Goal: Information Seeking & Learning: Learn about a topic

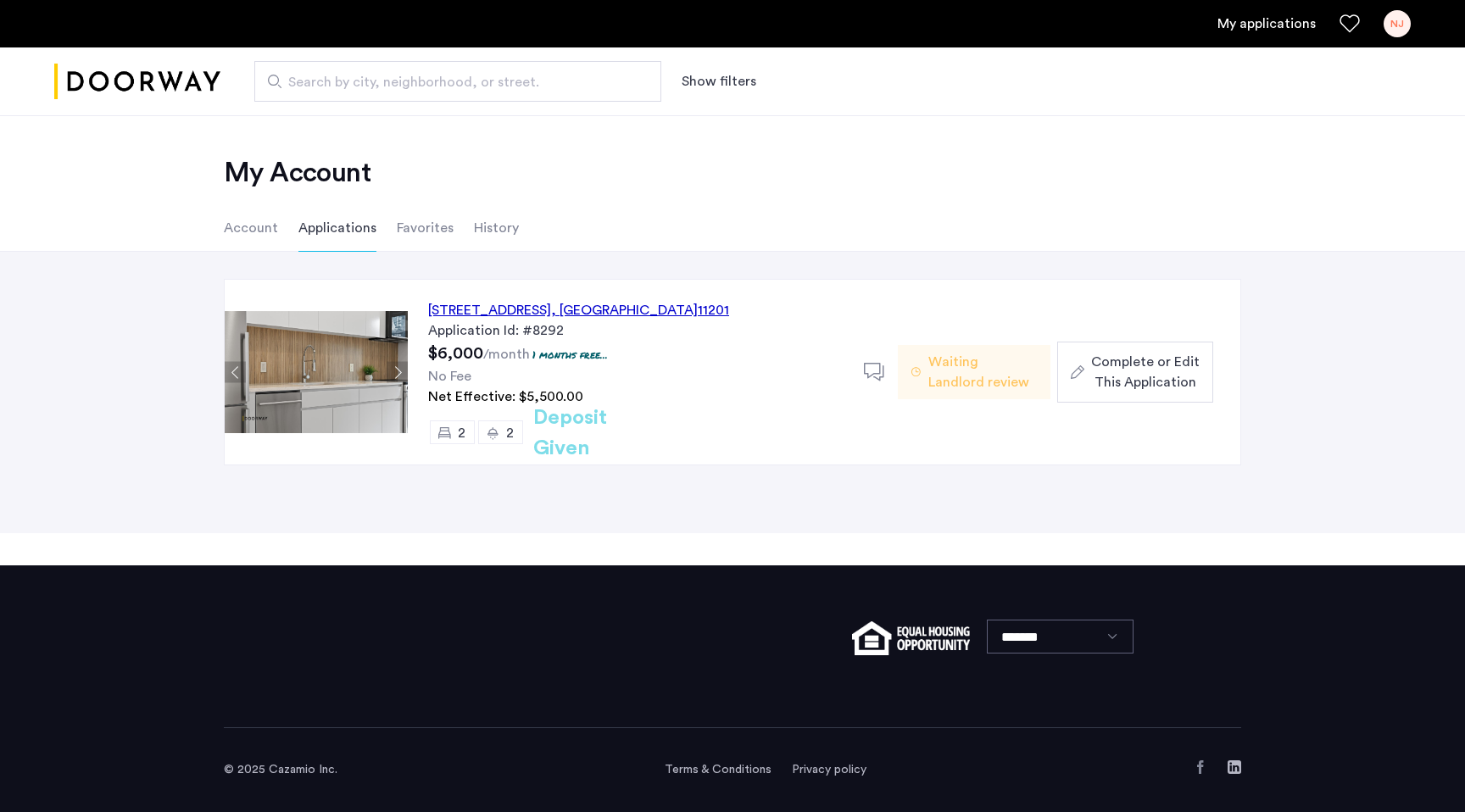
click at [417, 240] on li "Favorites" at bounding box center [426, 227] width 57 height 48
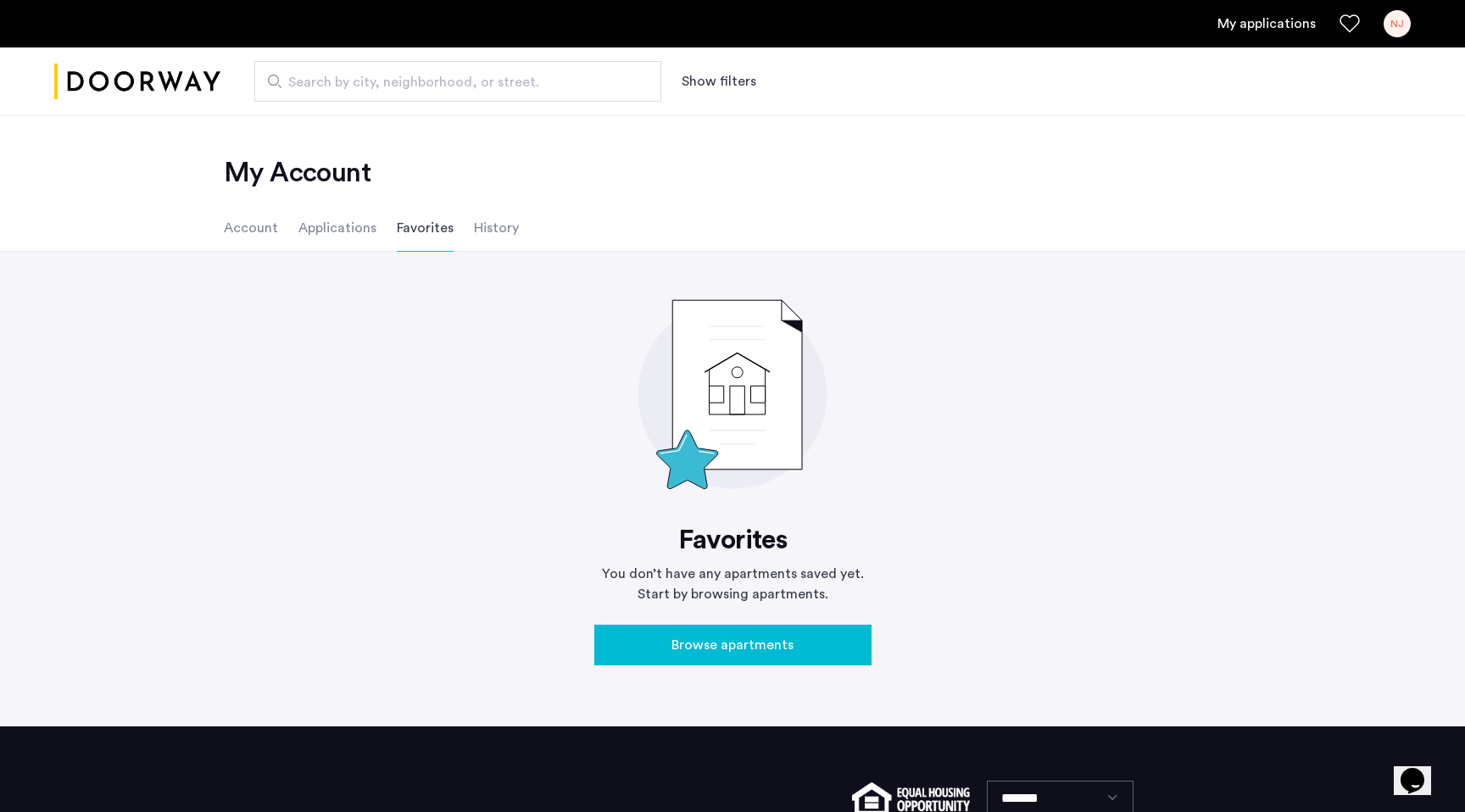
click at [516, 229] on ul "Account Applications Favorites History" at bounding box center [732, 227] width 1069 height 48
click at [507, 229] on li "History" at bounding box center [497, 227] width 45 height 48
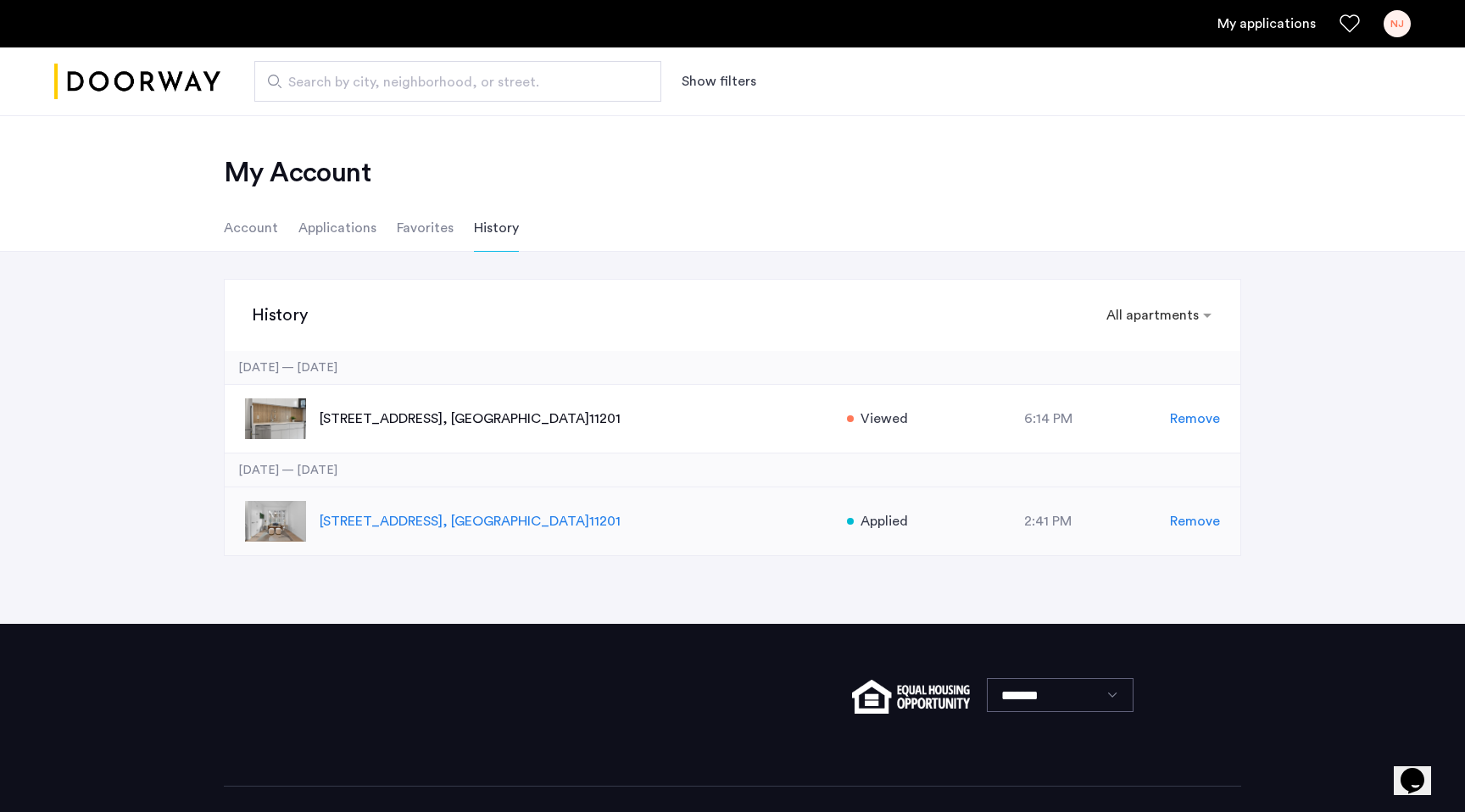
click at [411, 515] on p "127 Concord Street, Unit 5C, Brooklyn , NY 11201" at bounding box center [575, 521] width 509 height 20
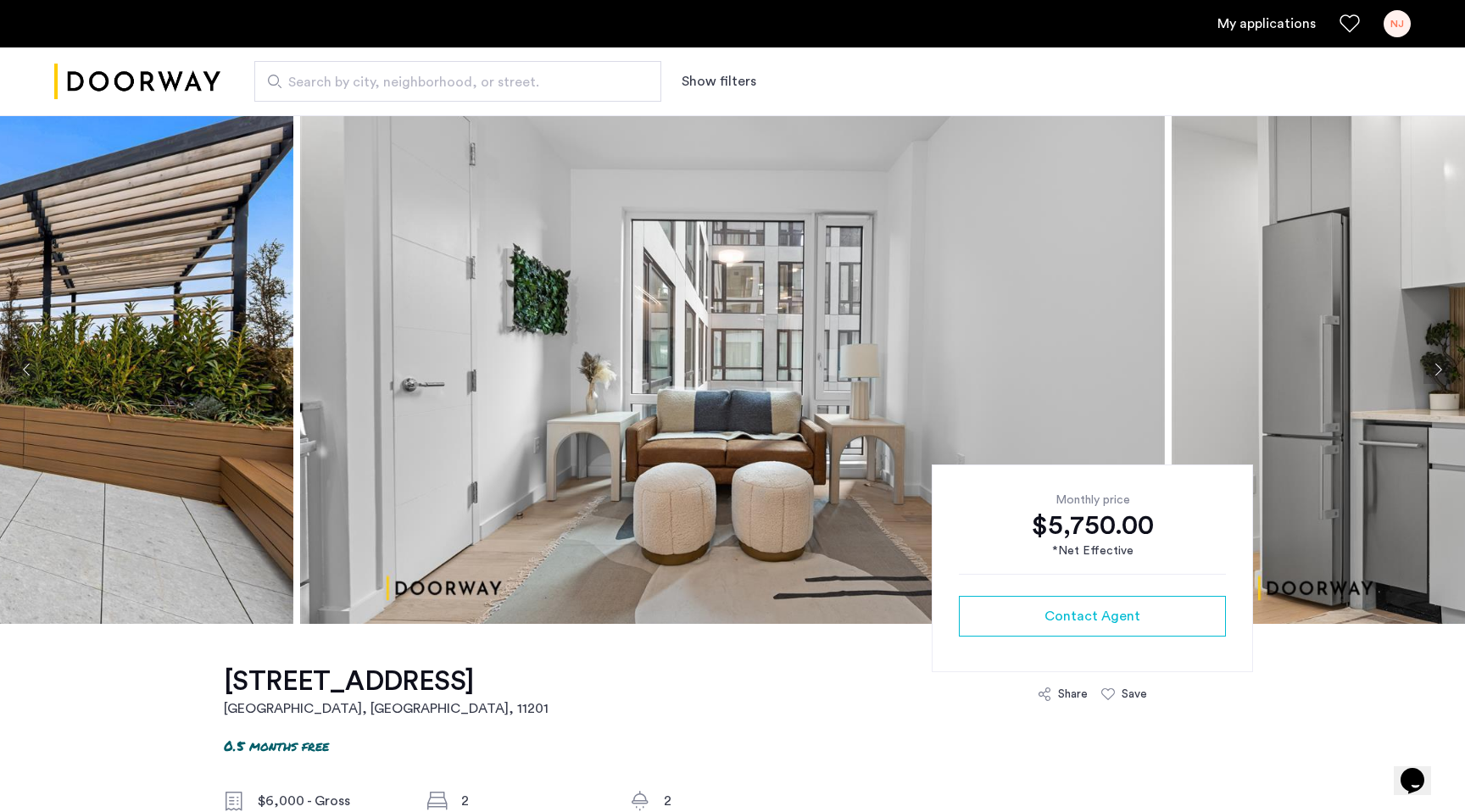
click at [1441, 374] on button "Next apartment" at bounding box center [1439, 370] width 29 height 29
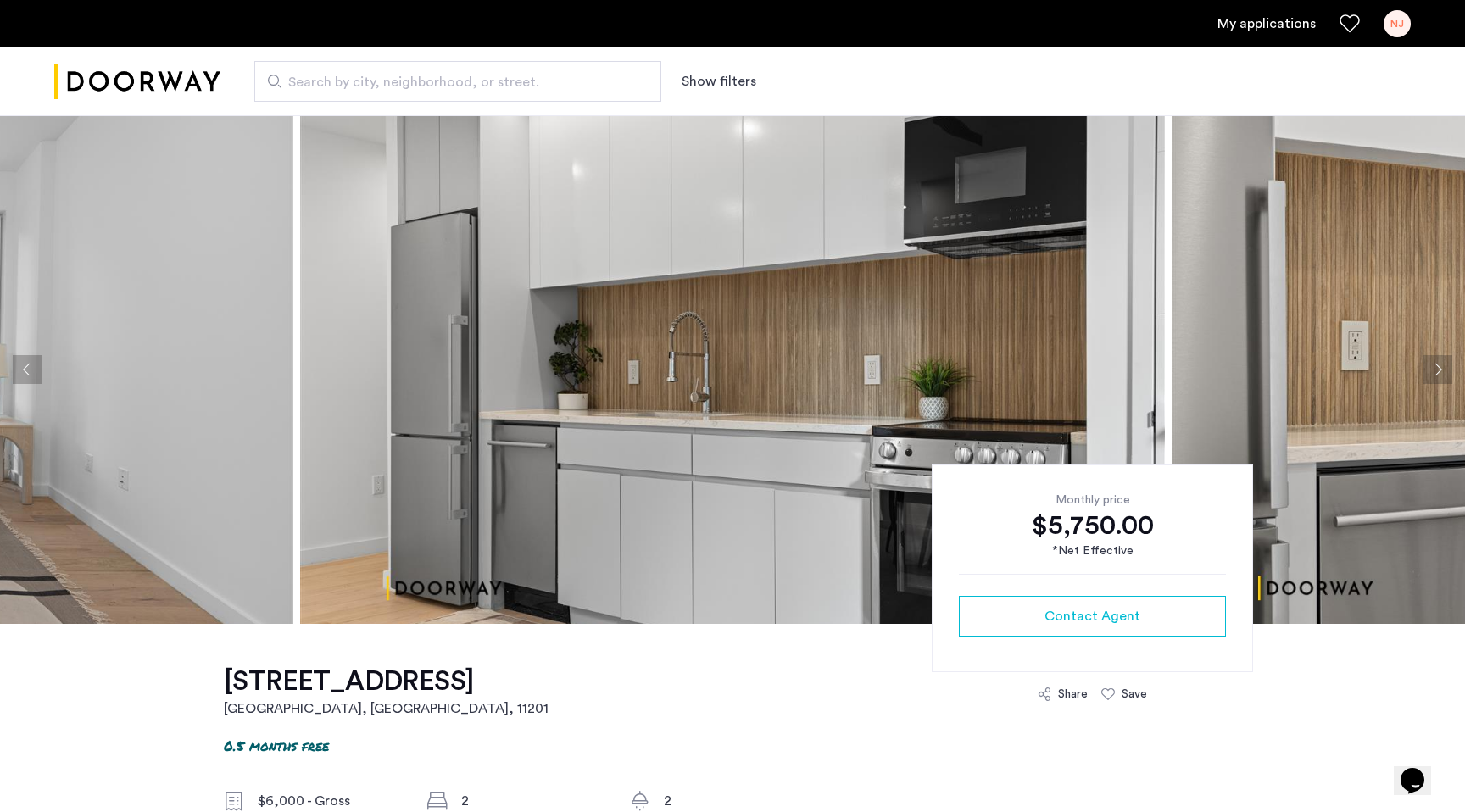
click at [1441, 374] on button "Next apartment" at bounding box center [1439, 370] width 29 height 29
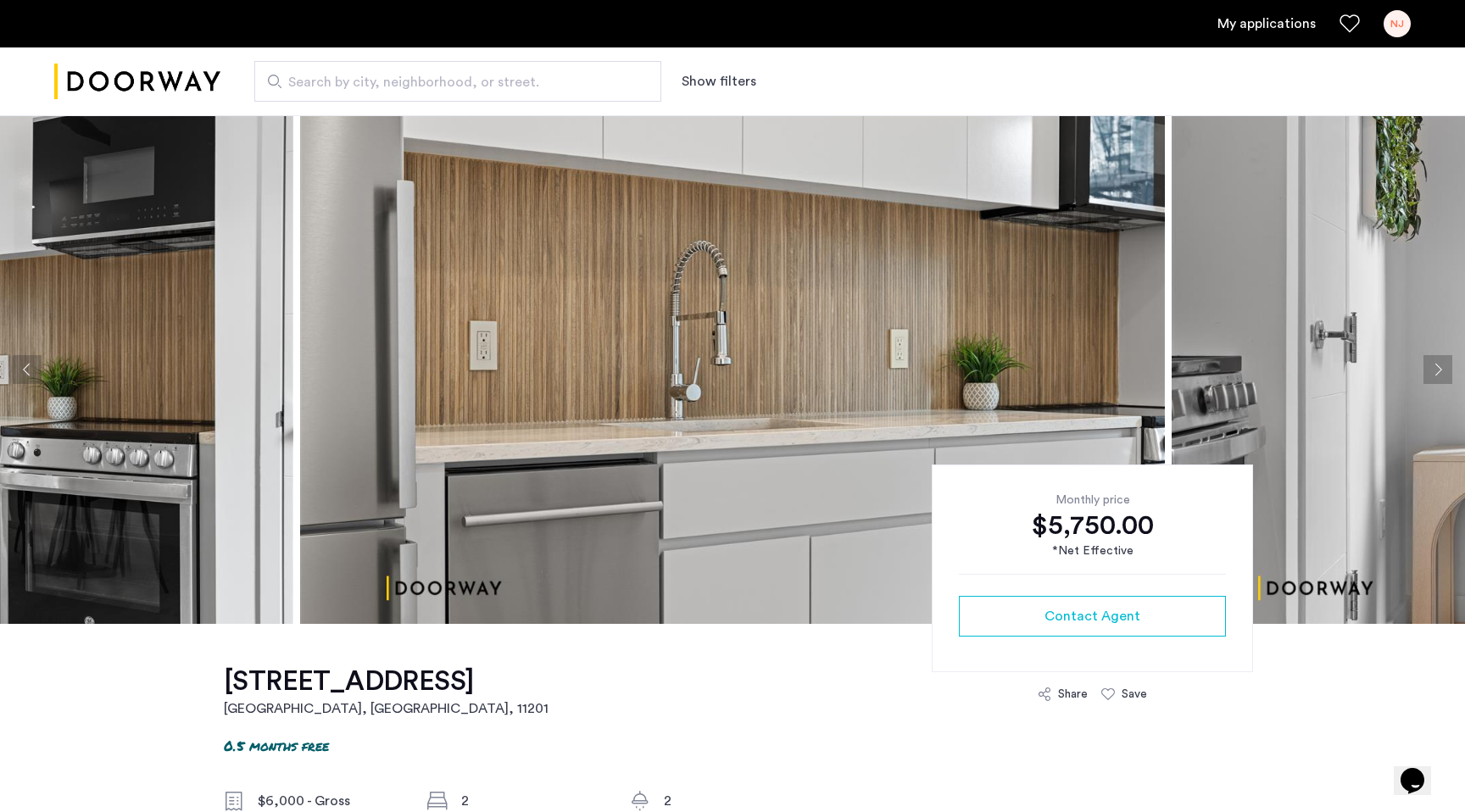
click at [1441, 374] on button "Next apartment" at bounding box center [1439, 370] width 29 height 29
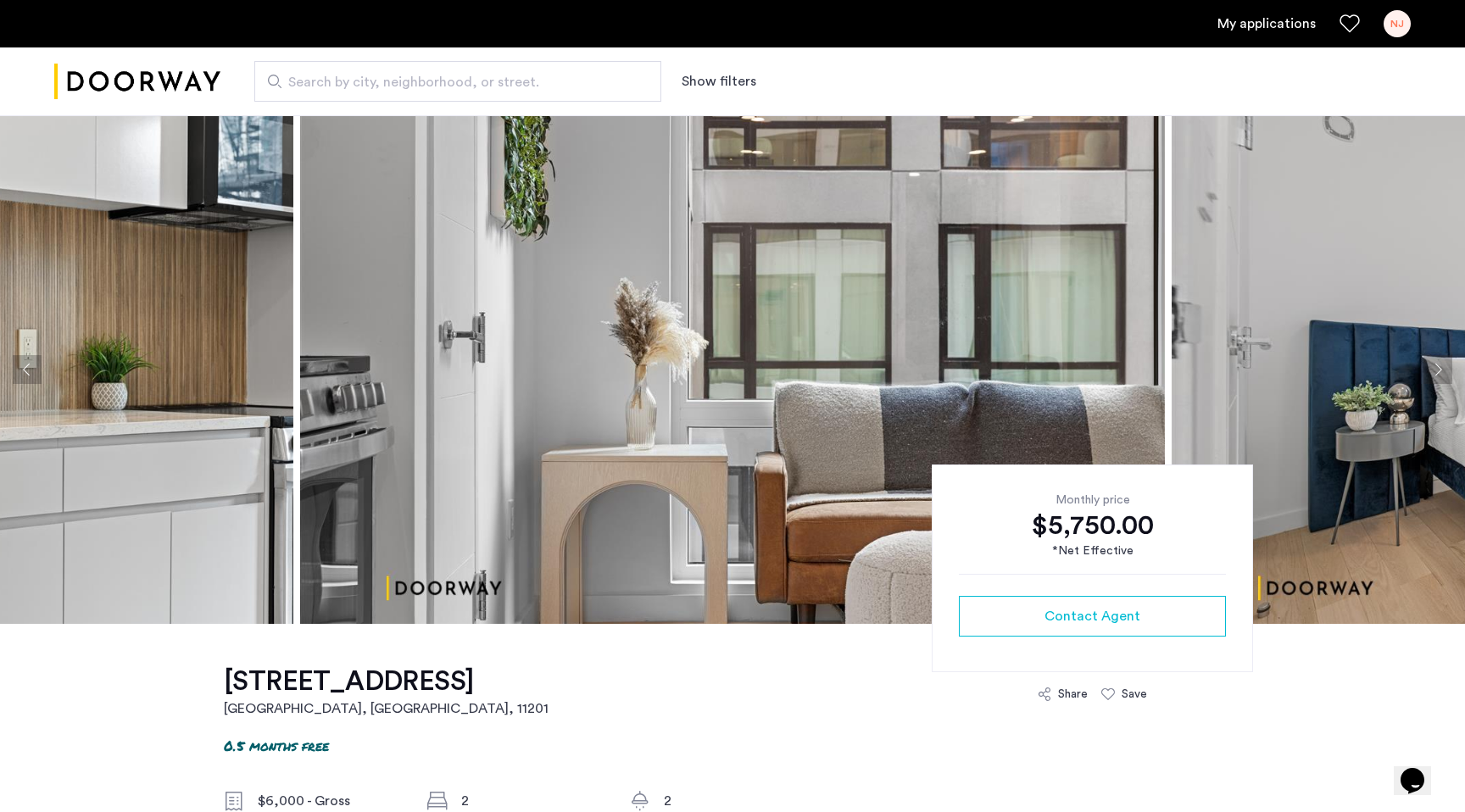
click at [1441, 374] on button "Next apartment" at bounding box center [1439, 370] width 29 height 29
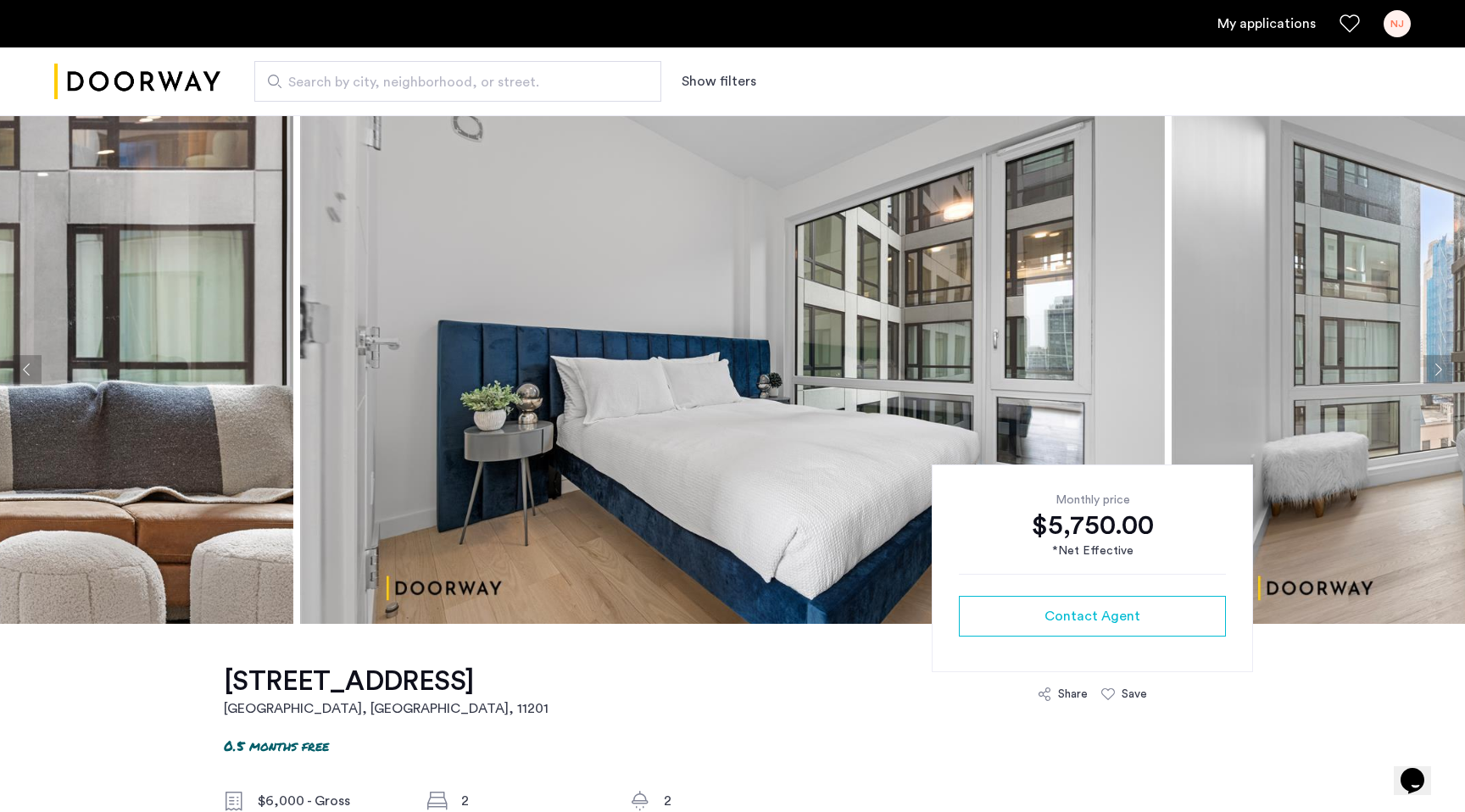
click at [1441, 374] on button "Next apartment" at bounding box center [1439, 370] width 29 height 29
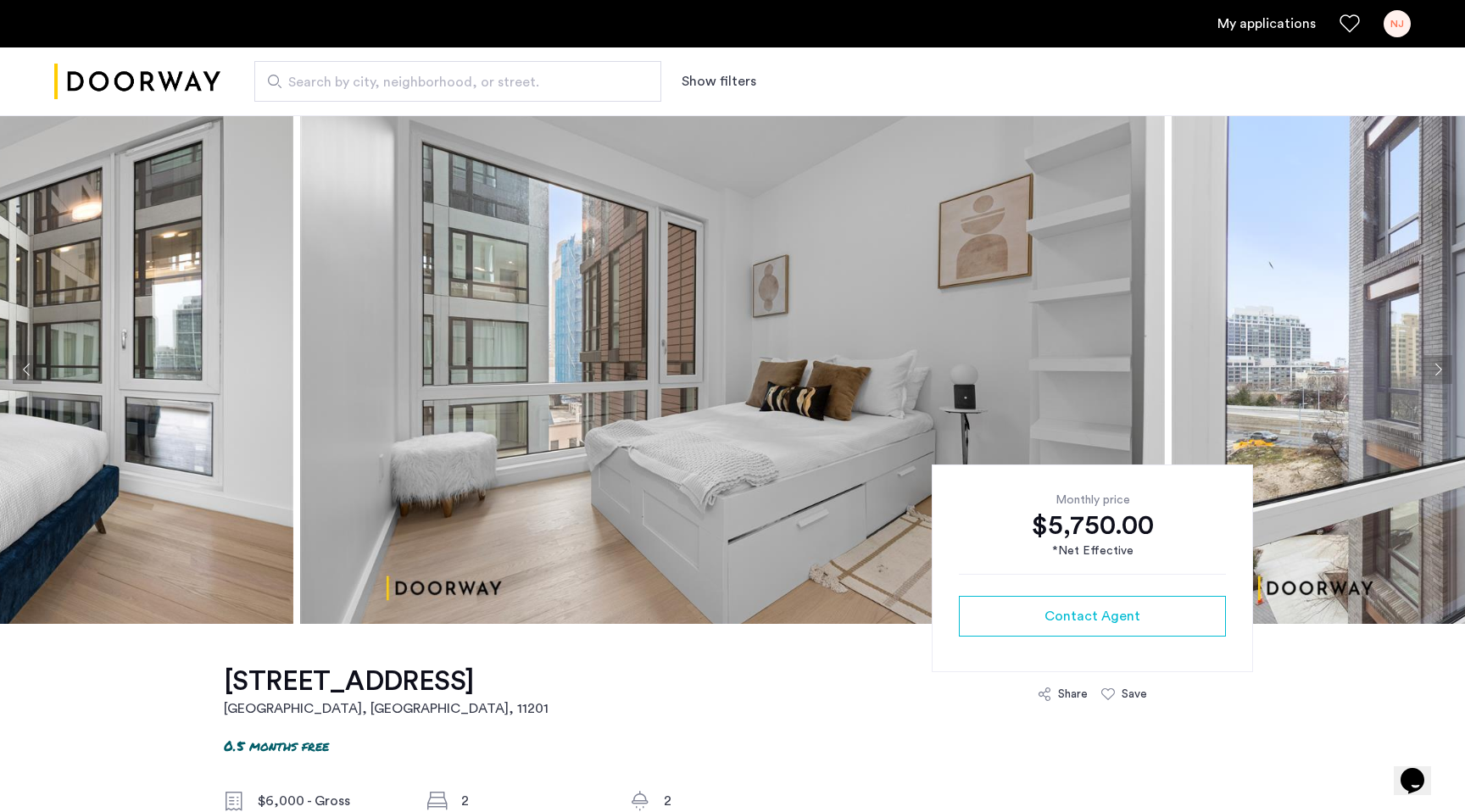
click at [1441, 374] on button "Next apartment" at bounding box center [1439, 370] width 29 height 29
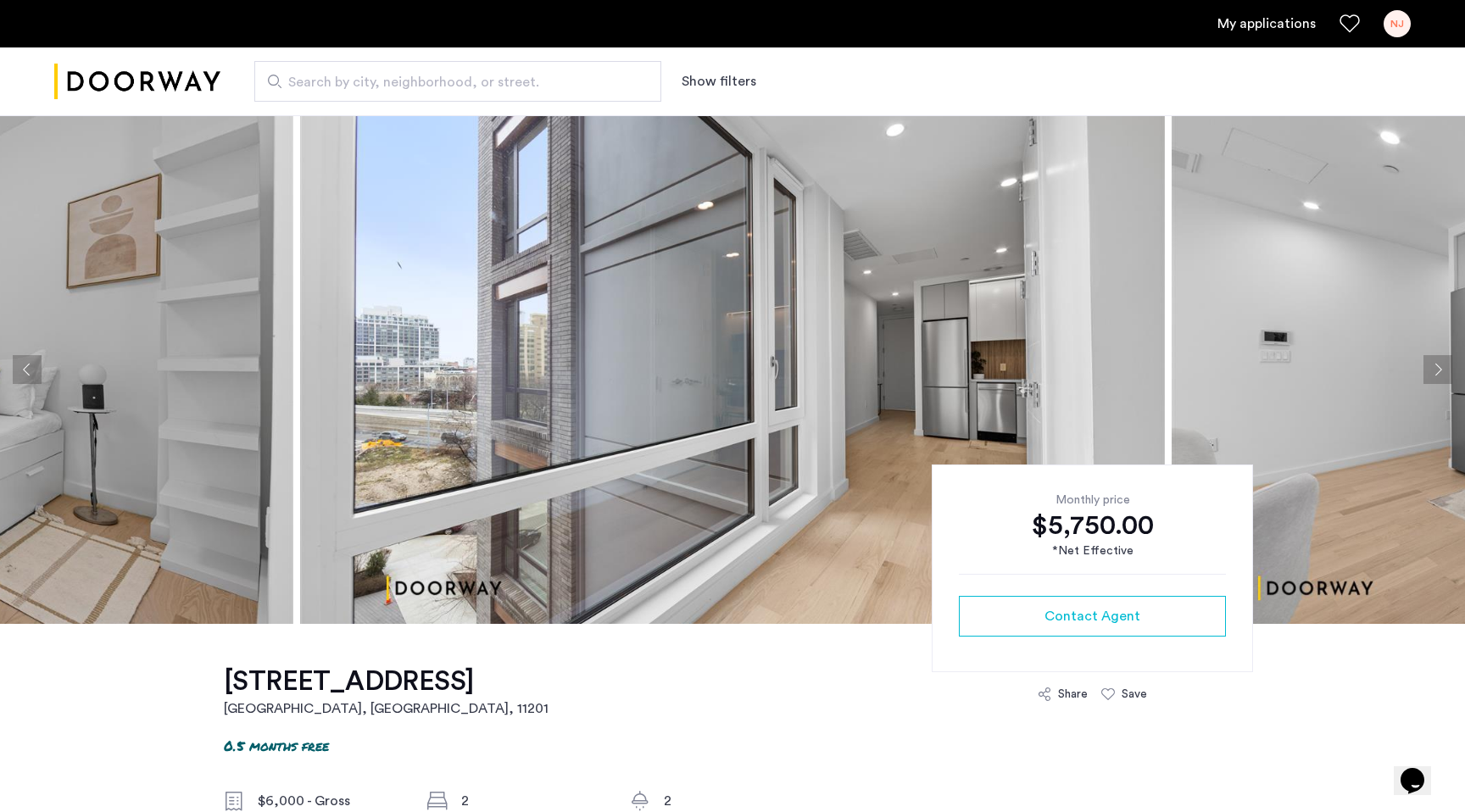
click at [1441, 374] on button "Next apartment" at bounding box center [1439, 370] width 29 height 29
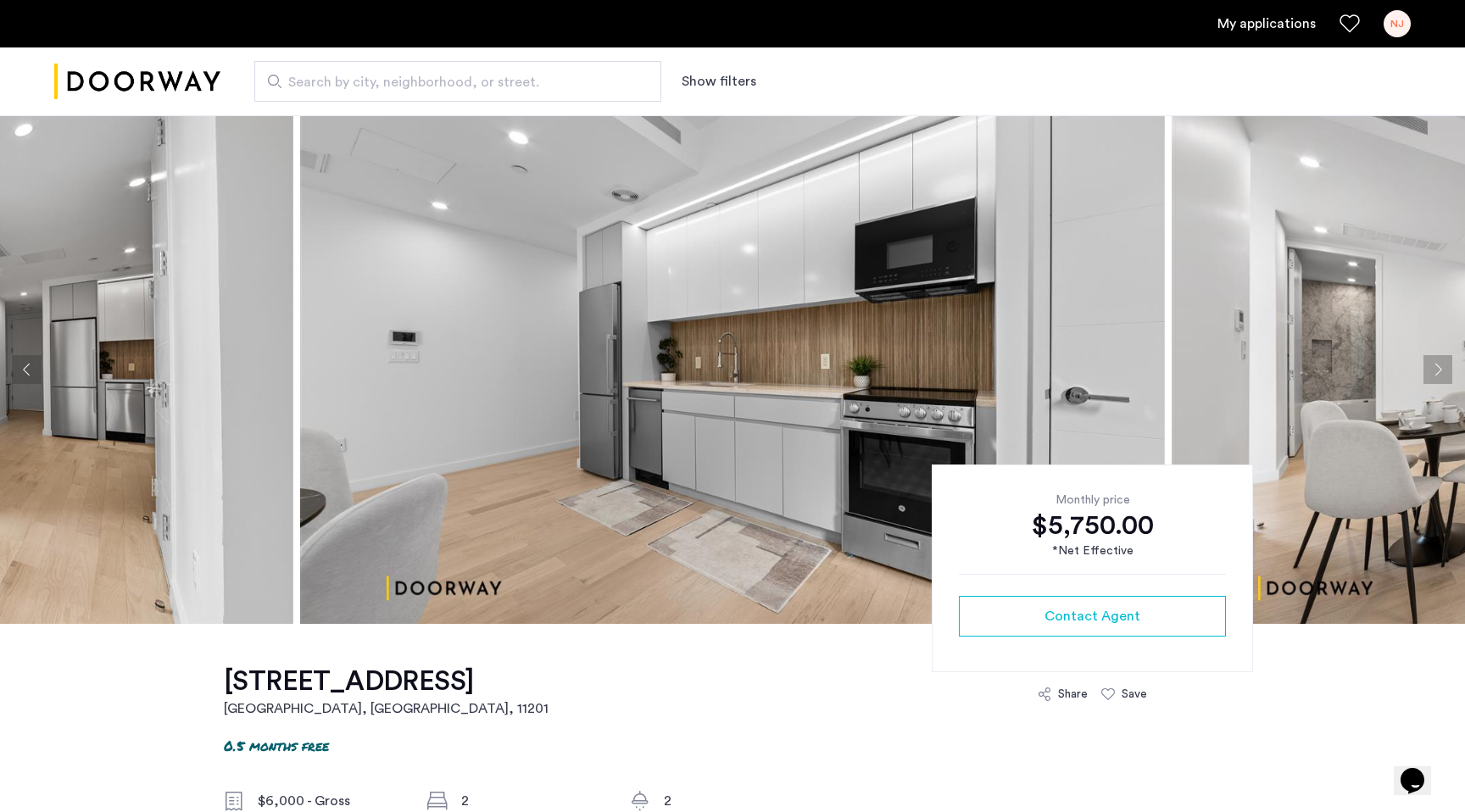
click at [1441, 374] on button "Next apartment" at bounding box center [1439, 370] width 29 height 29
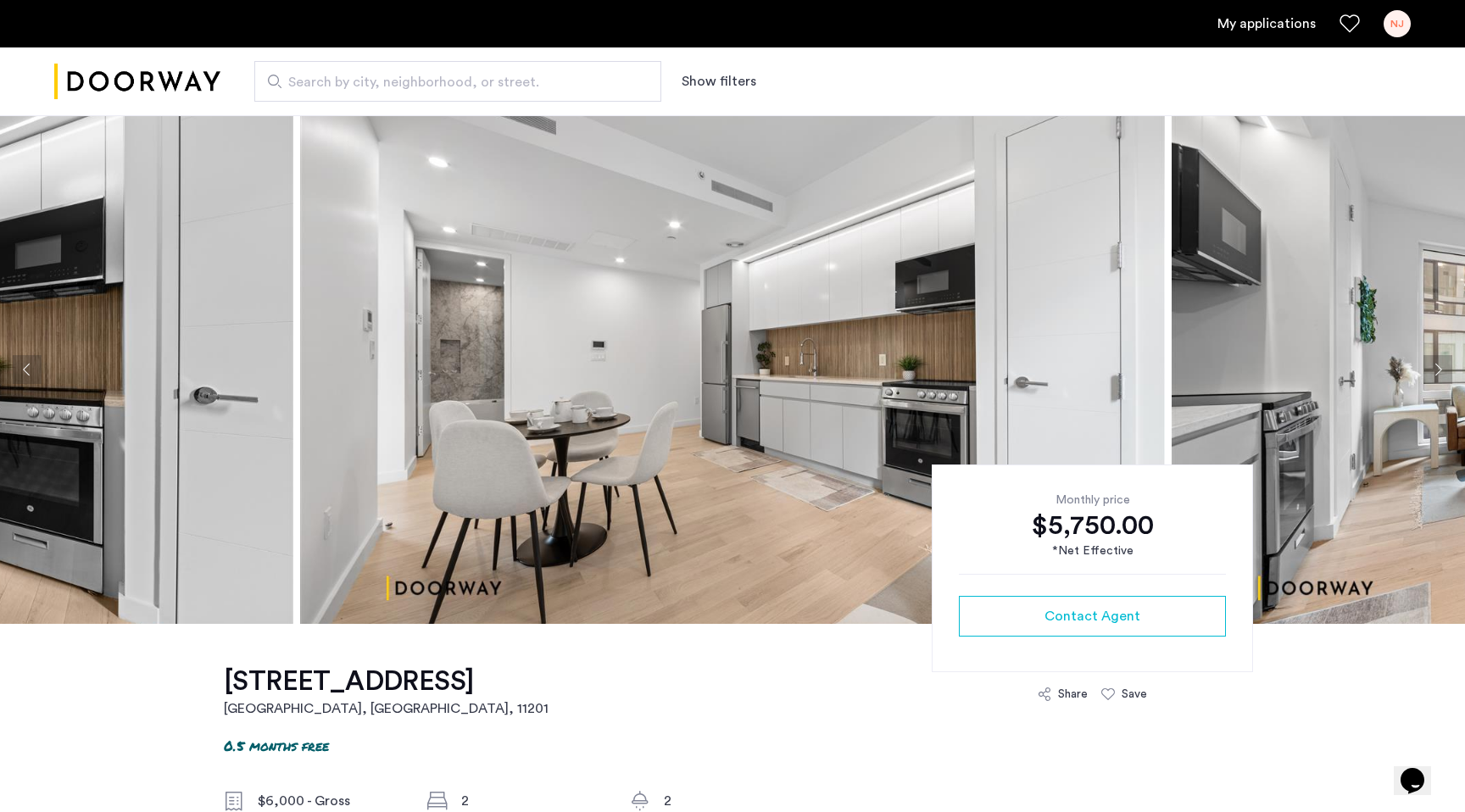
click at [1441, 374] on button "Next apartment" at bounding box center [1439, 370] width 29 height 29
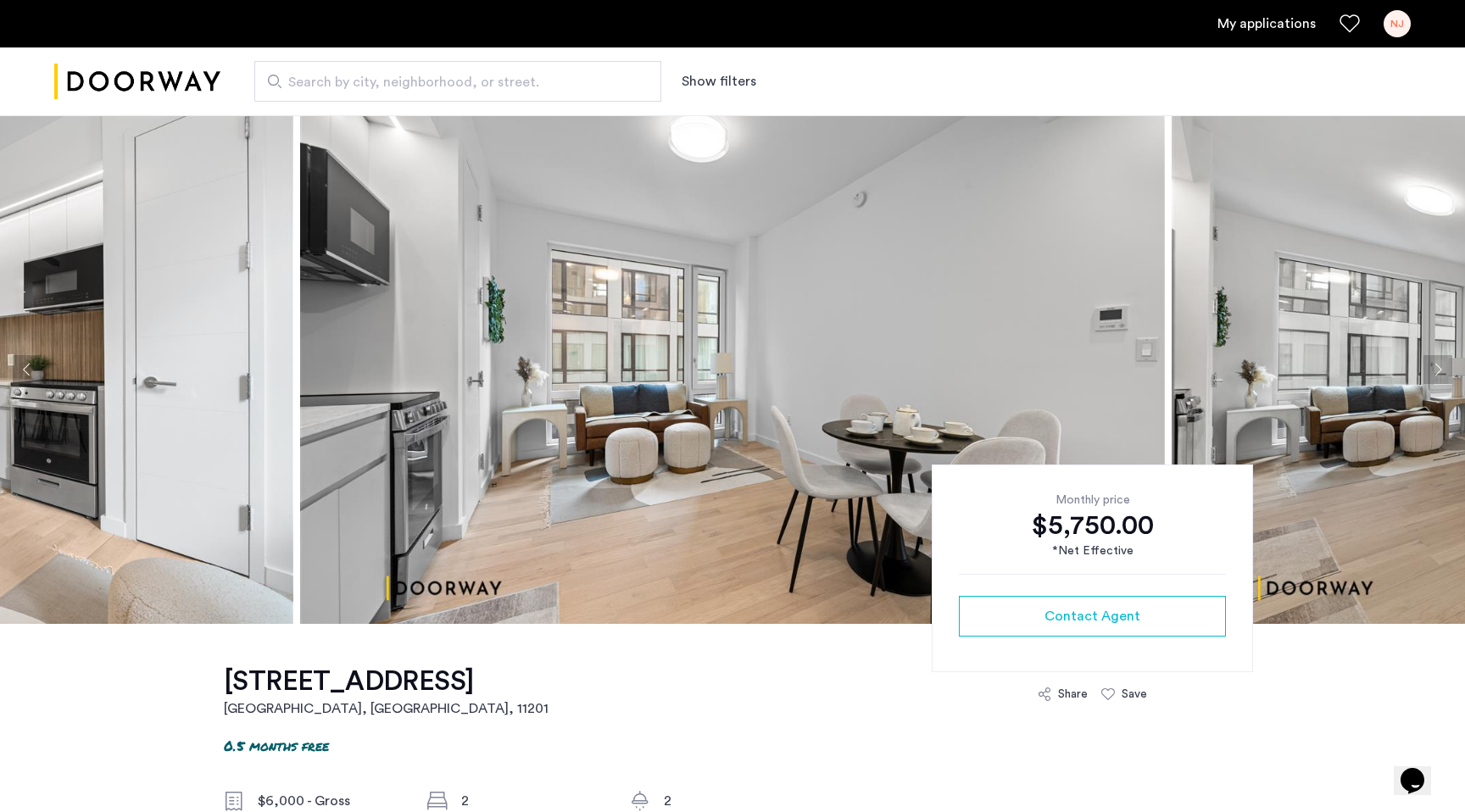
click at [1441, 374] on button "Next apartment" at bounding box center [1439, 370] width 29 height 29
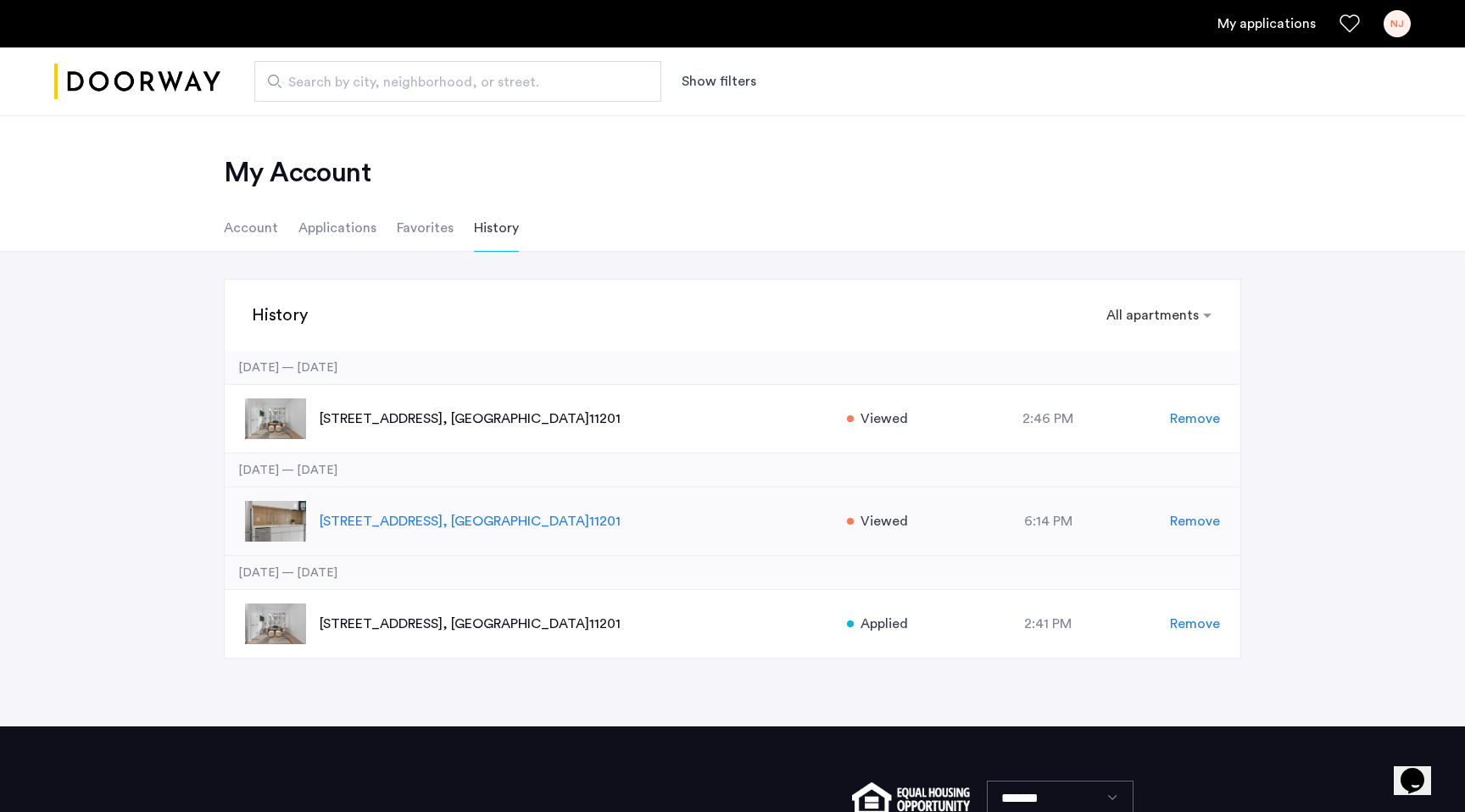
click at [391, 522] on p "[STREET_ADDRESS]" at bounding box center [575, 521] width 509 height 20
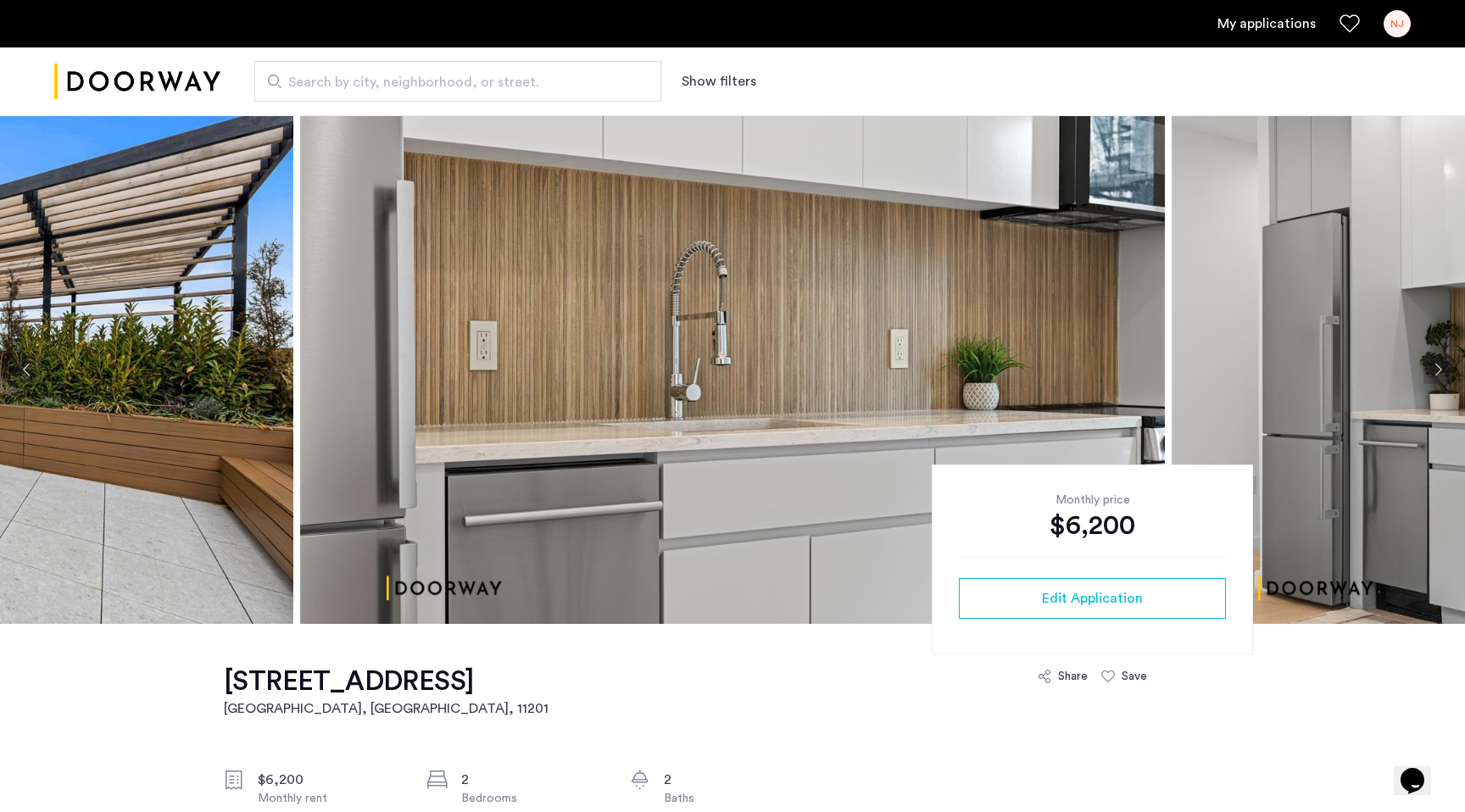
click at [1447, 369] on button "Next apartment" at bounding box center [1439, 370] width 29 height 29
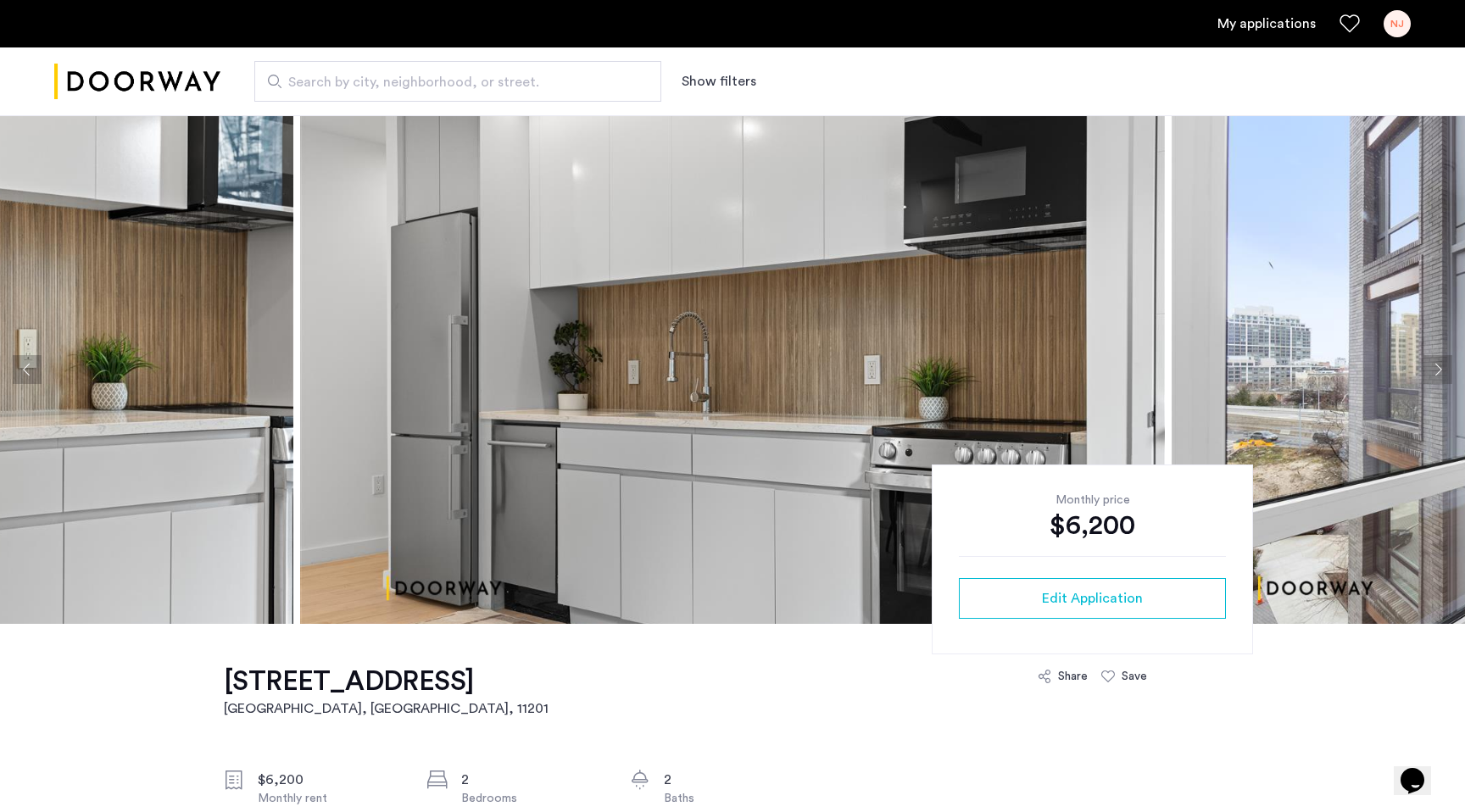
click at [1447, 369] on button "Next apartment" at bounding box center [1439, 370] width 29 height 29
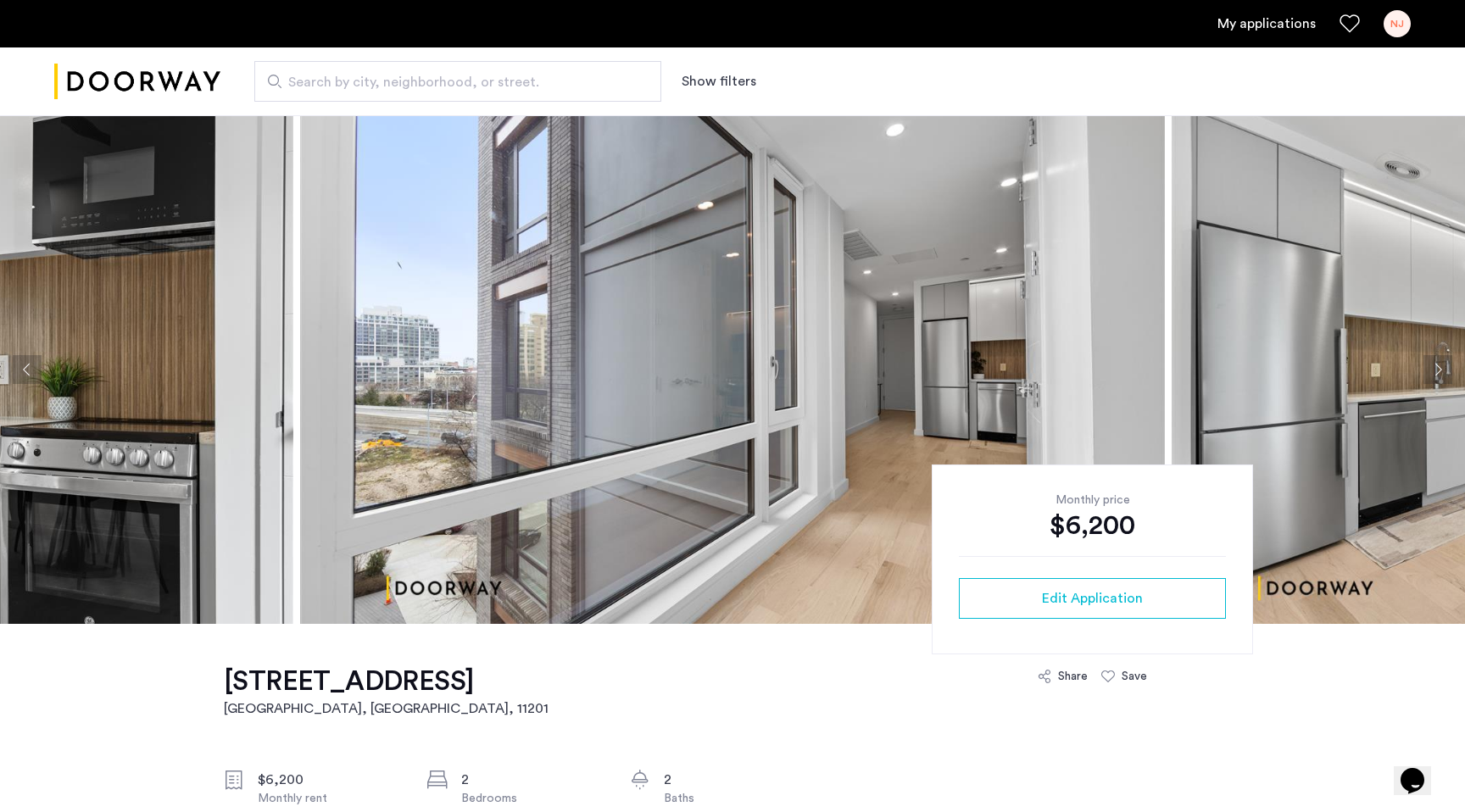
click at [1447, 369] on button "Next apartment" at bounding box center [1439, 370] width 29 height 29
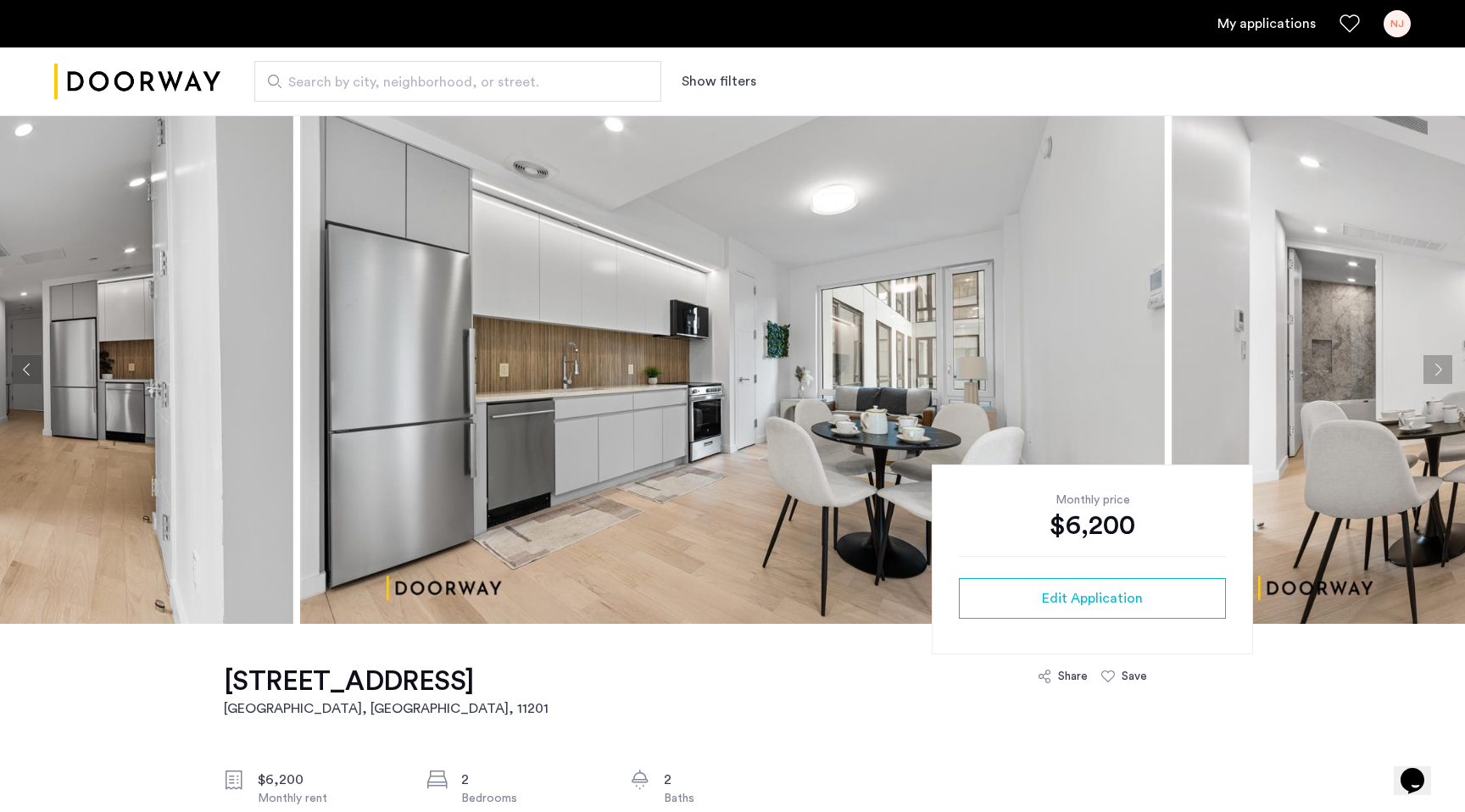
click at [1447, 369] on button "Next apartment" at bounding box center [1439, 370] width 29 height 29
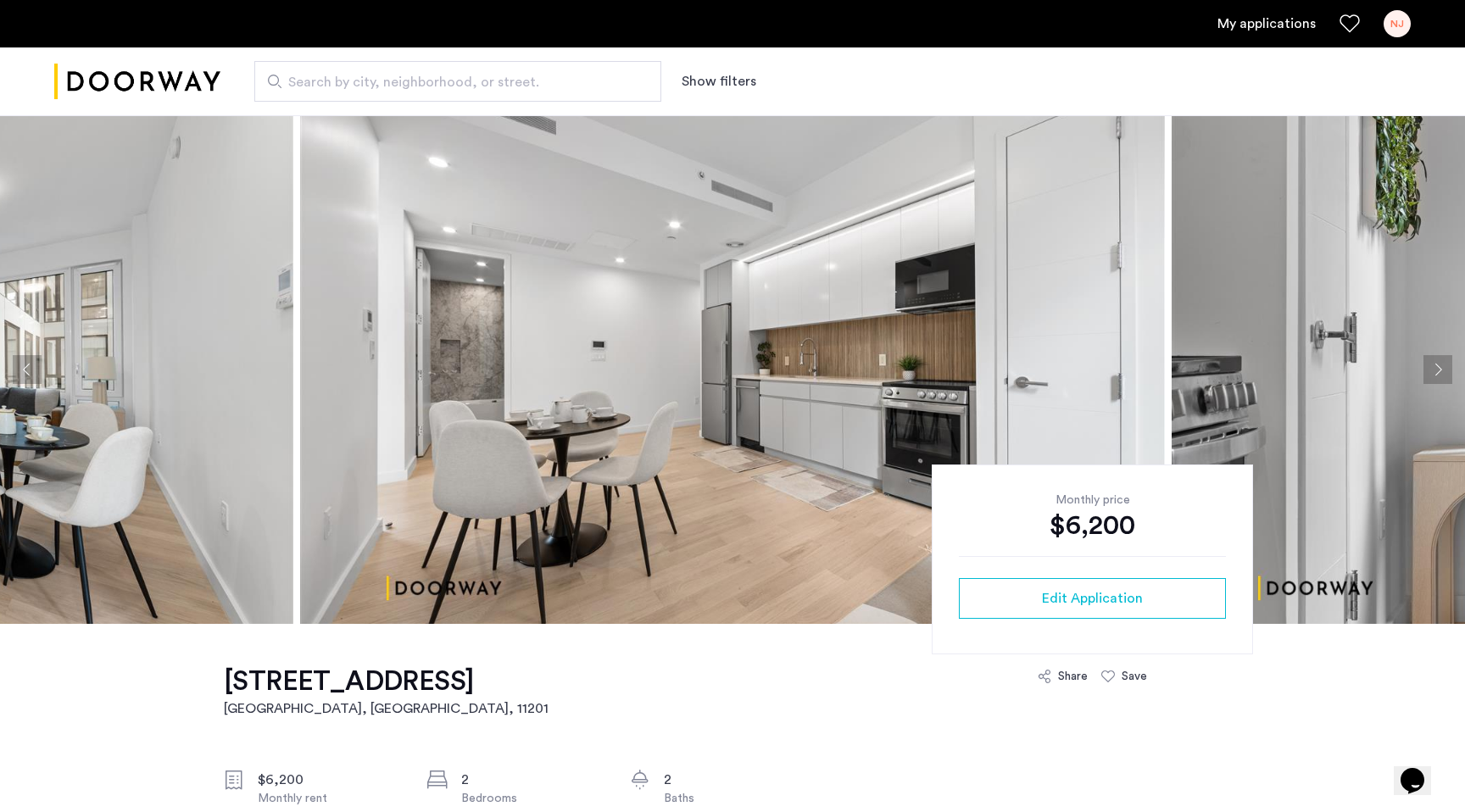
click at [1447, 370] on button "Next apartment" at bounding box center [1439, 370] width 29 height 29
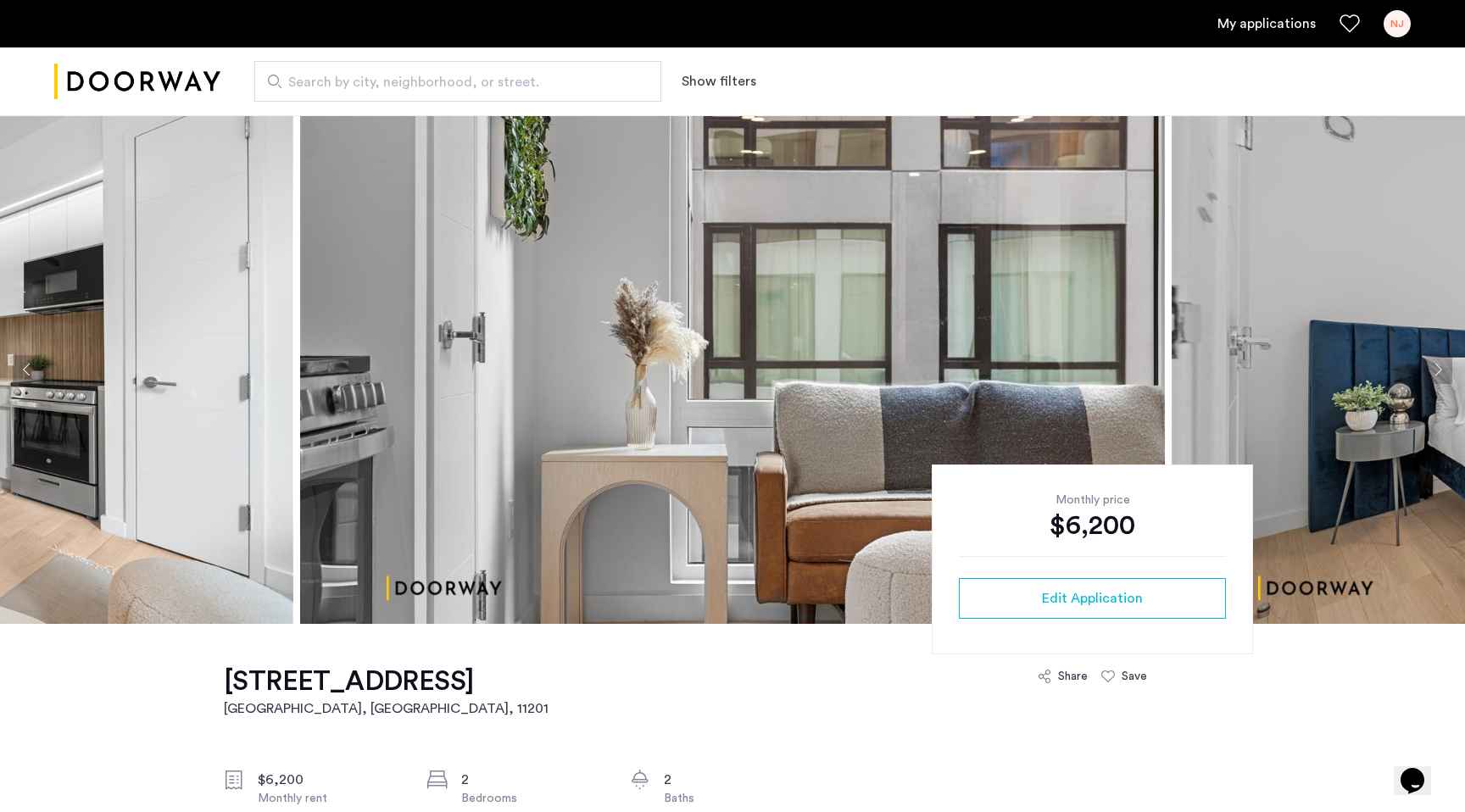
click at [1447, 370] on button "Next apartment" at bounding box center [1439, 370] width 29 height 29
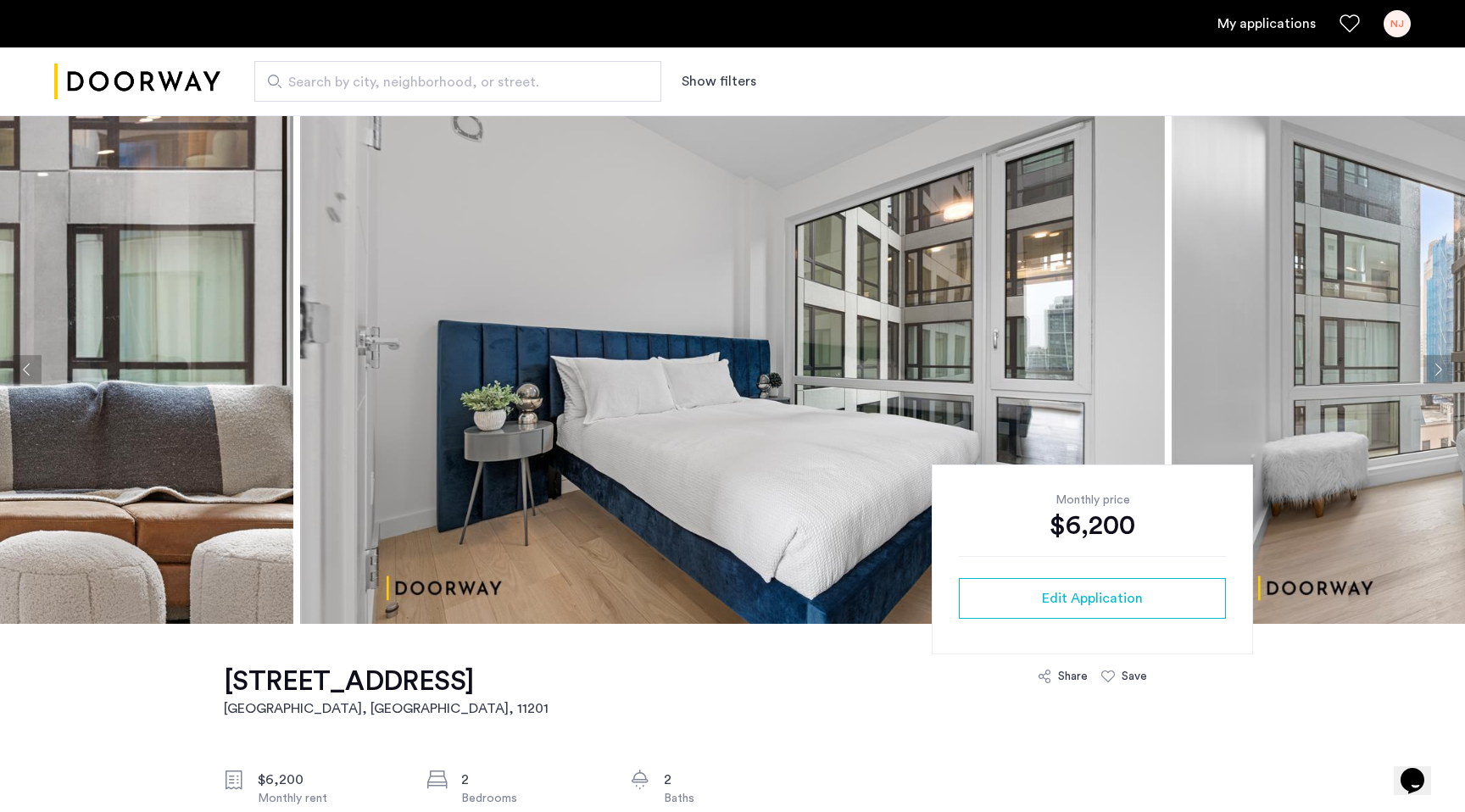
click at [1447, 370] on button "Next apartment" at bounding box center [1439, 370] width 29 height 29
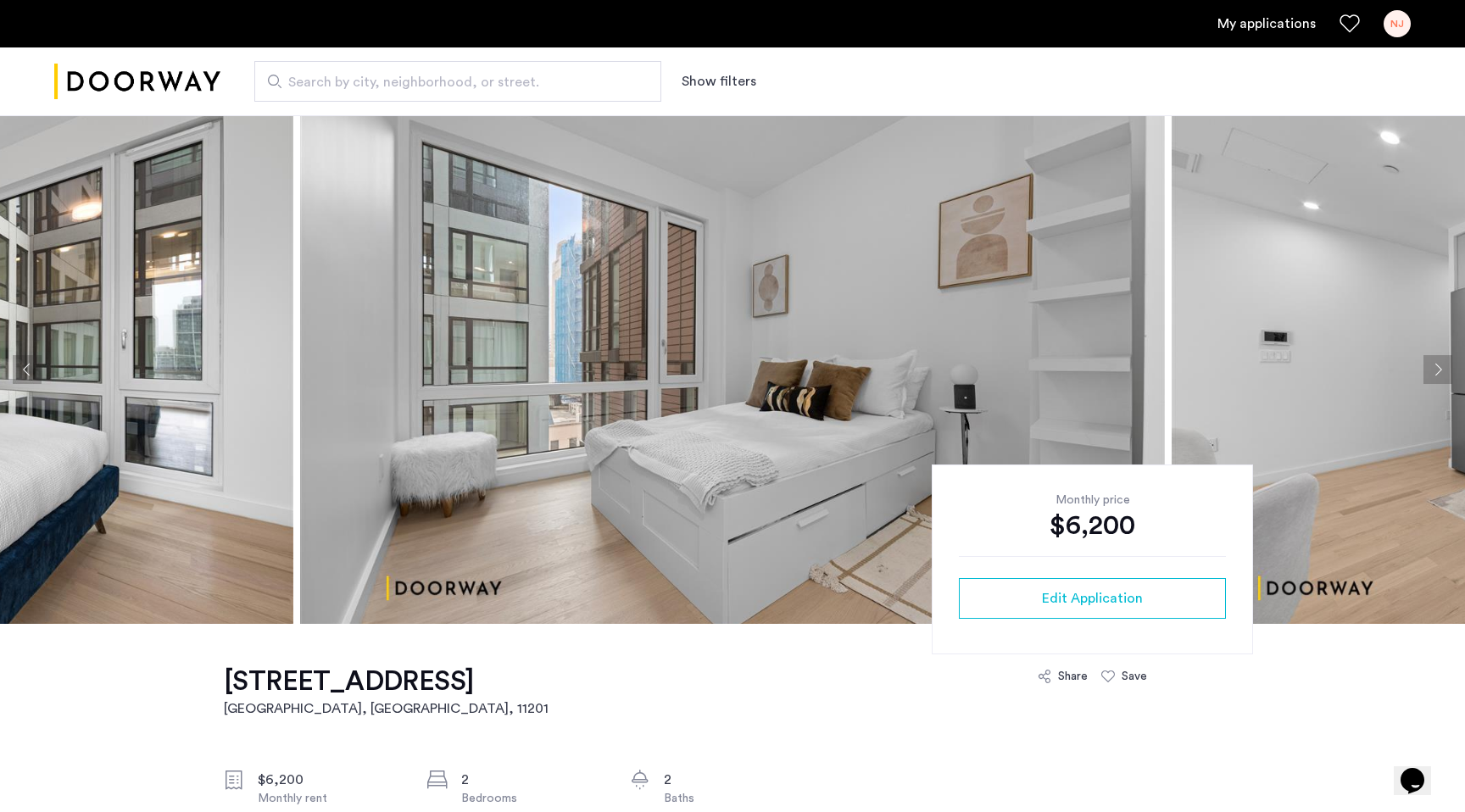
click at [1447, 370] on button "Next apartment" at bounding box center [1439, 370] width 29 height 29
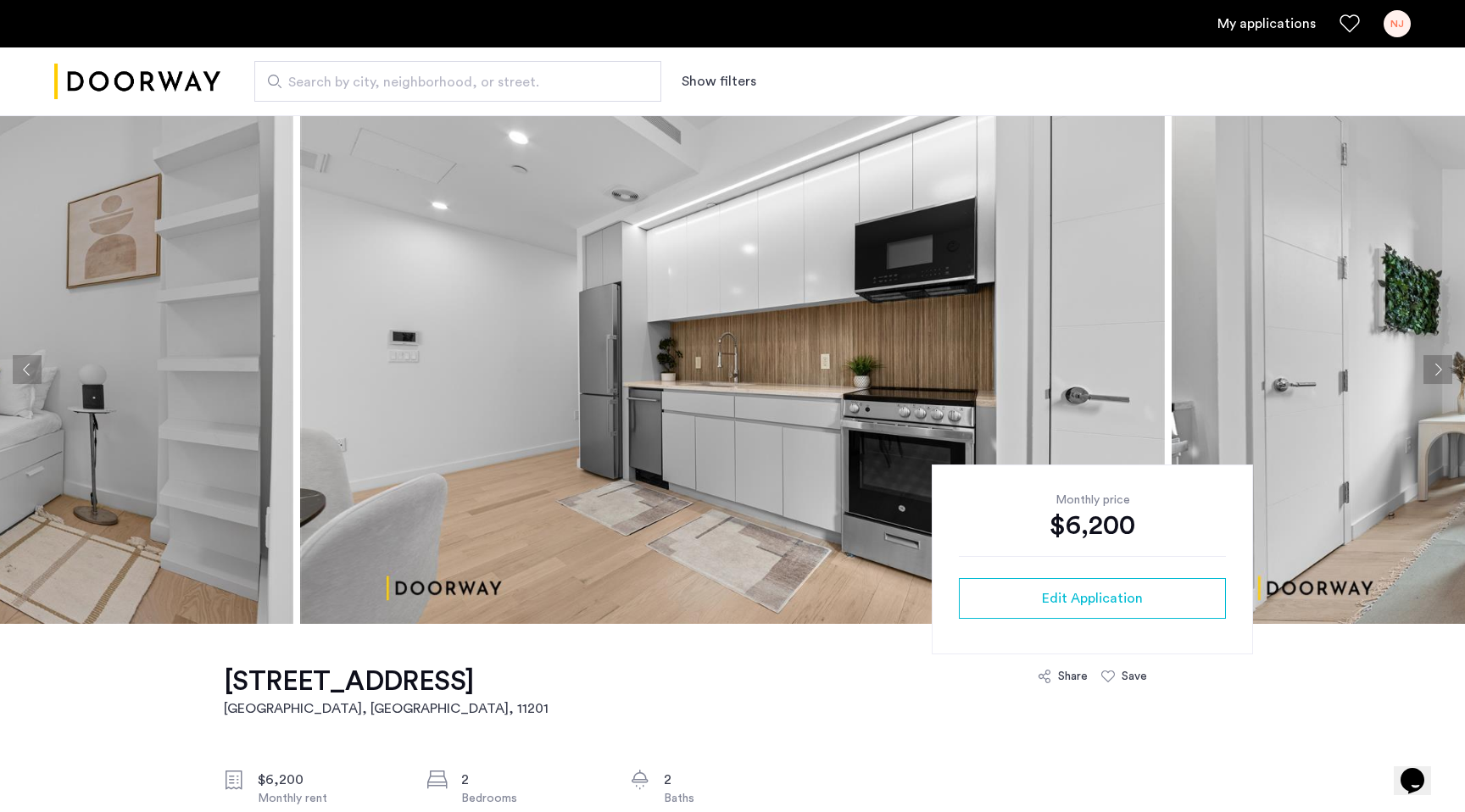
click at [1447, 370] on button "Next apartment" at bounding box center [1439, 370] width 29 height 29
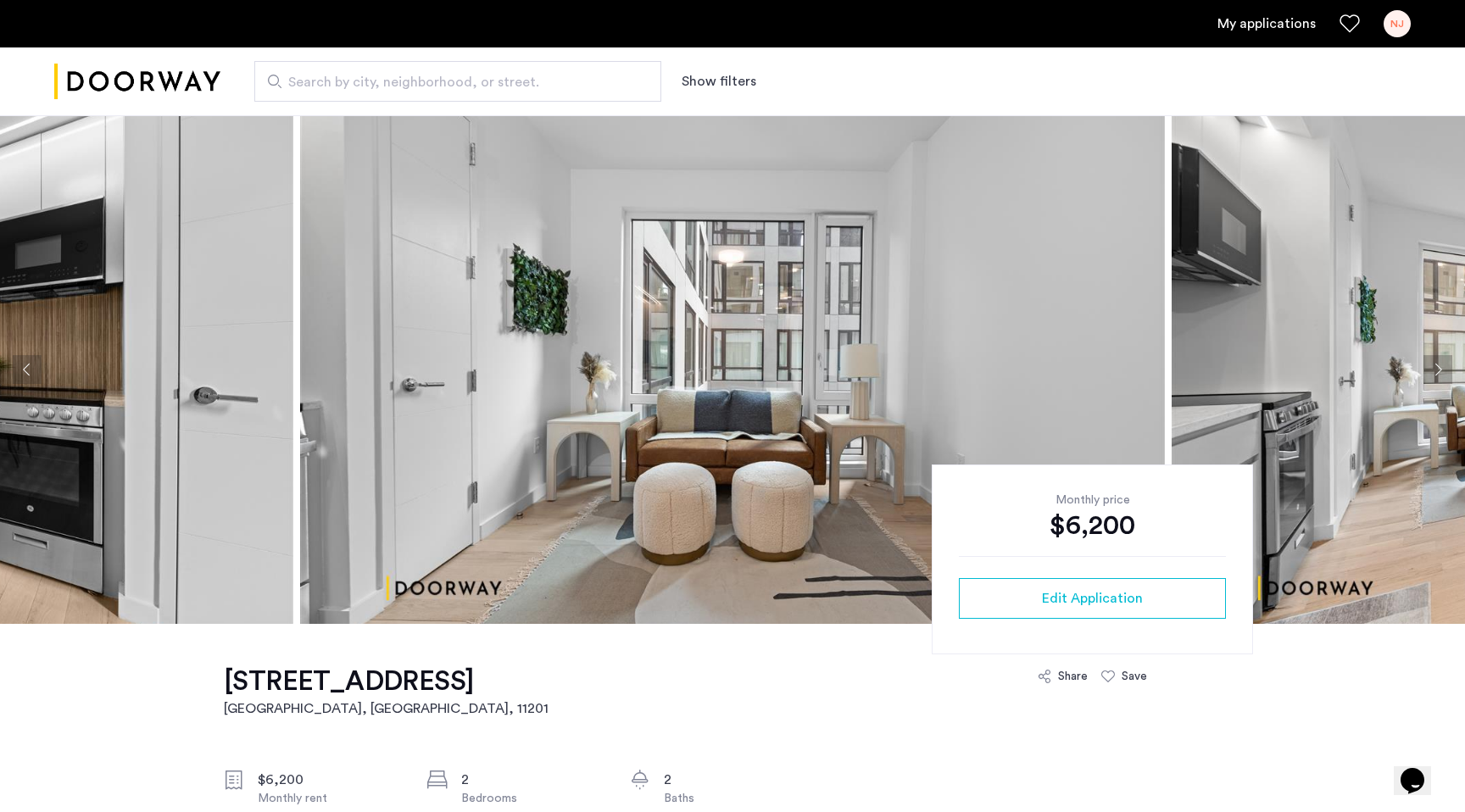
click at [1447, 370] on button "Next apartment" at bounding box center [1439, 370] width 29 height 29
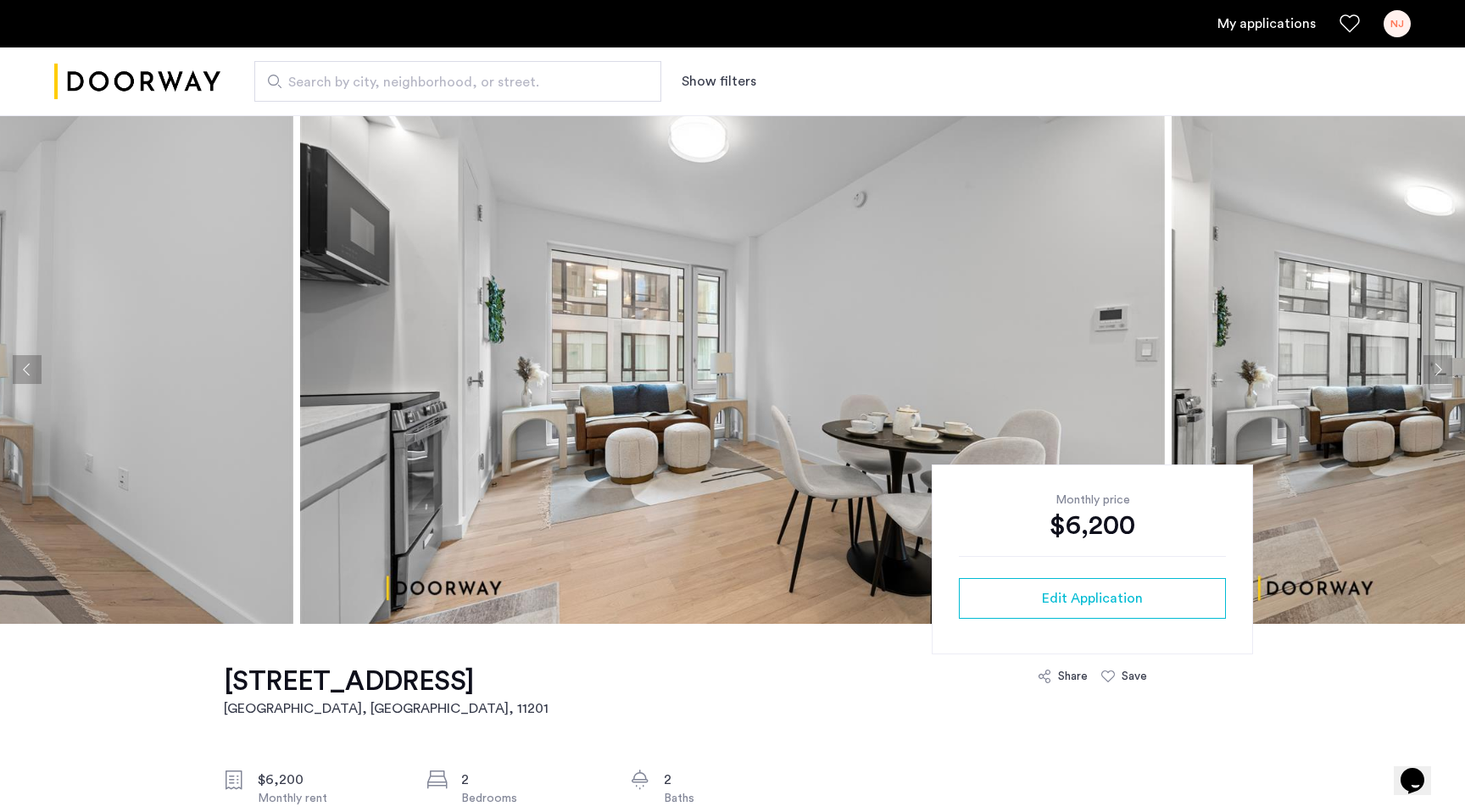
click at [1447, 370] on button "Next apartment" at bounding box center [1439, 370] width 29 height 29
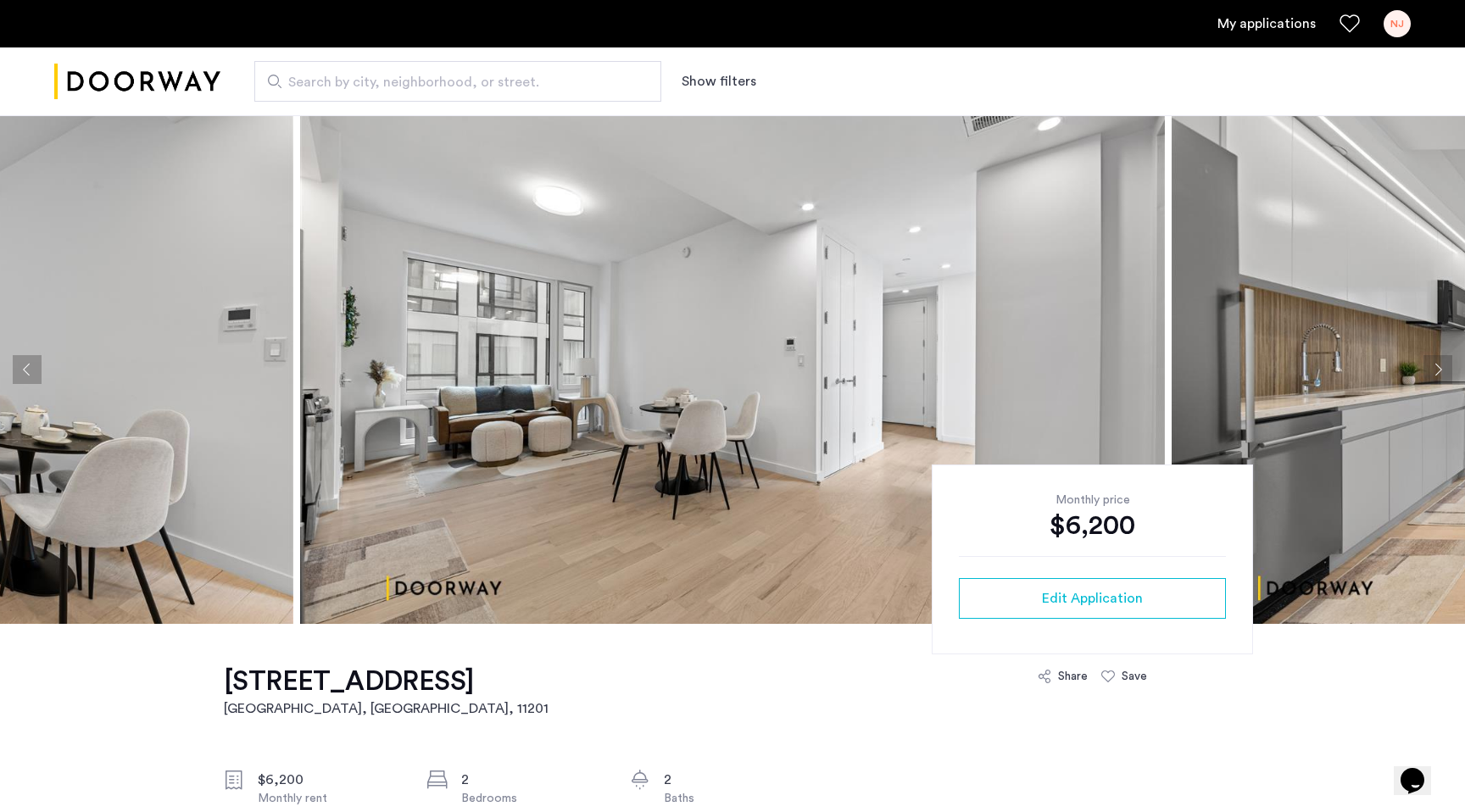
click at [1447, 370] on button "Next apartment" at bounding box center [1439, 370] width 29 height 29
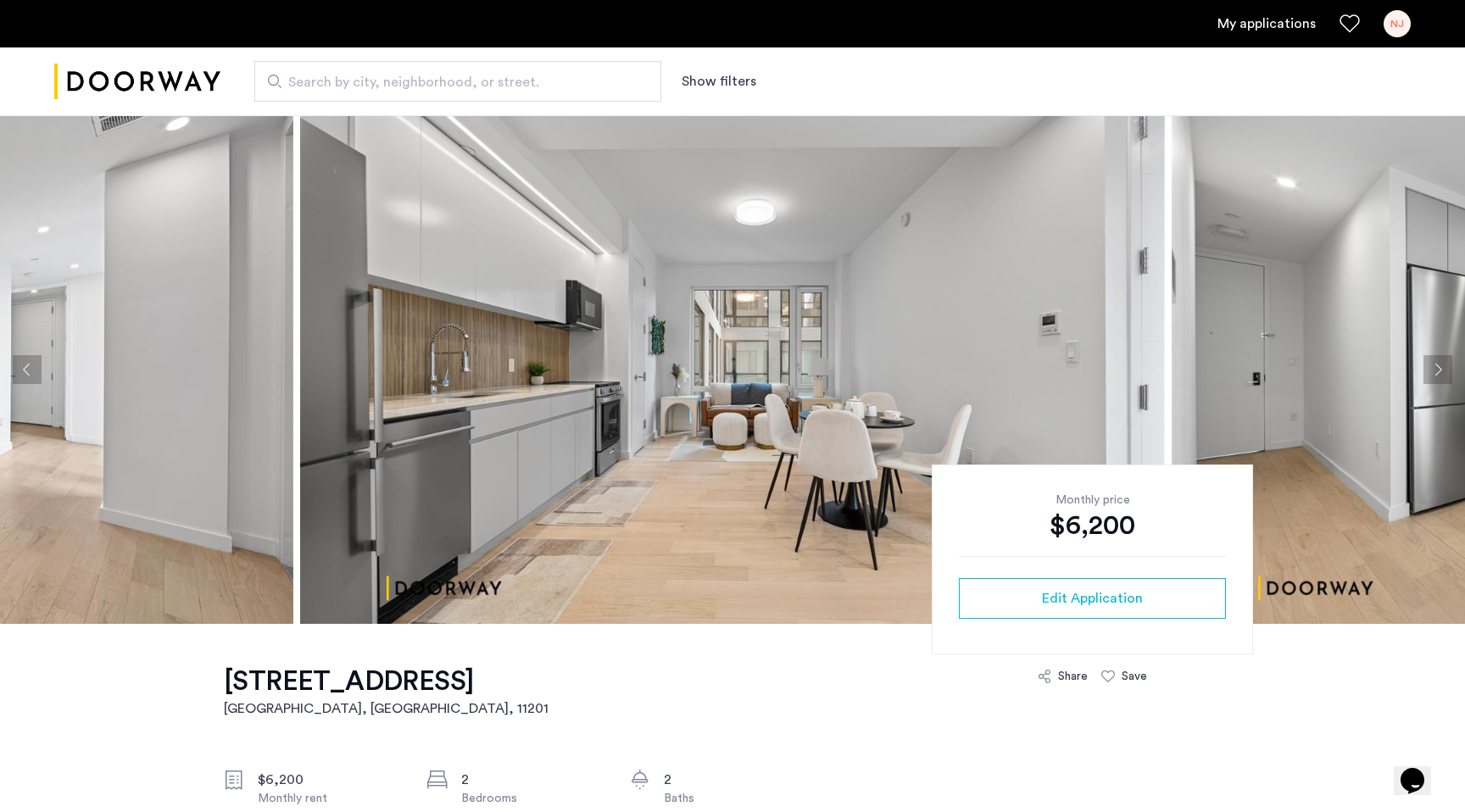
click at [1447, 370] on button "Next apartment" at bounding box center [1439, 370] width 29 height 29
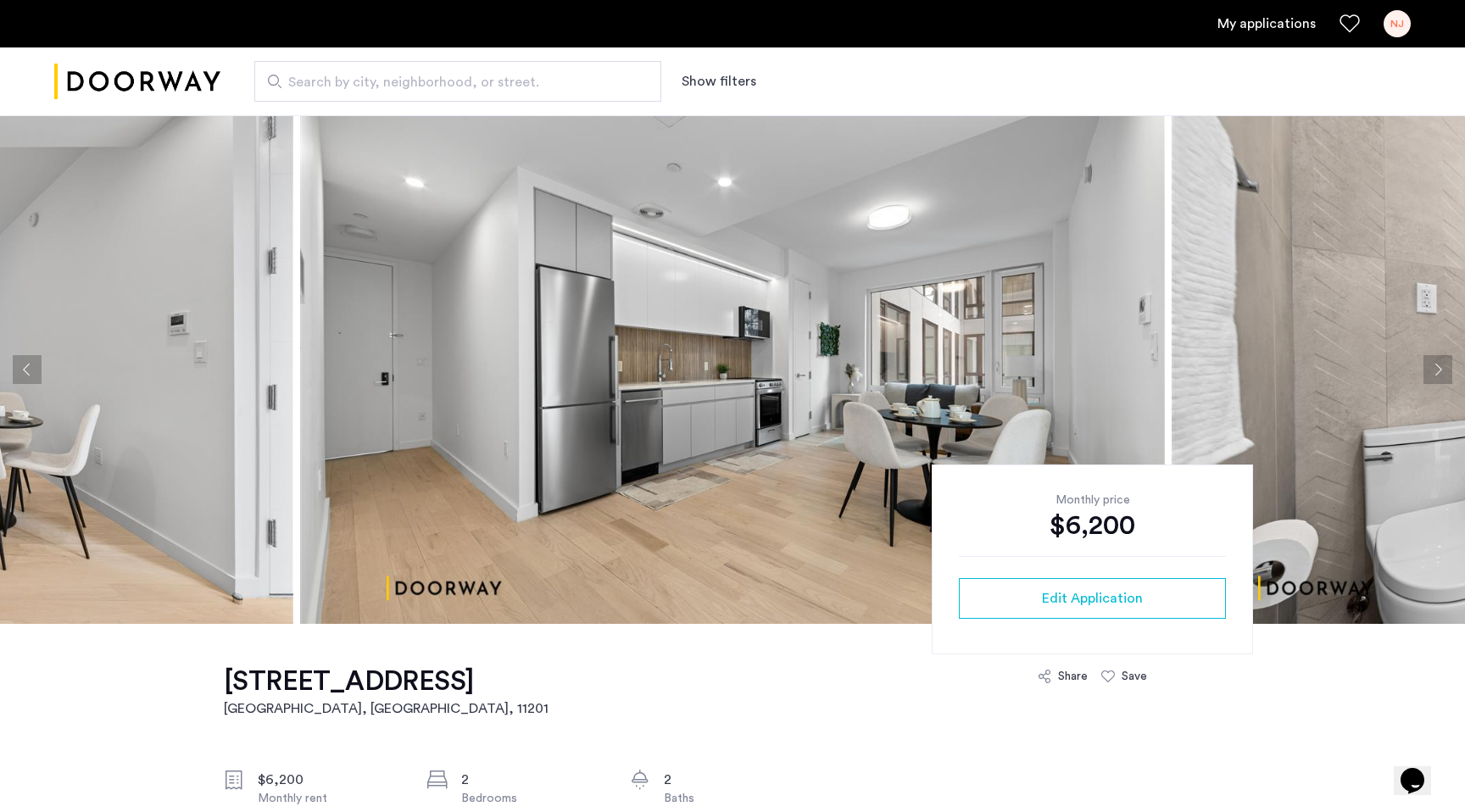
click at [1434, 361] on button "Next apartment" at bounding box center [1439, 370] width 29 height 29
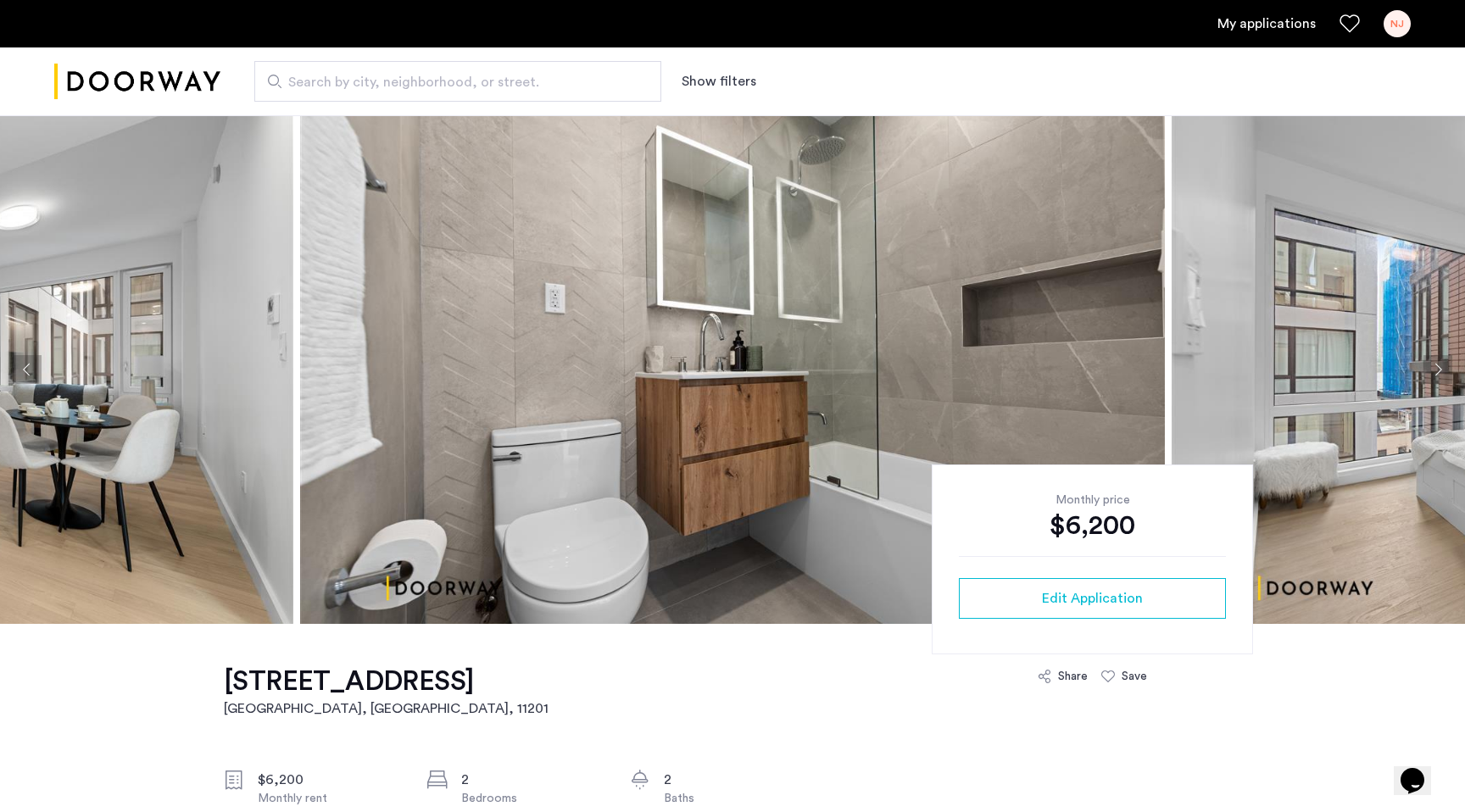
click at [1434, 361] on button "Next apartment" at bounding box center [1439, 370] width 29 height 29
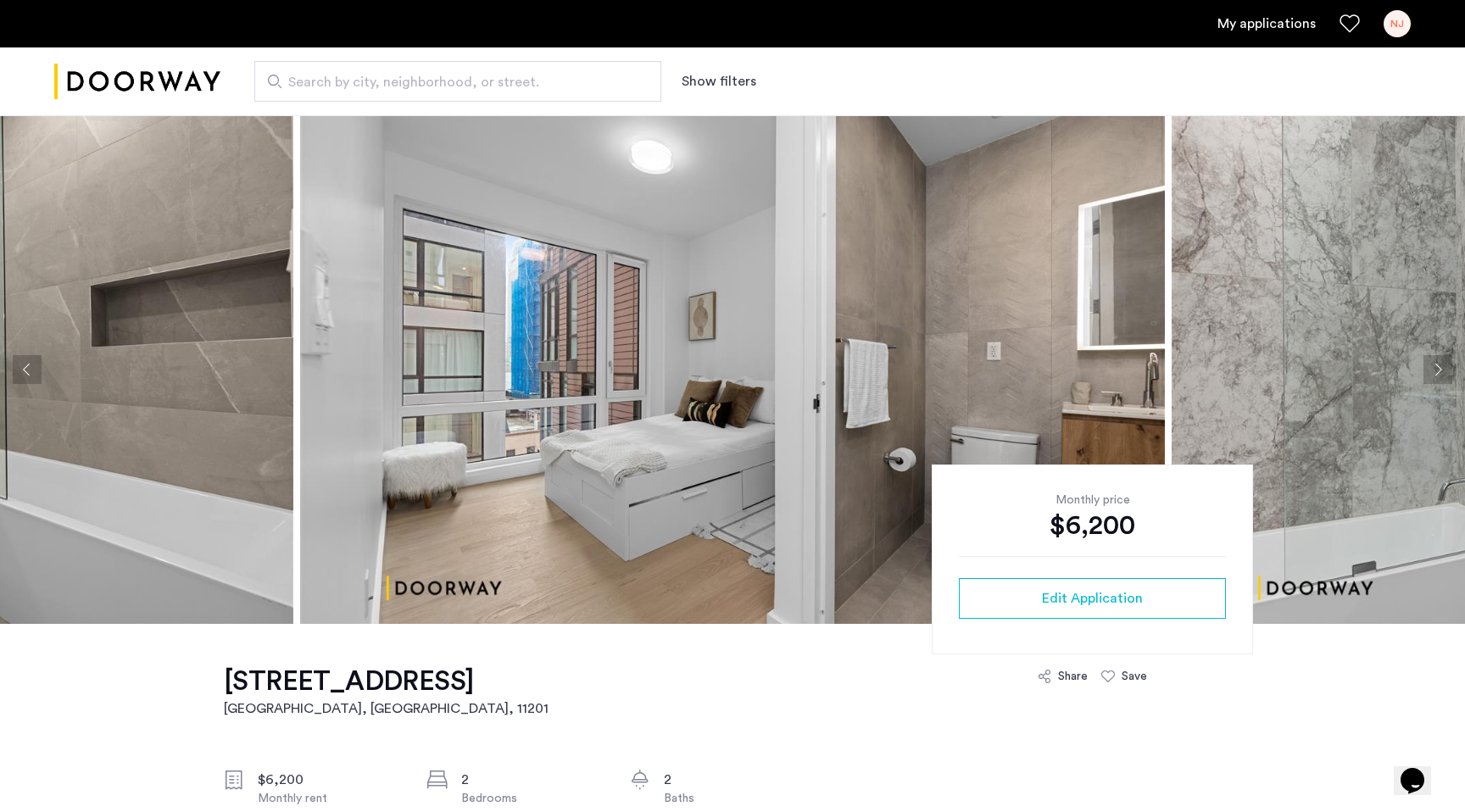
click at [184, 87] on img "Cazamio logo" at bounding box center [138, 81] width 166 height 63
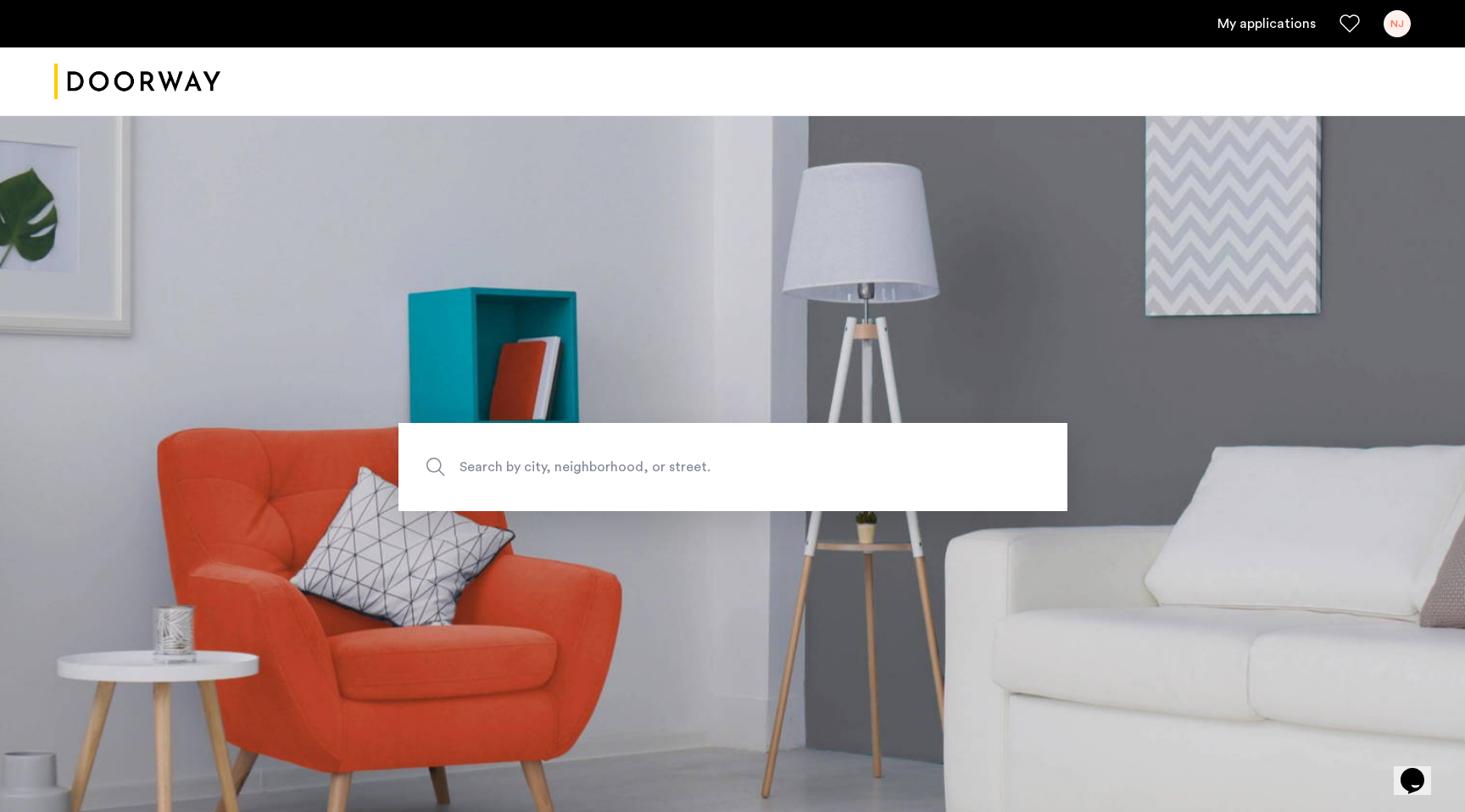
click at [158, 84] on img "Cazamio logo" at bounding box center [138, 81] width 166 height 63
click at [582, 456] on span "Search by city, neighborhood, or street." at bounding box center [694, 467] width 468 height 22
click at [582, 456] on input "Search by city, neighborhood, or street." at bounding box center [732, 467] width 669 height 88
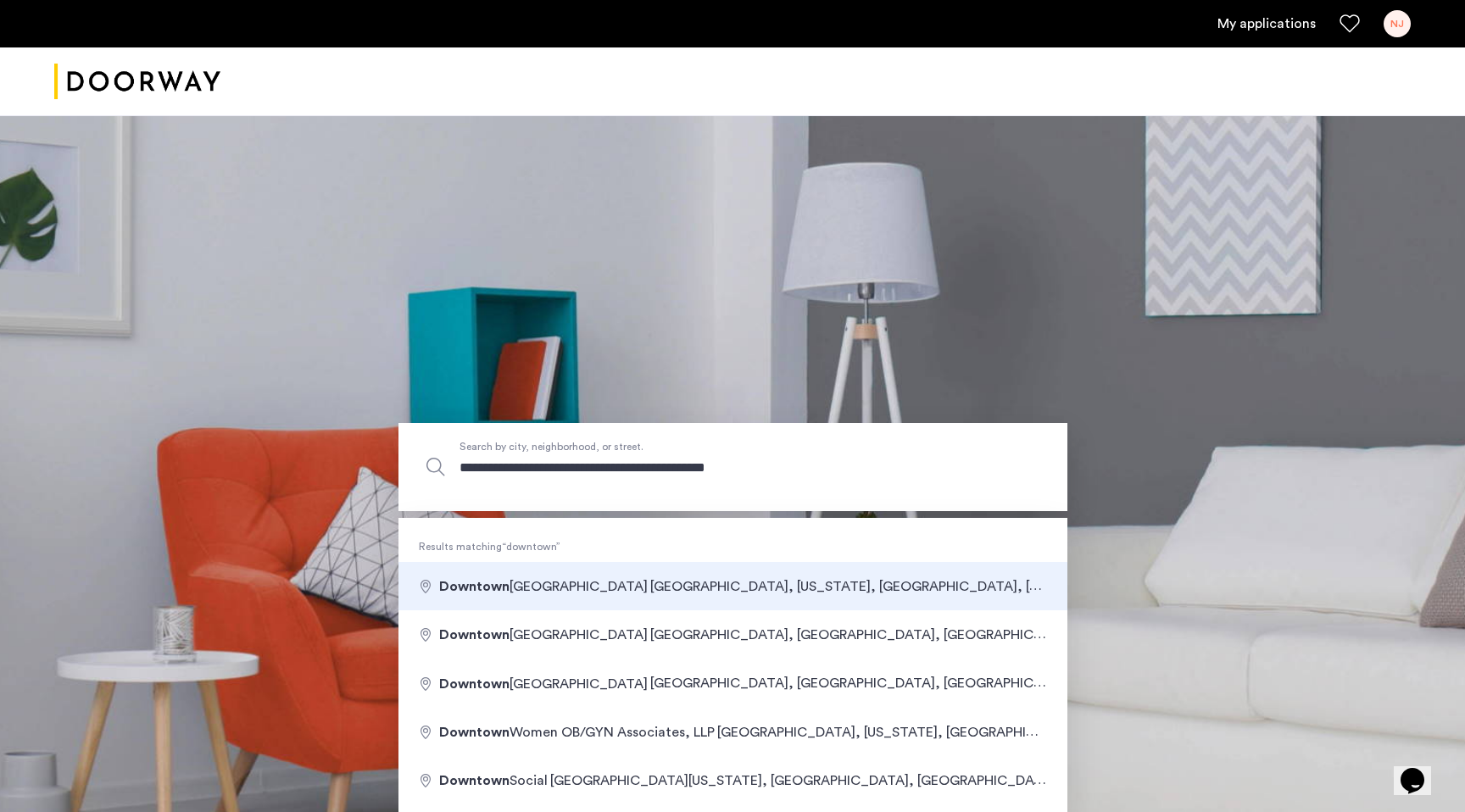
type input "**********"
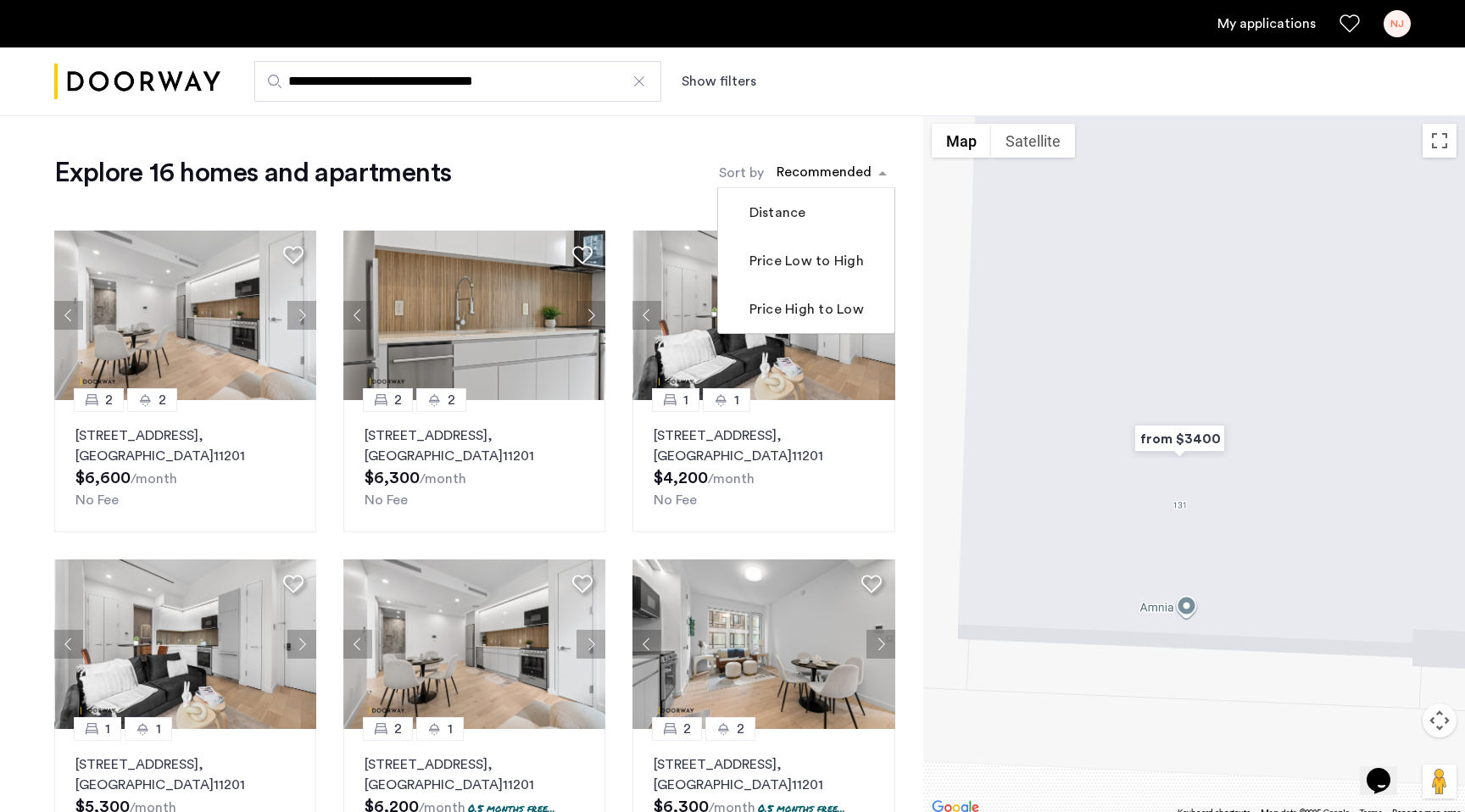
click at [812, 175] on div "sort-apartment" at bounding box center [824, 175] width 101 height 22
click at [793, 271] on label "Price Low to High" at bounding box center [805, 261] width 118 height 20
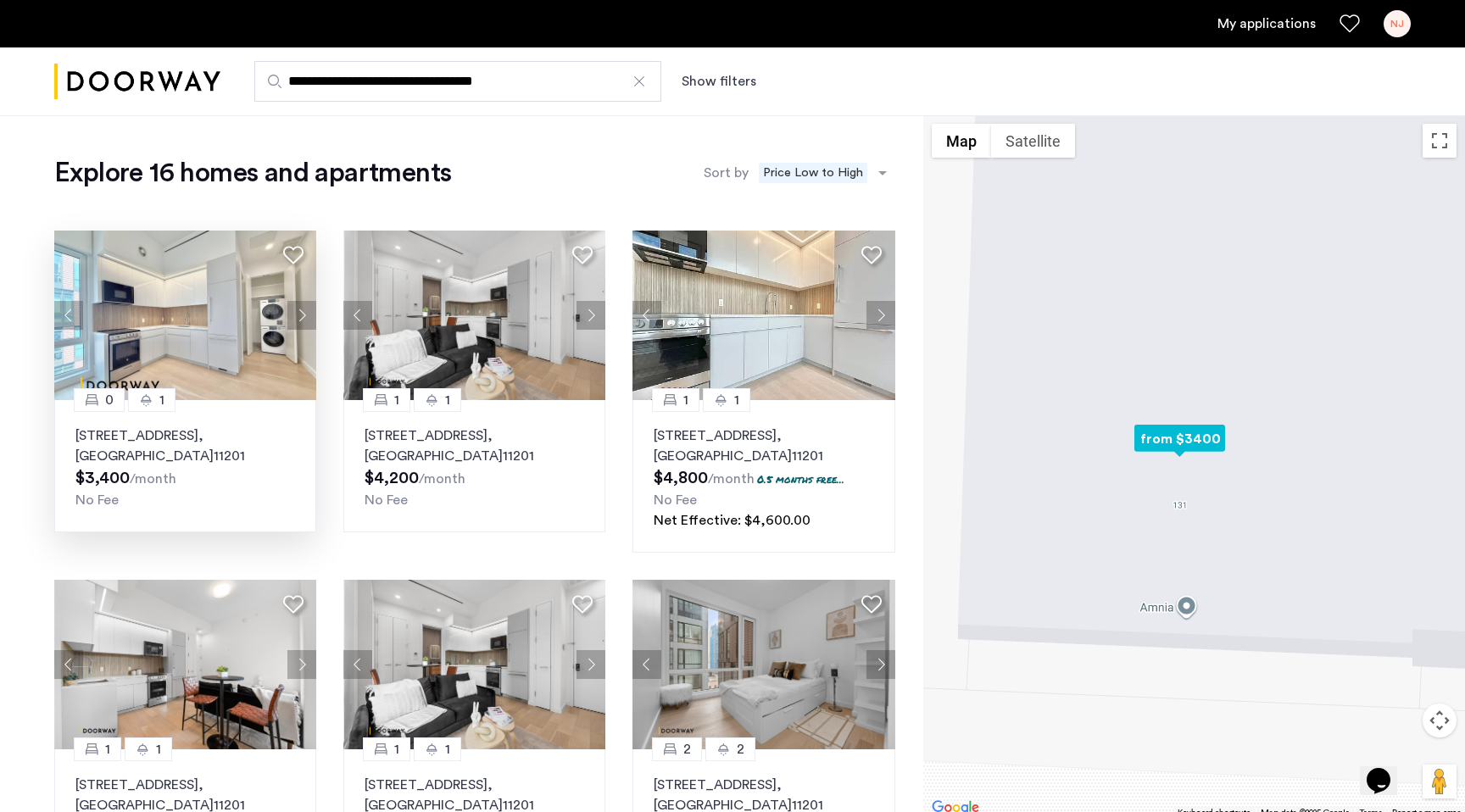
click at [217, 348] on img at bounding box center [185, 315] width 263 height 170
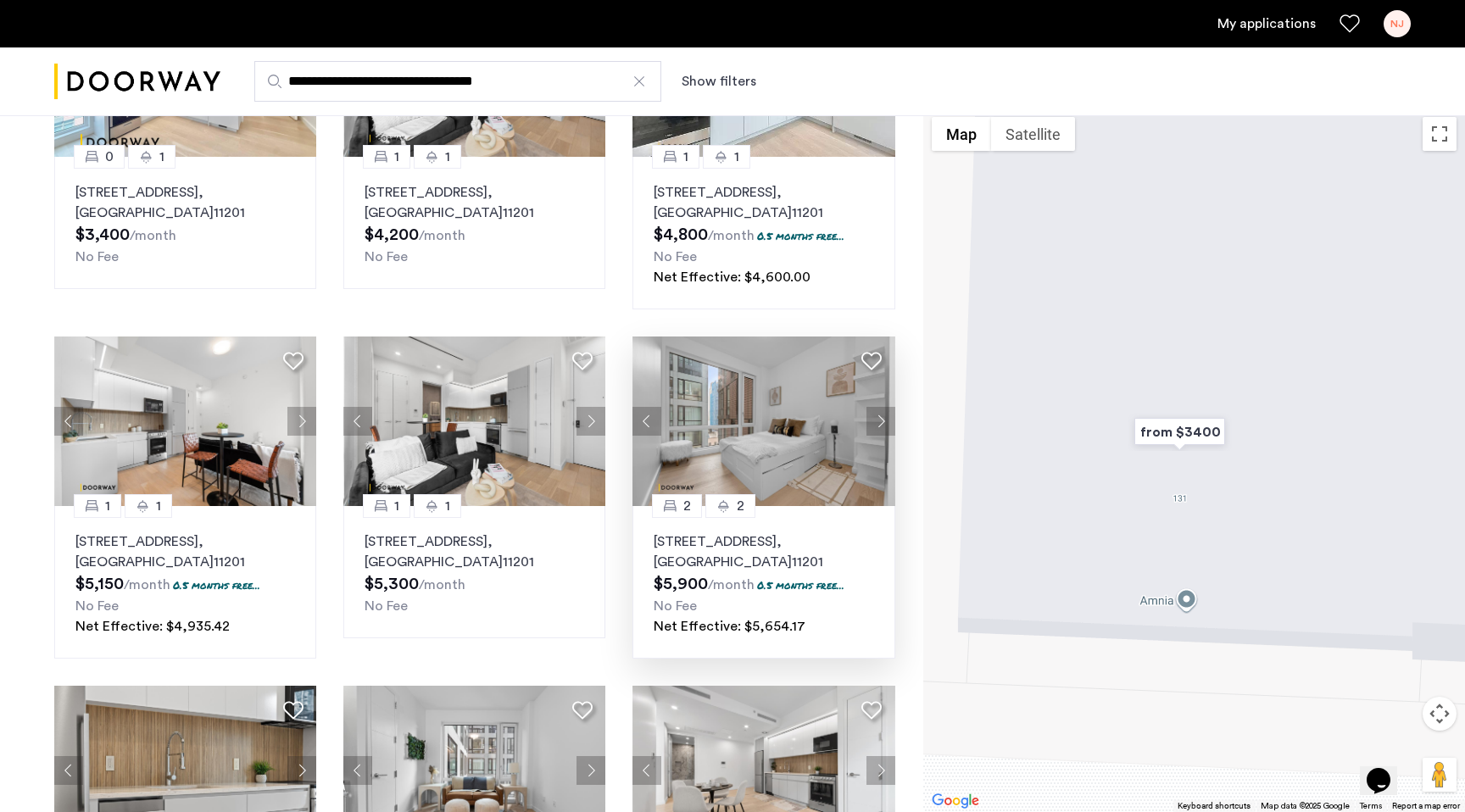
scroll to position [245, 0]
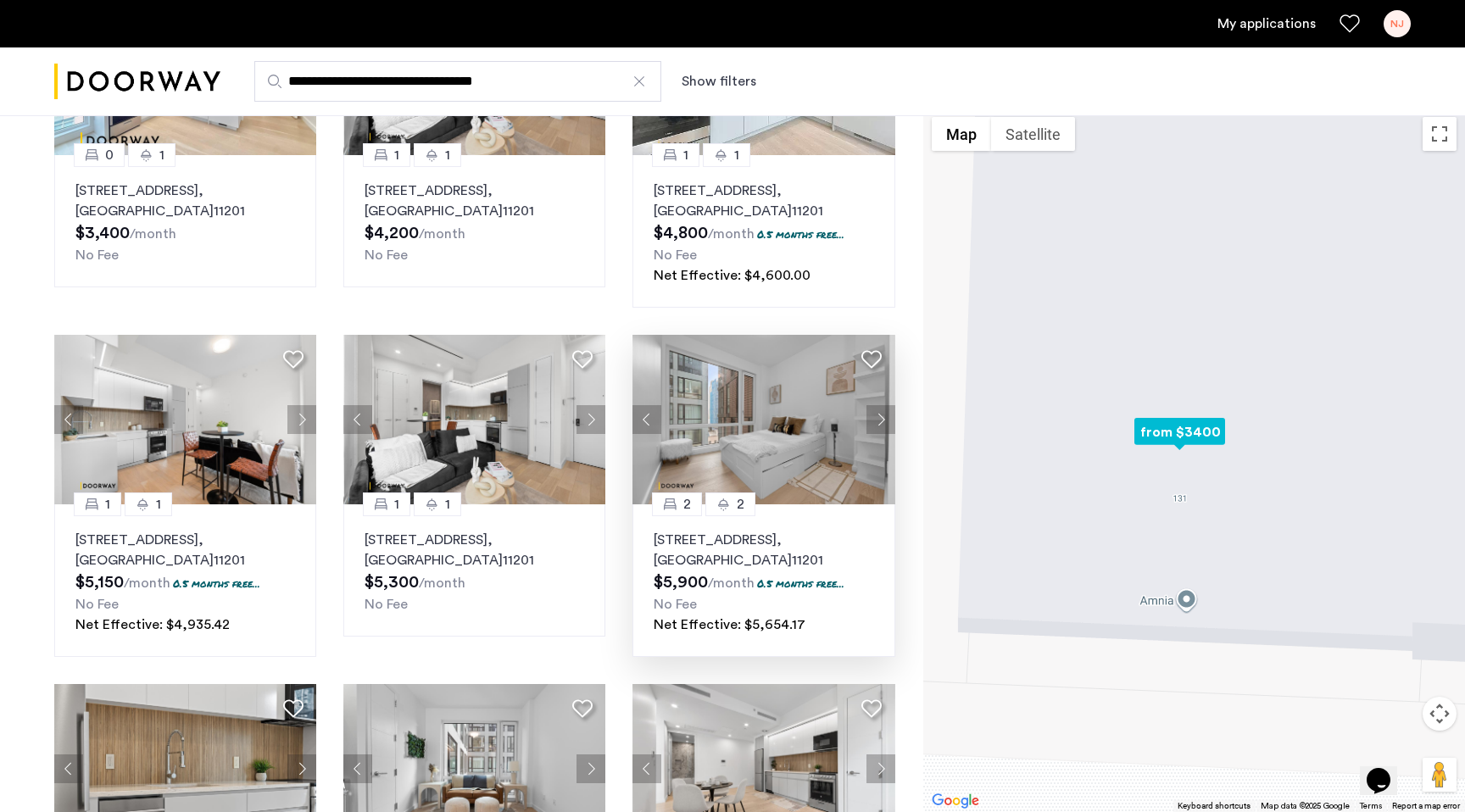
click at [712, 547] on p "127 Concord Street, Unit 4C, Brooklyn , NY 11201" at bounding box center [763, 550] width 220 height 41
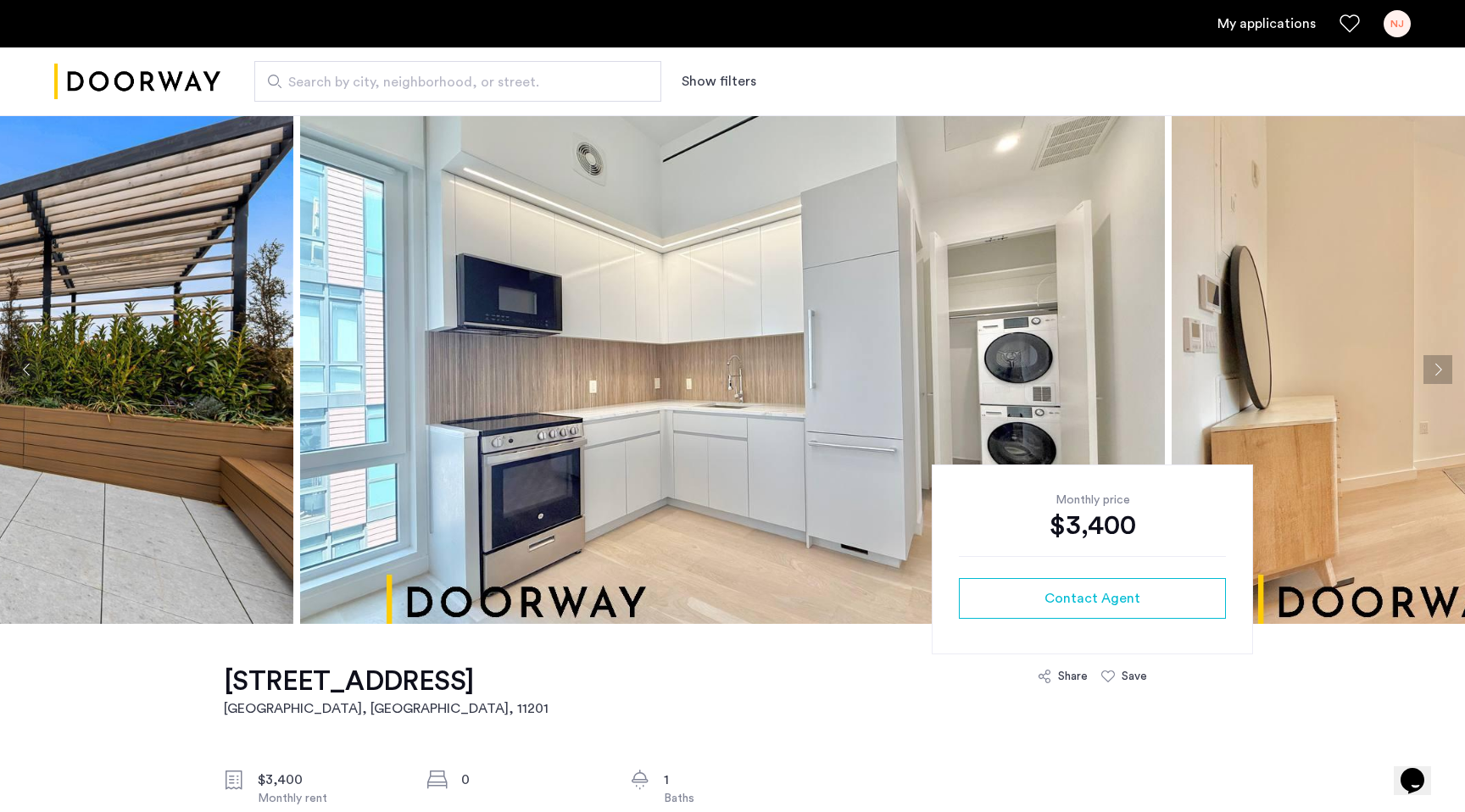
click at [1437, 370] on button "Next apartment" at bounding box center [1439, 370] width 29 height 29
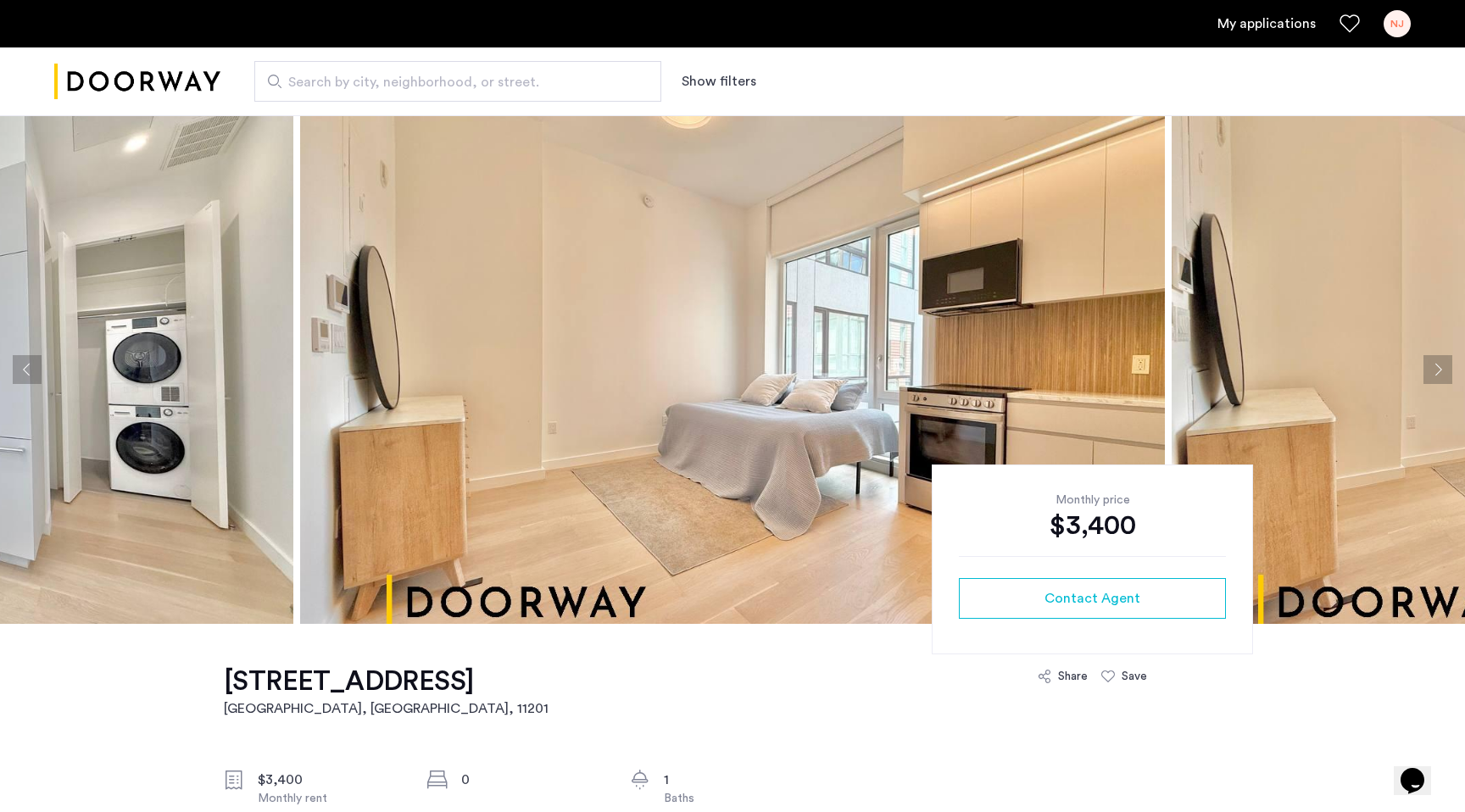
click at [1437, 370] on button "Next apartment" at bounding box center [1439, 370] width 29 height 29
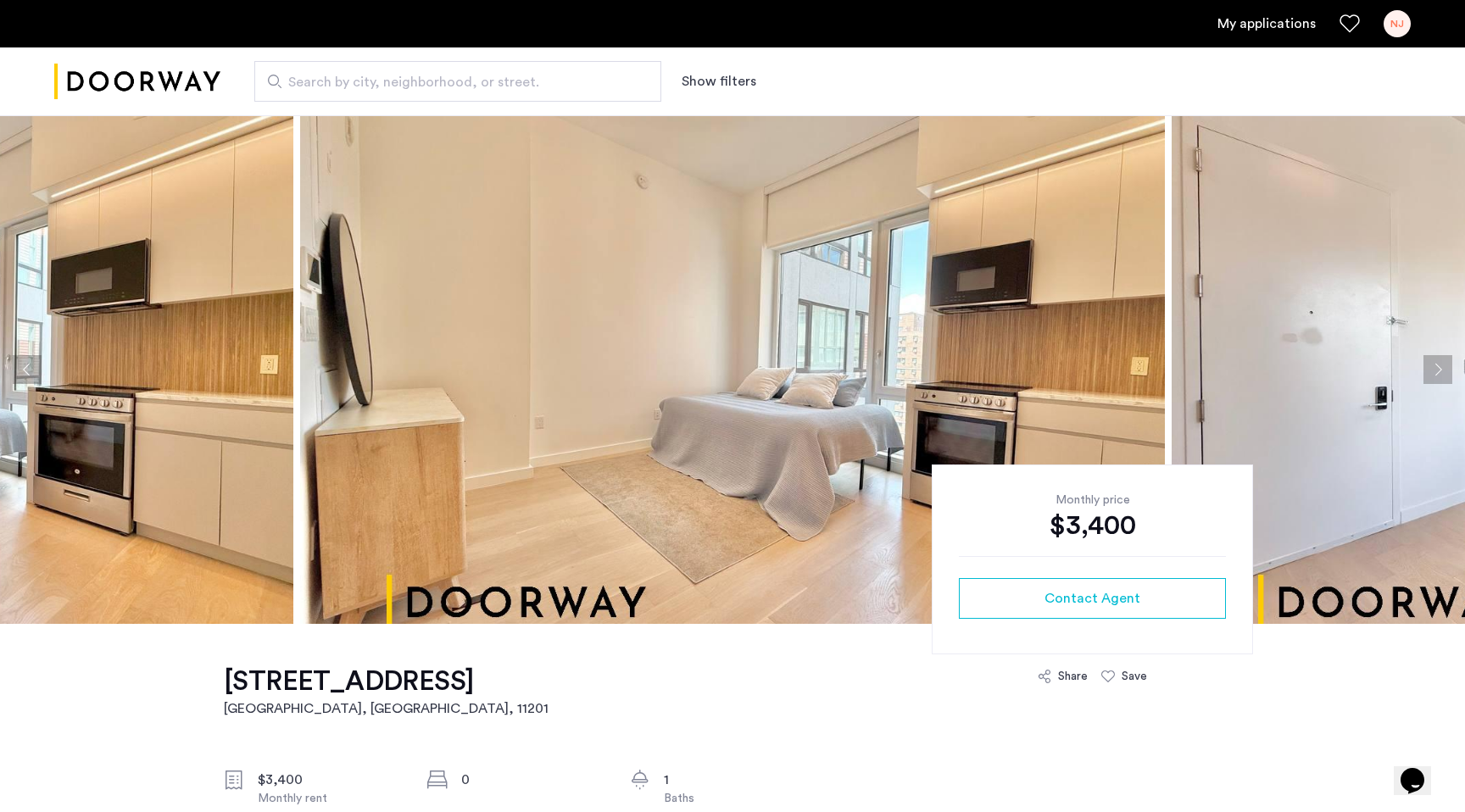
click at [1437, 370] on button "Next apartment" at bounding box center [1439, 370] width 29 height 29
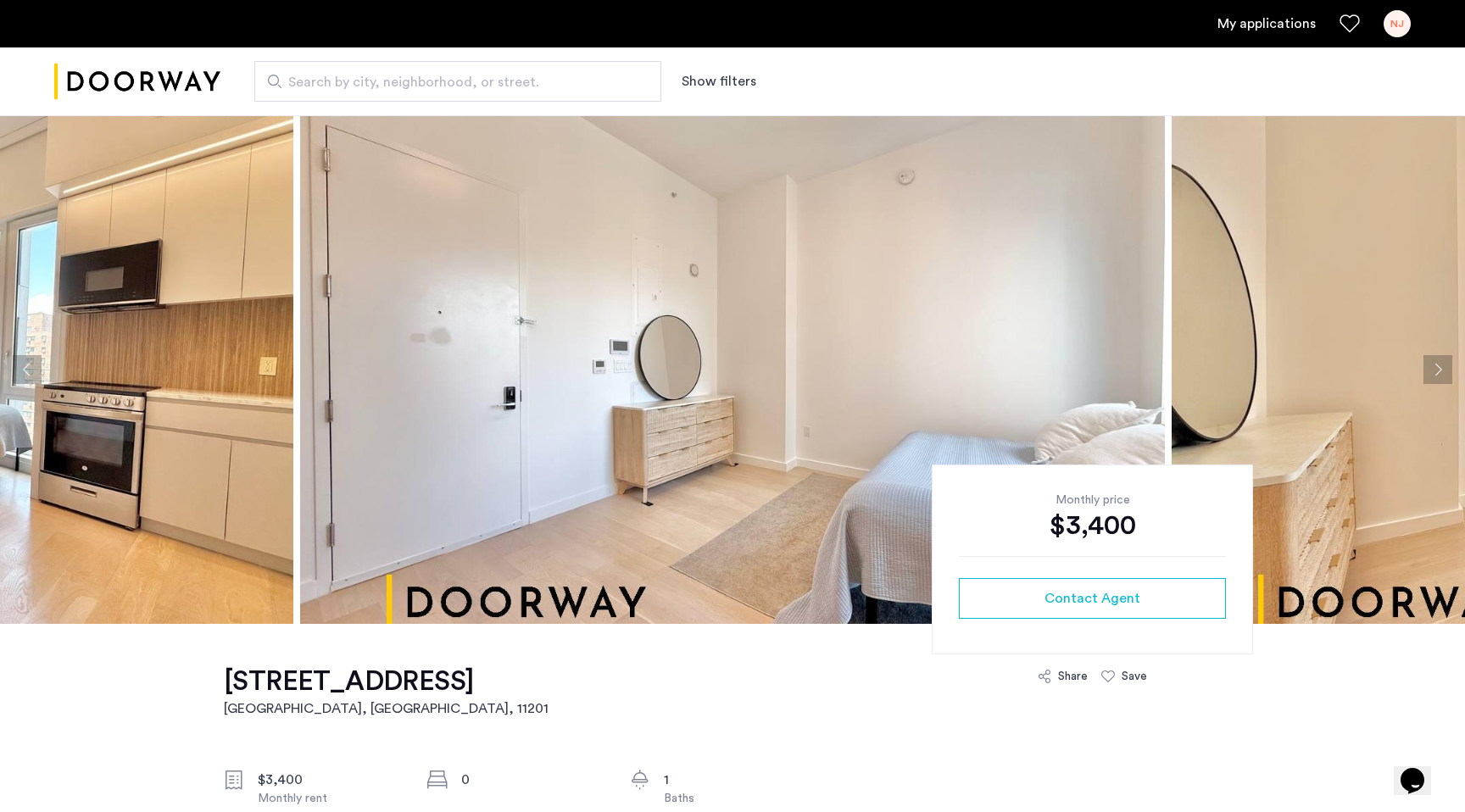
click at [1437, 370] on button "Next apartment" at bounding box center [1439, 370] width 29 height 29
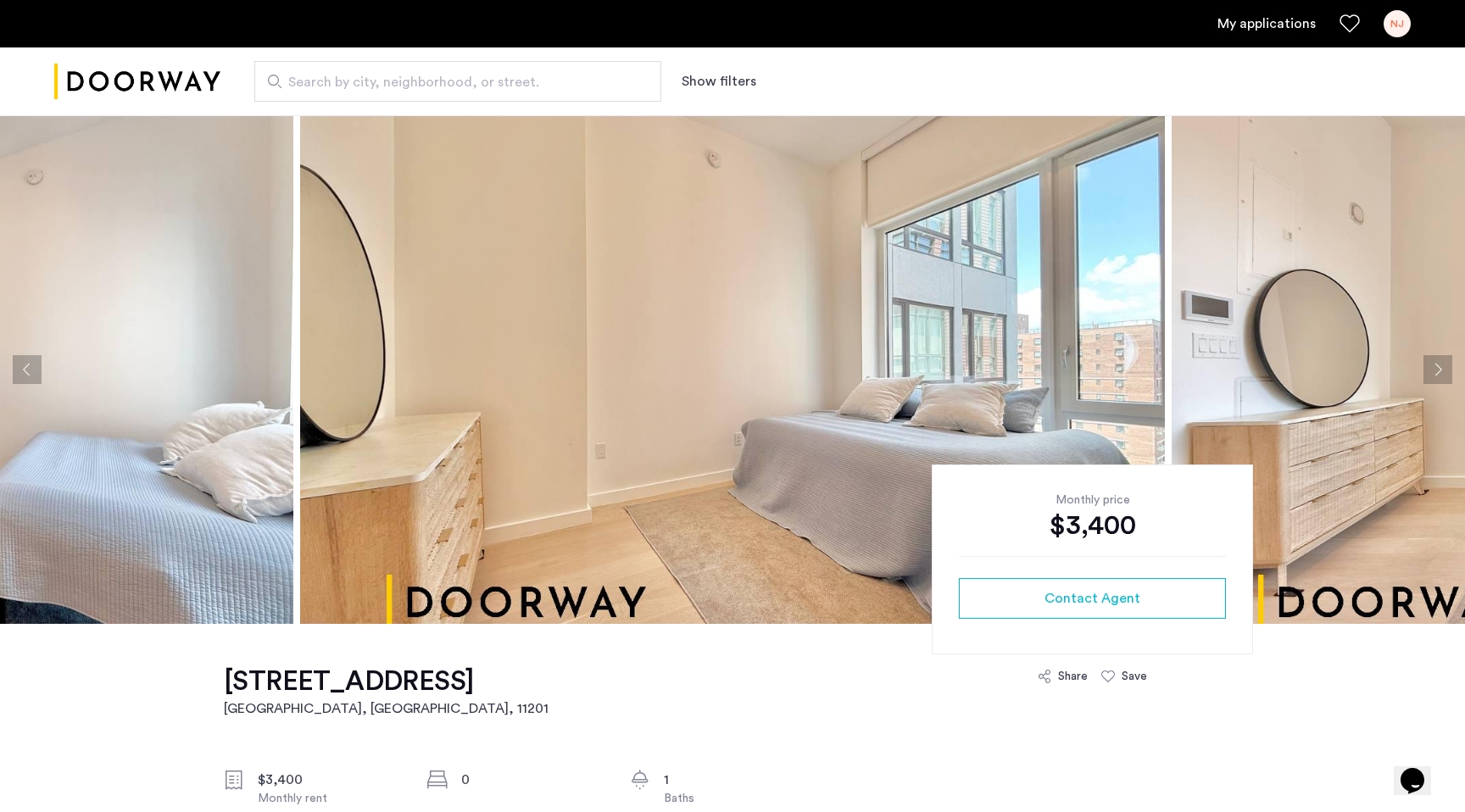
click at [1437, 370] on button "Next apartment" at bounding box center [1439, 370] width 29 height 29
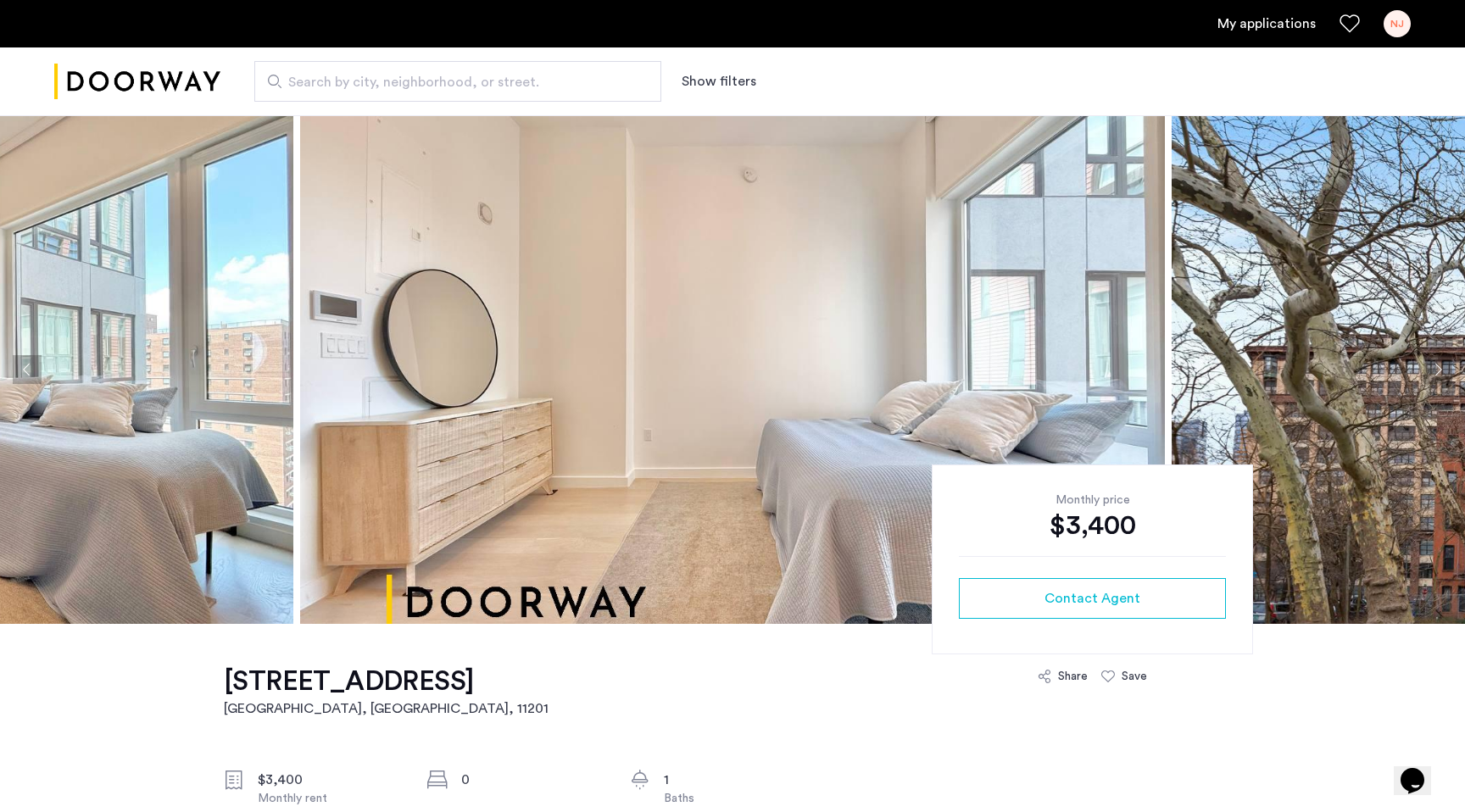
click at [1437, 370] on button "Next apartment" at bounding box center [1439, 370] width 29 height 29
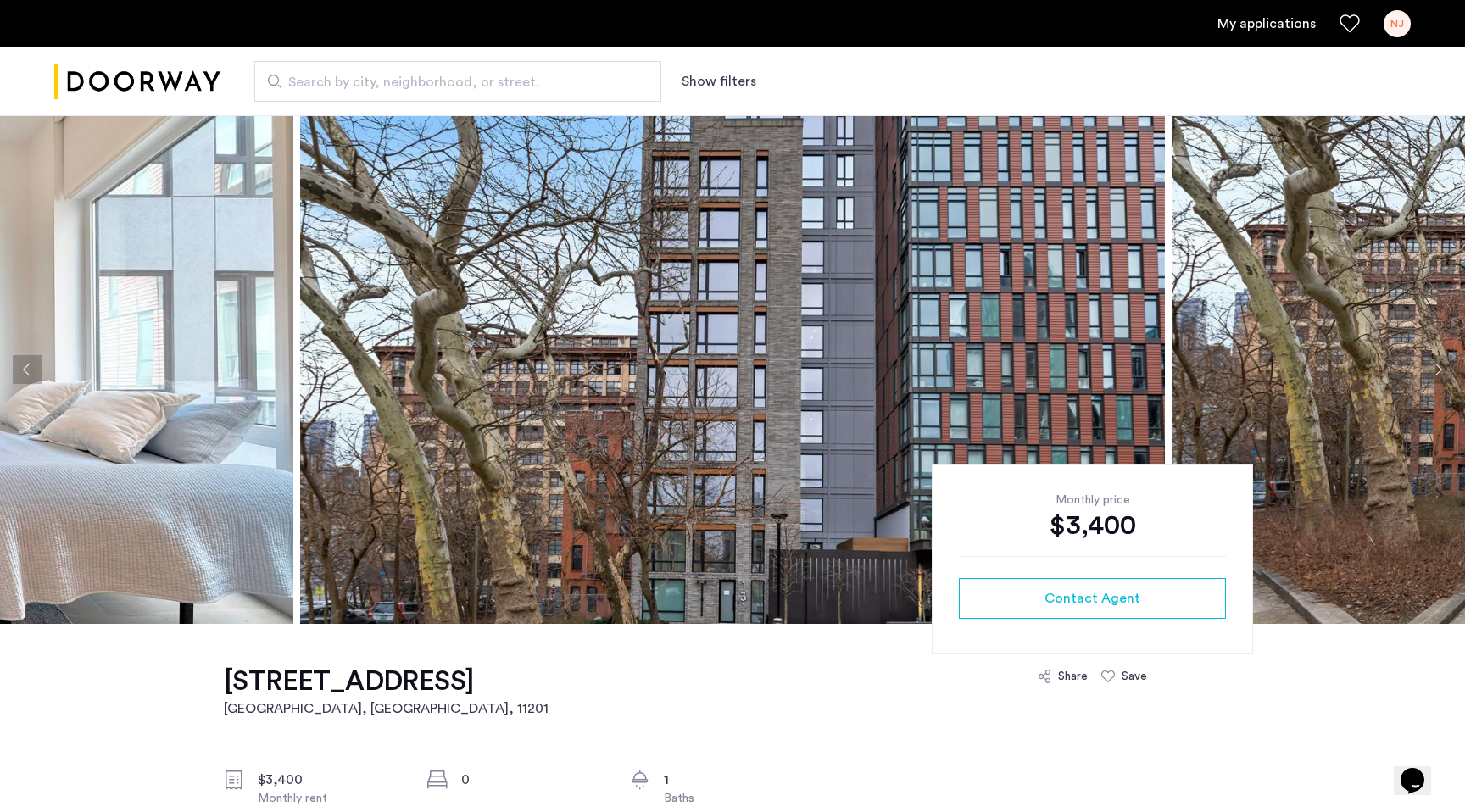
click at [1437, 370] on button "Next apartment" at bounding box center [1439, 370] width 29 height 29
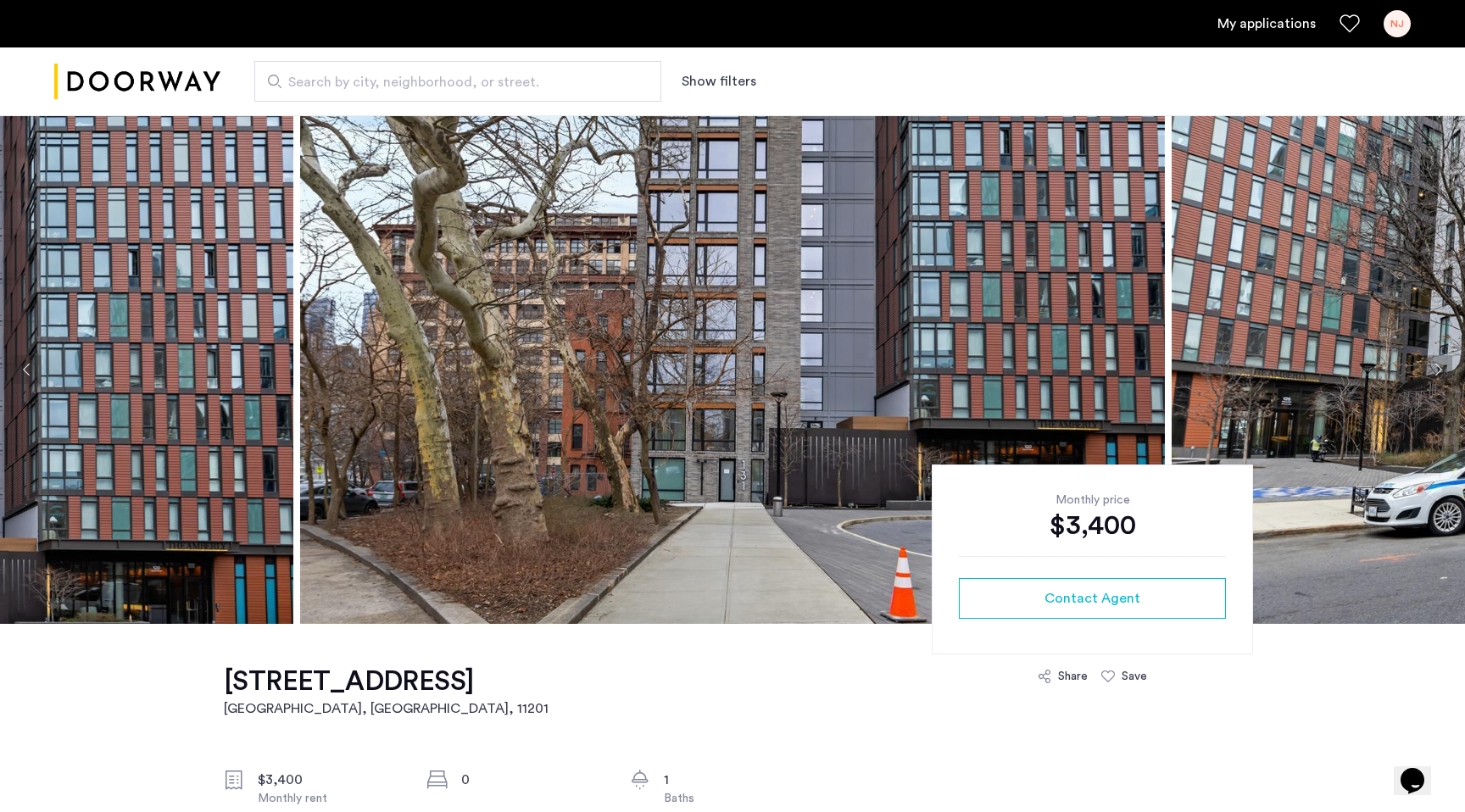
click at [1437, 370] on button "Next apartment" at bounding box center [1439, 370] width 29 height 29
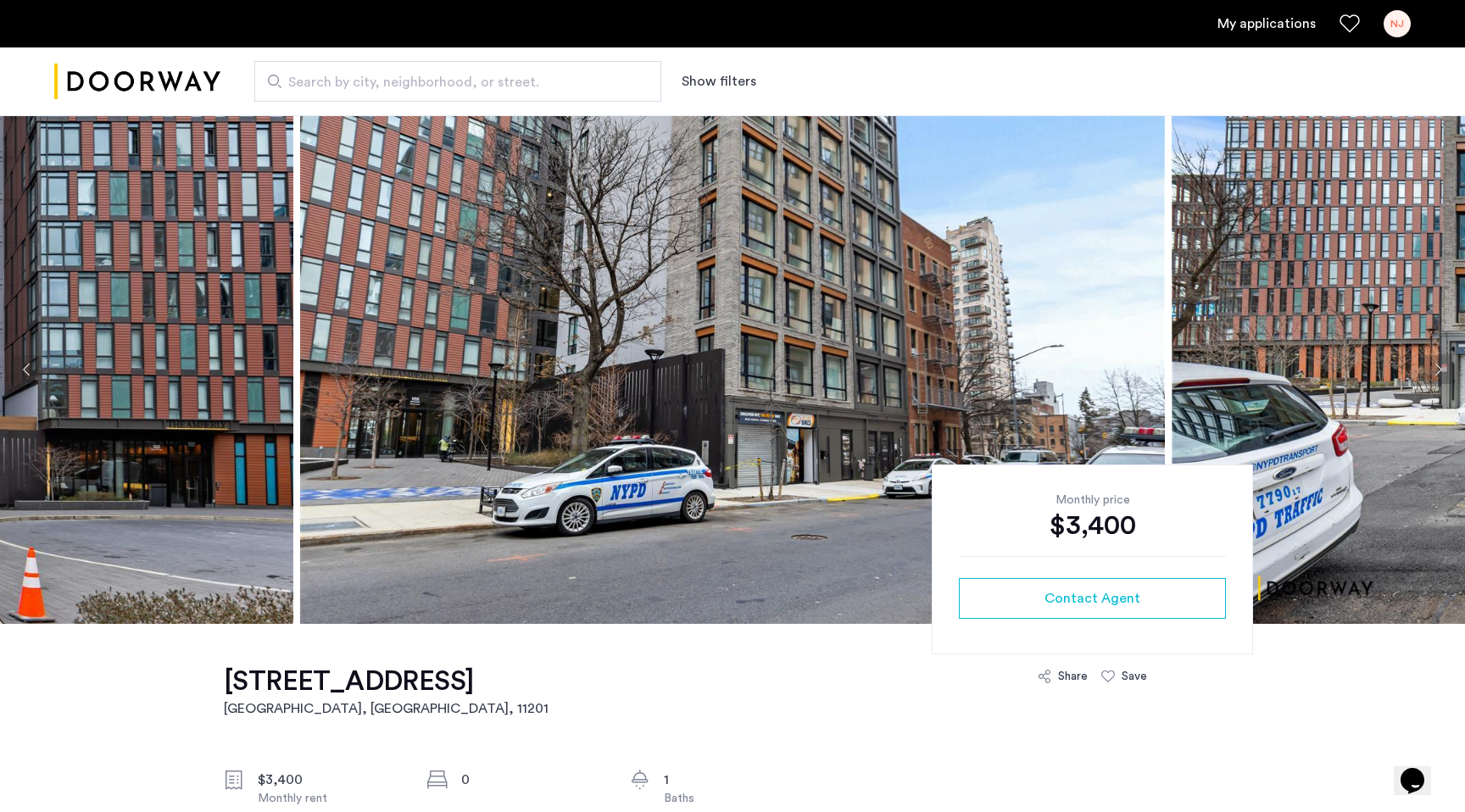
click at [1437, 370] on button "Next apartment" at bounding box center [1439, 370] width 29 height 29
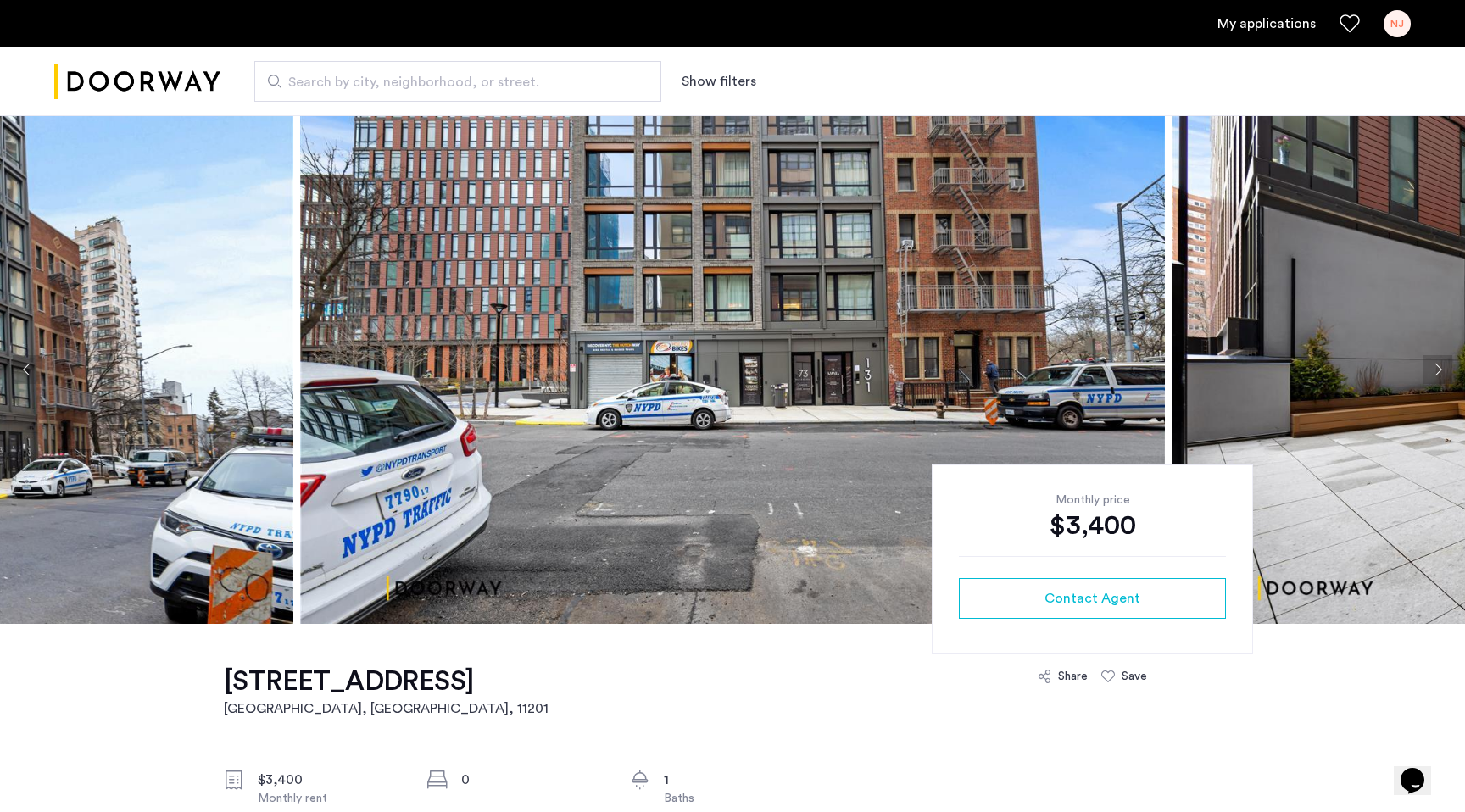
click at [1437, 370] on button "Next apartment" at bounding box center [1439, 370] width 29 height 29
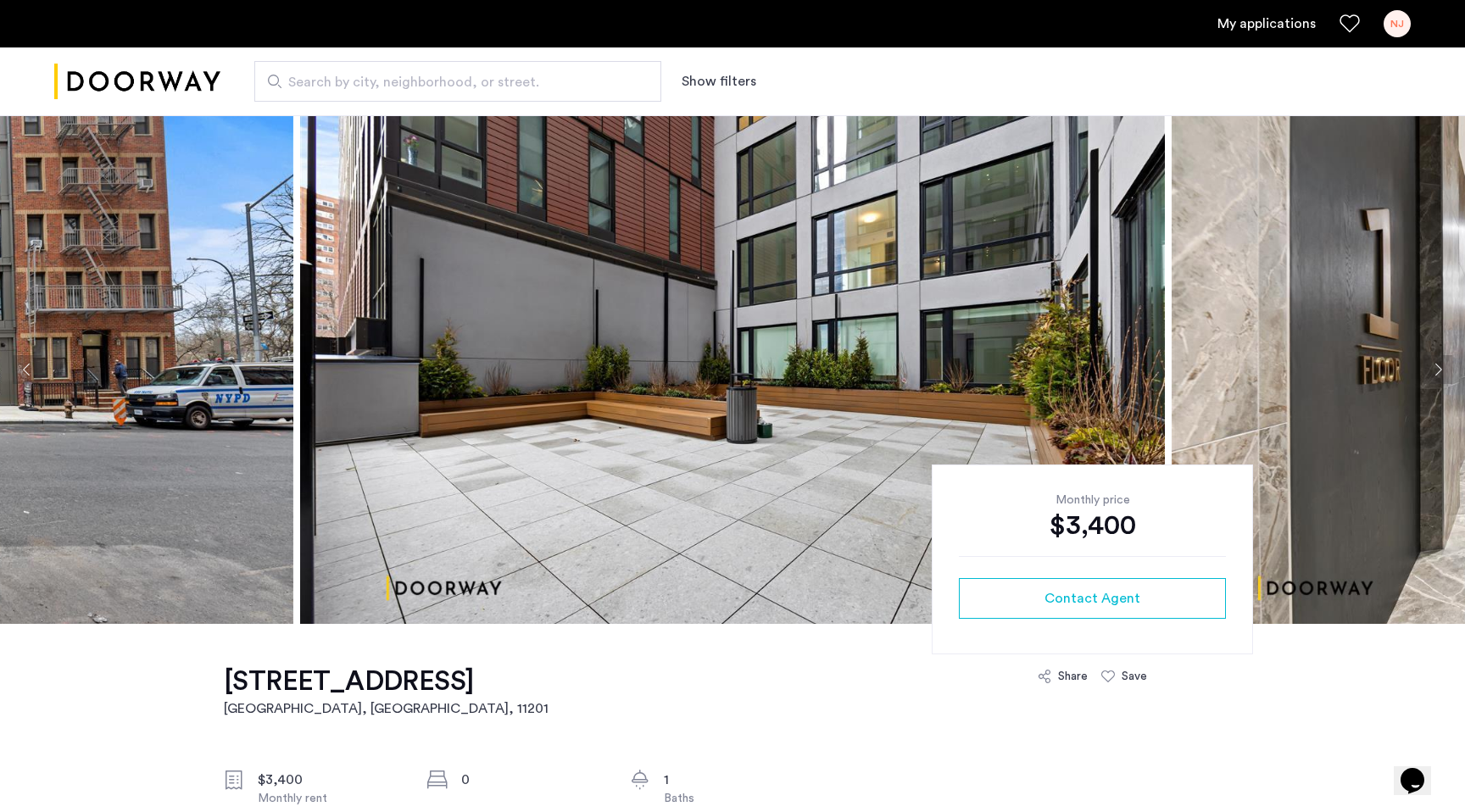
click at [1437, 370] on button "Next apartment" at bounding box center [1439, 370] width 29 height 29
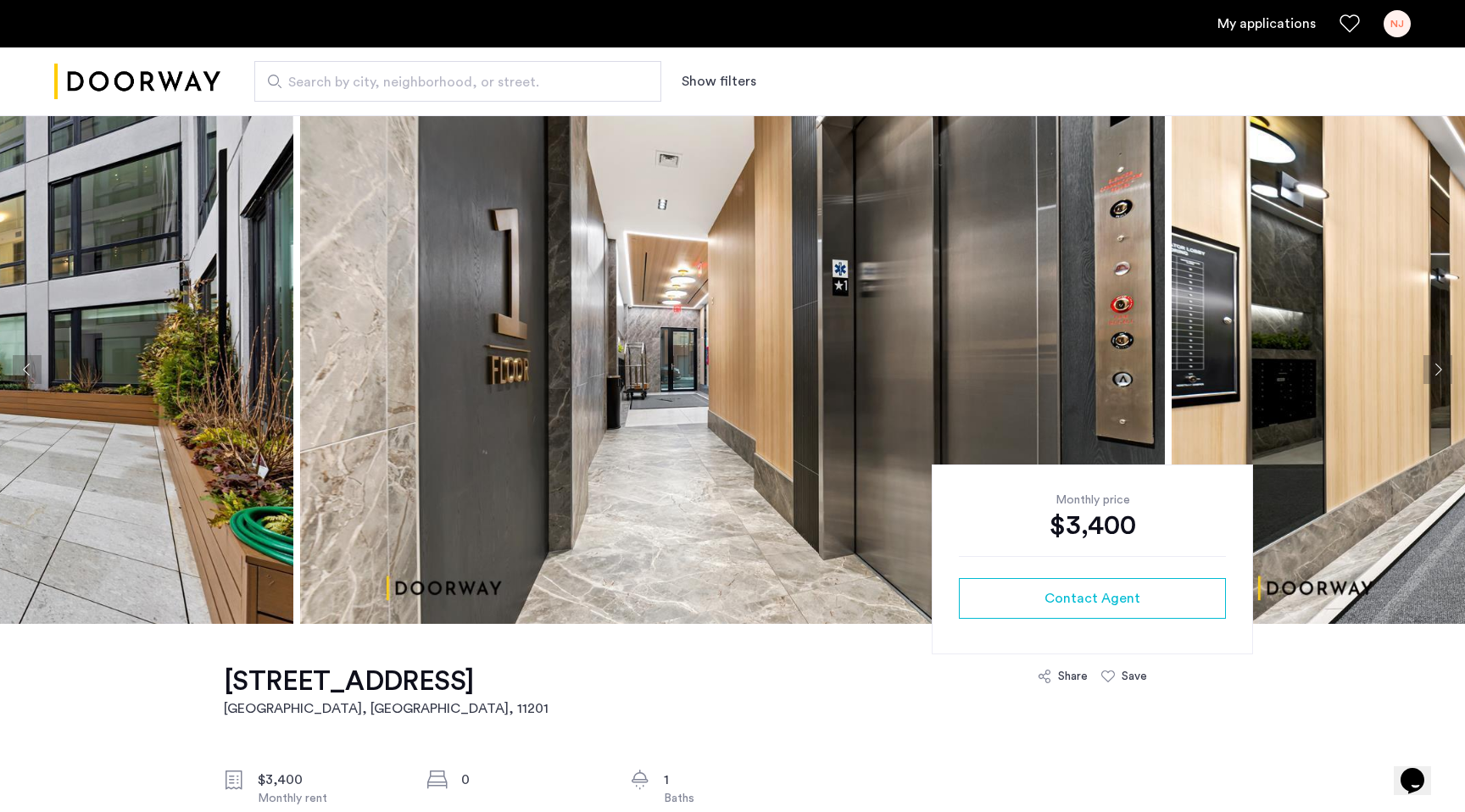
click at [1437, 370] on button "Next apartment" at bounding box center [1439, 370] width 29 height 29
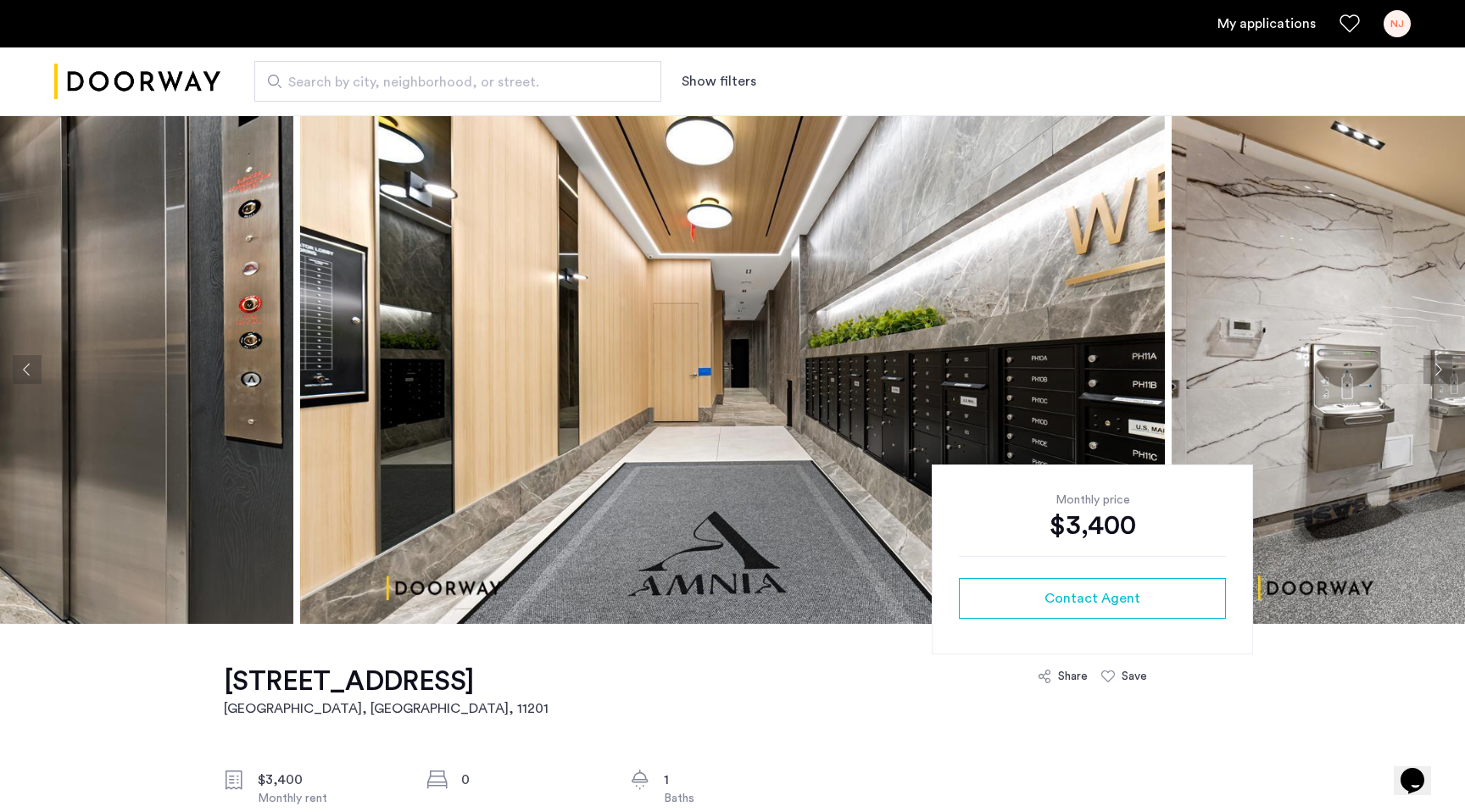
click at [1437, 370] on button "Next apartment" at bounding box center [1439, 370] width 29 height 29
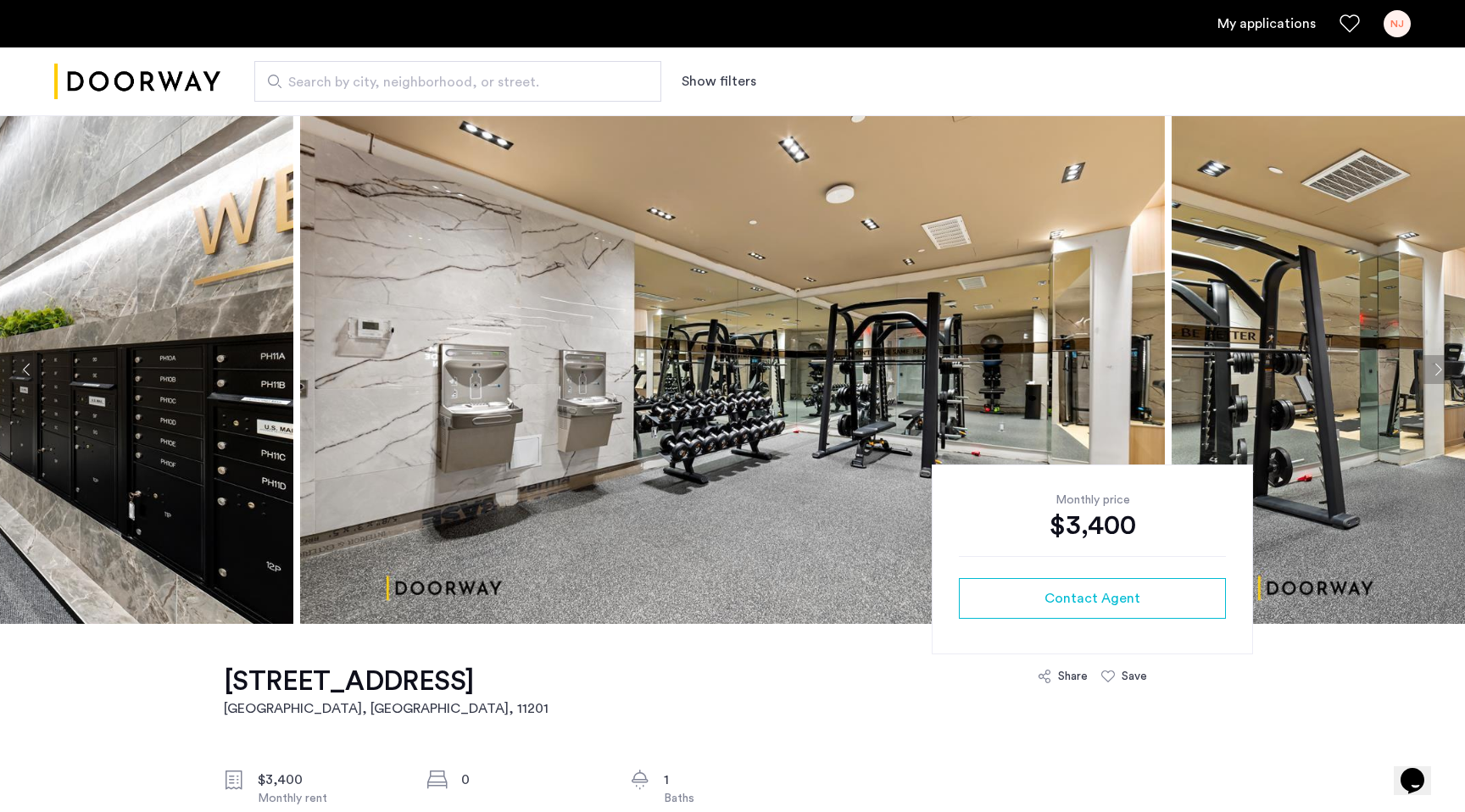
click at [1437, 370] on button "Next apartment" at bounding box center [1439, 370] width 29 height 29
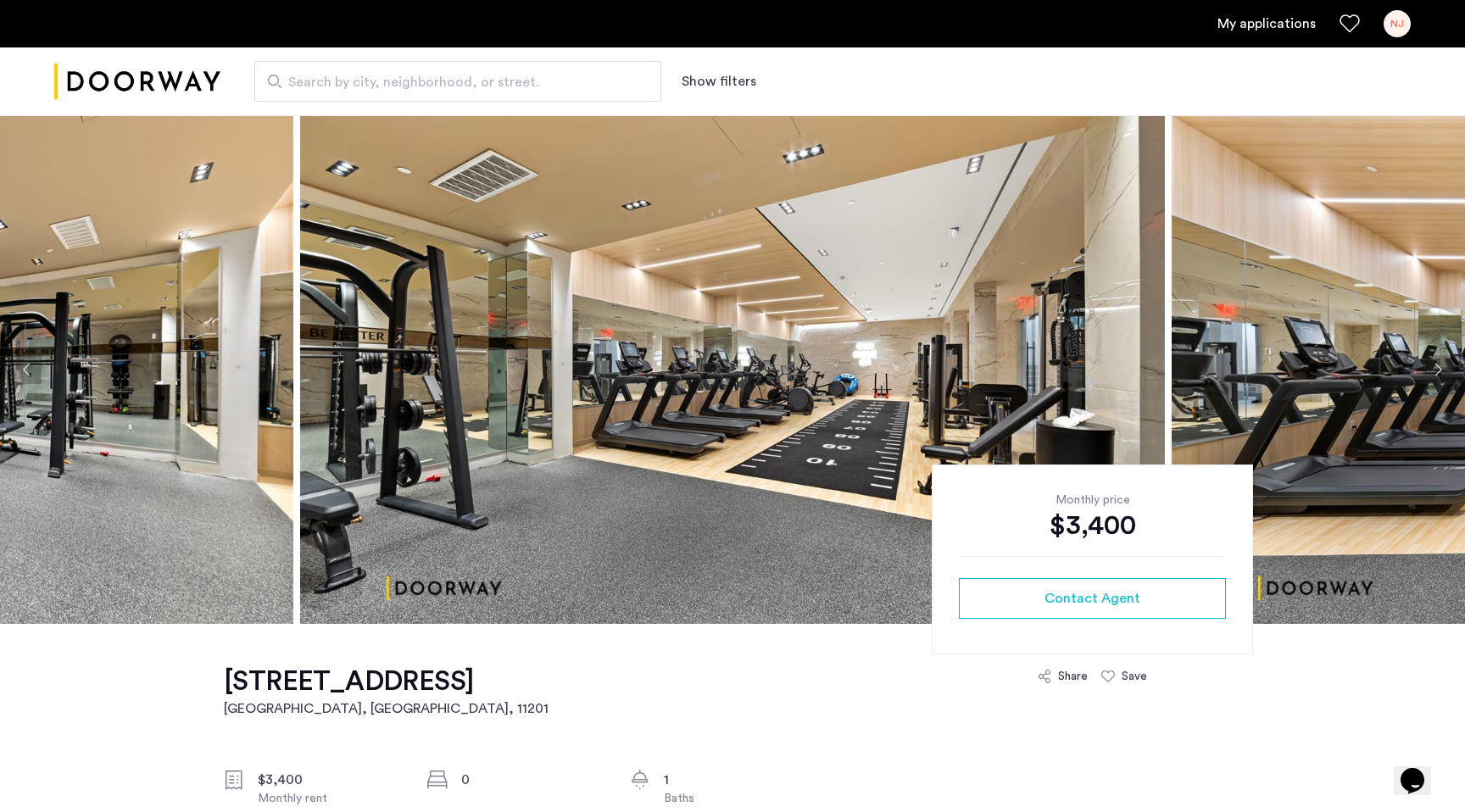
click at [1437, 370] on button "Next apartment" at bounding box center [1439, 370] width 29 height 29
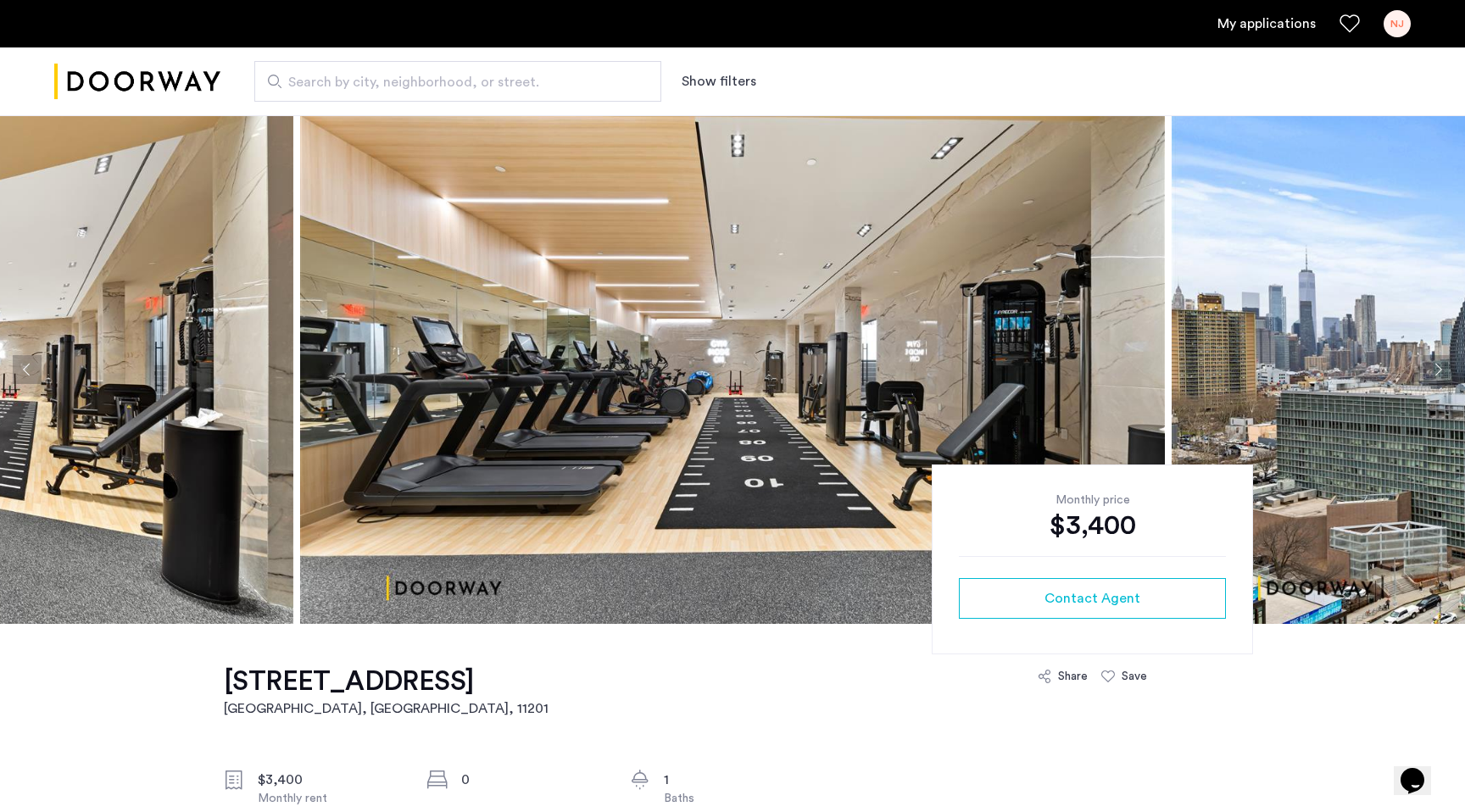
click at [1437, 370] on button "Next apartment" at bounding box center [1439, 370] width 29 height 29
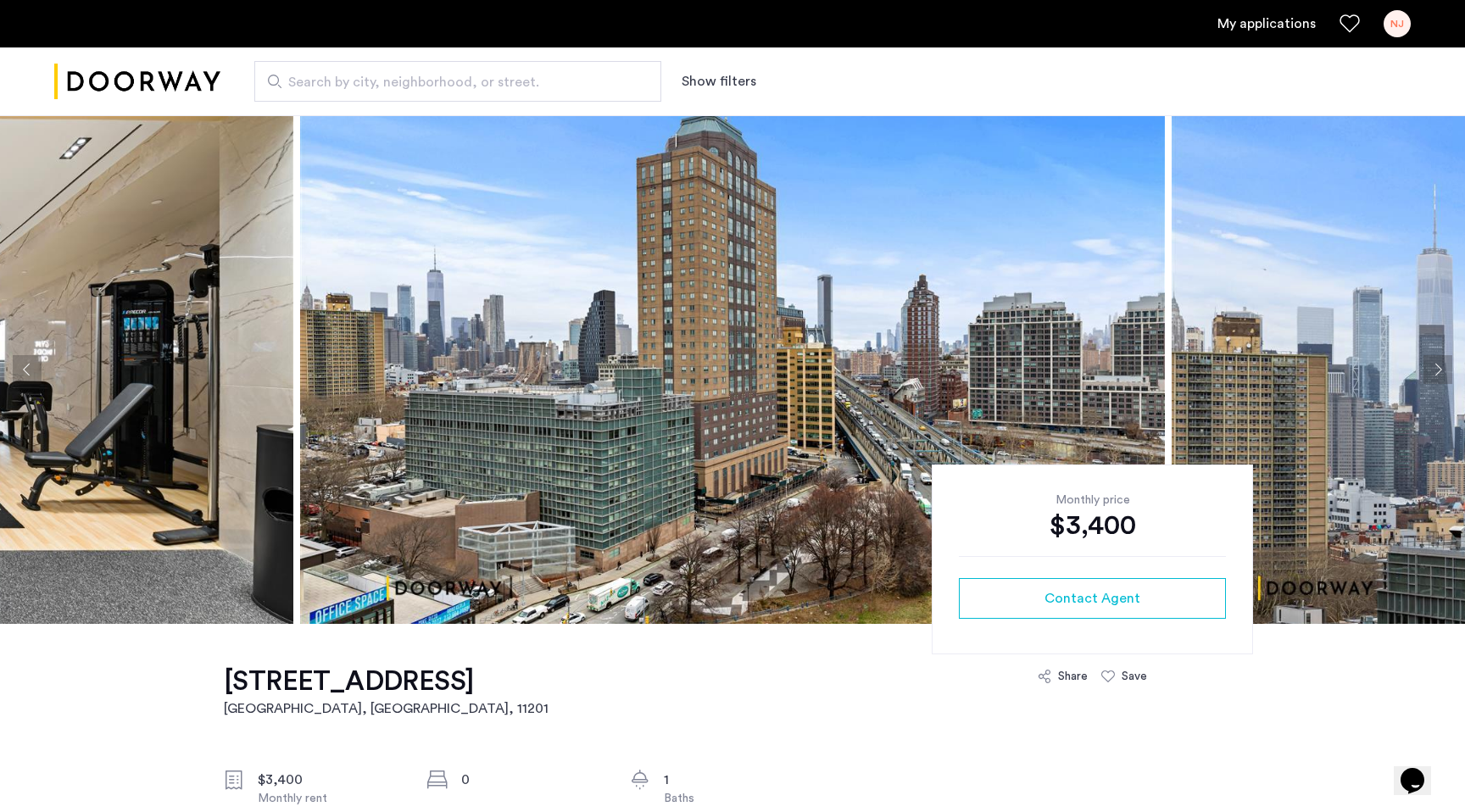
click at [1437, 370] on button "Next apartment" at bounding box center [1439, 370] width 29 height 29
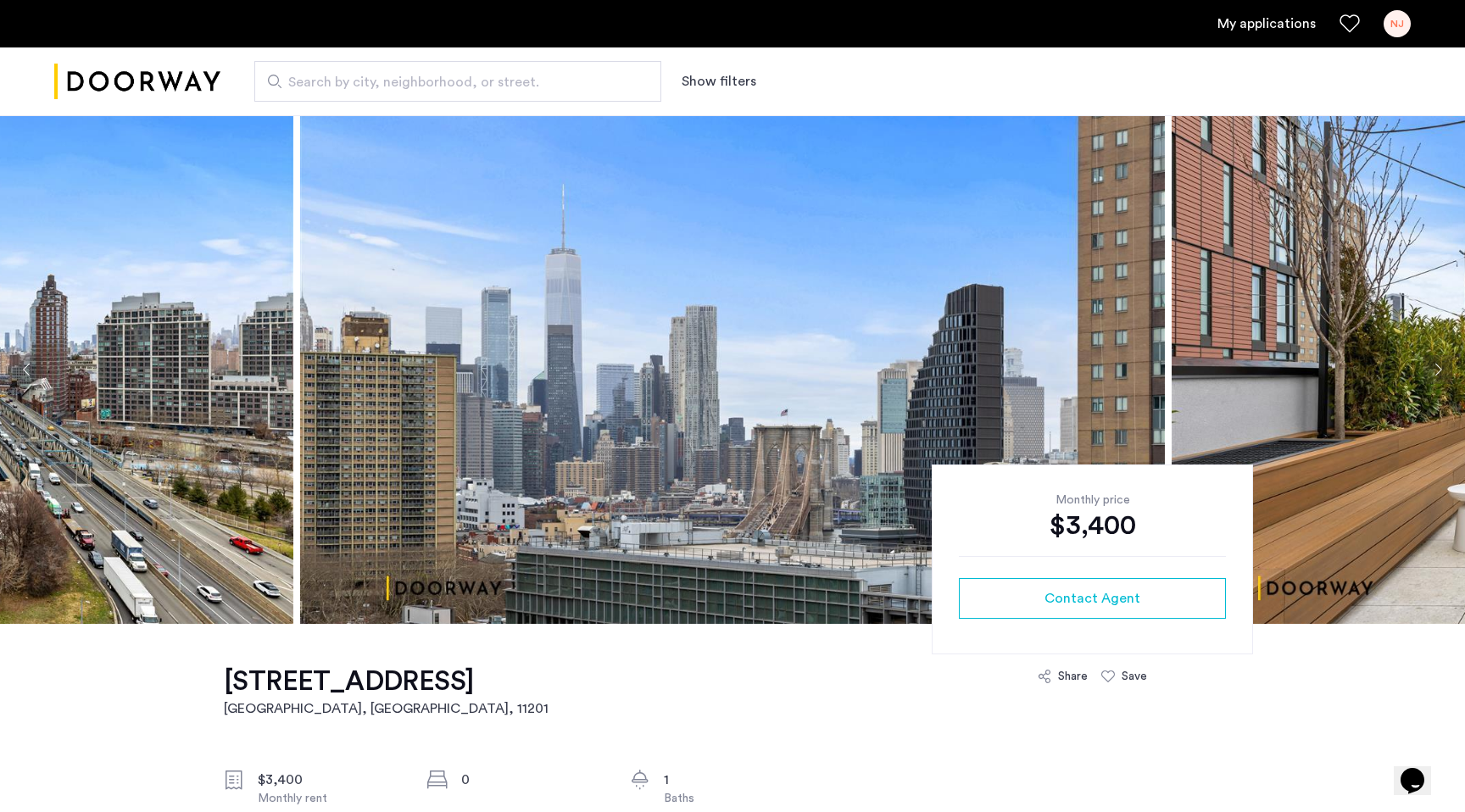
click at [1437, 370] on button "Next apartment" at bounding box center [1439, 370] width 29 height 29
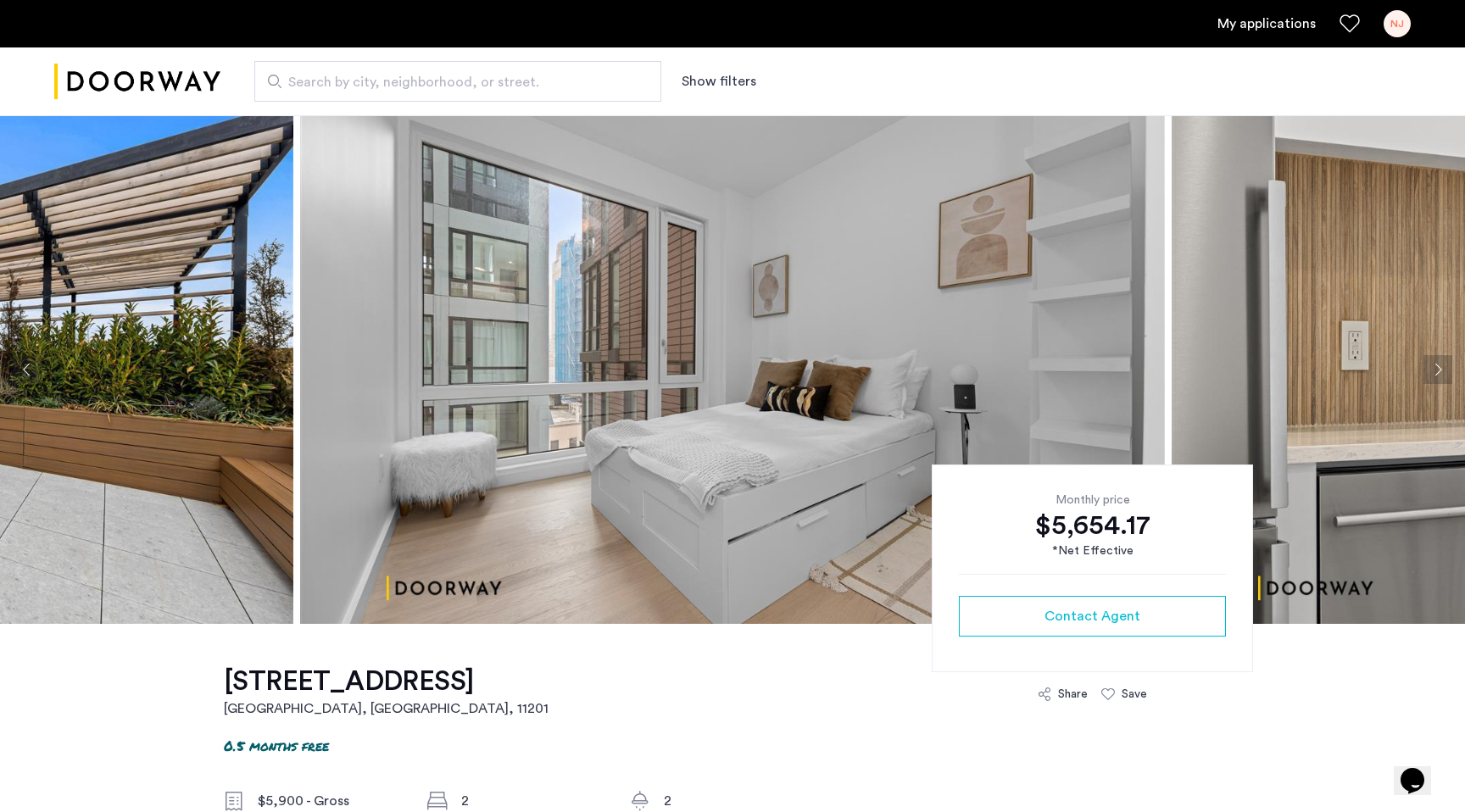
click at [1444, 367] on button "Next apartment" at bounding box center [1439, 370] width 29 height 29
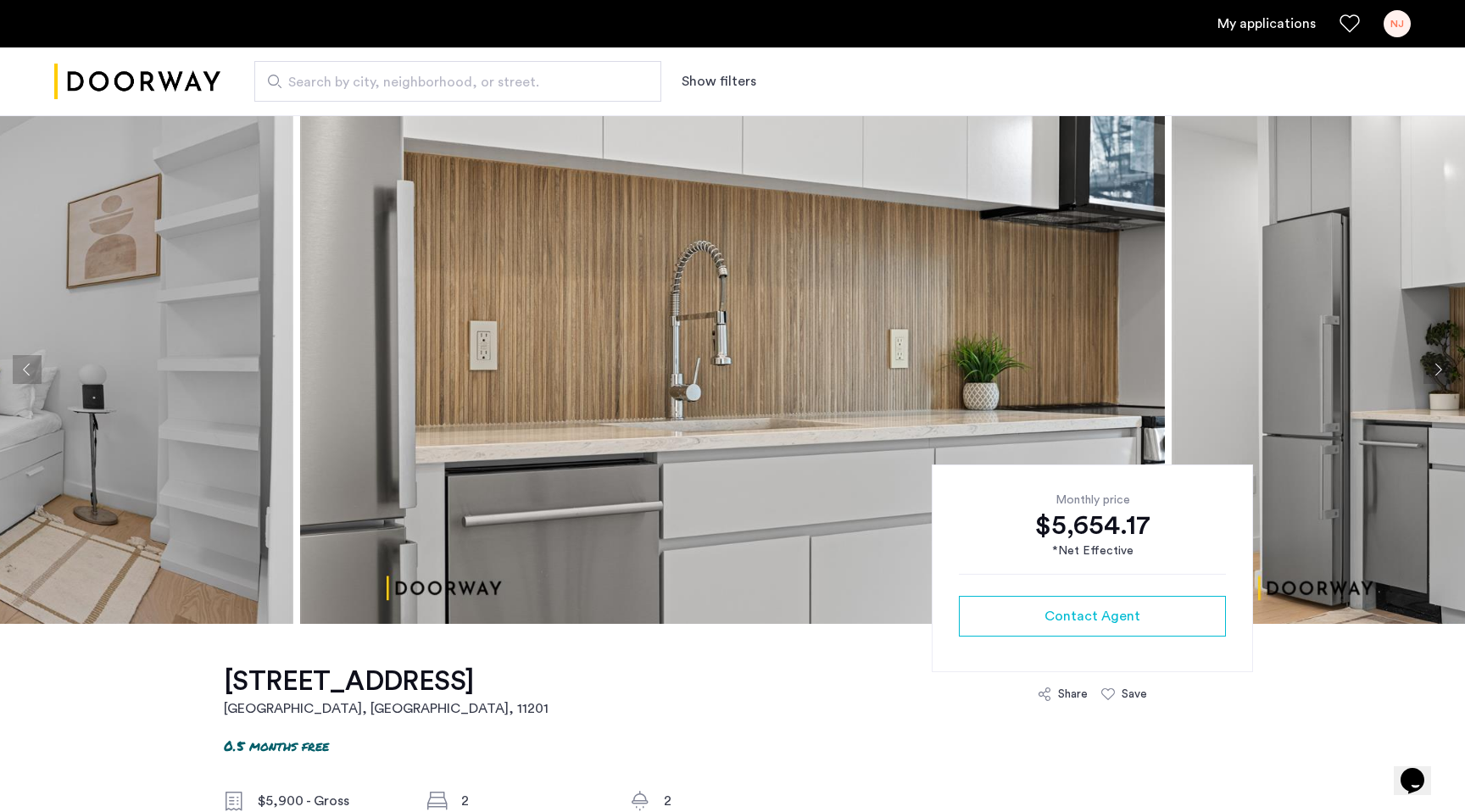
click at [1444, 367] on button "Next apartment" at bounding box center [1439, 370] width 29 height 29
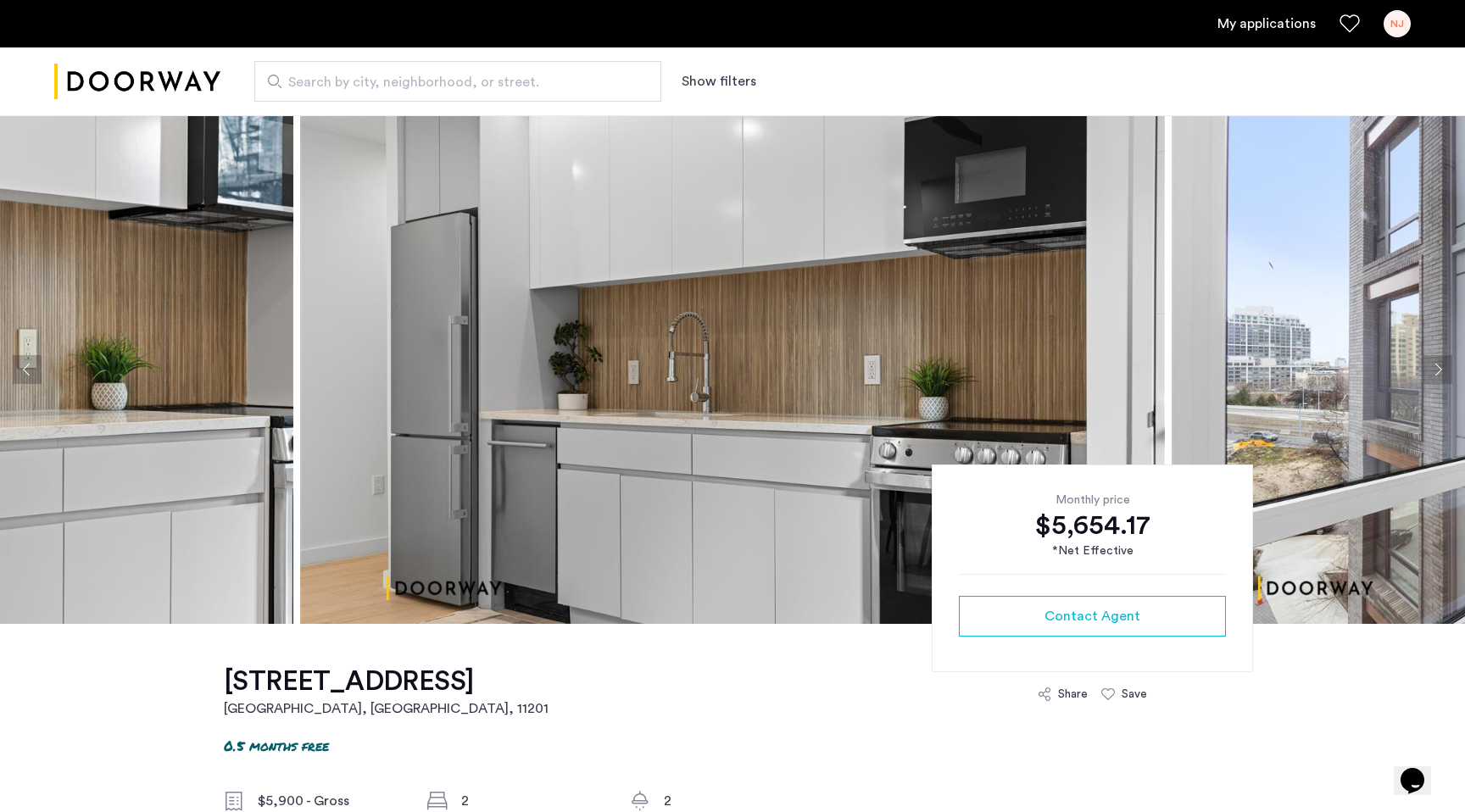
click at [1444, 367] on button "Next apartment" at bounding box center [1439, 370] width 29 height 29
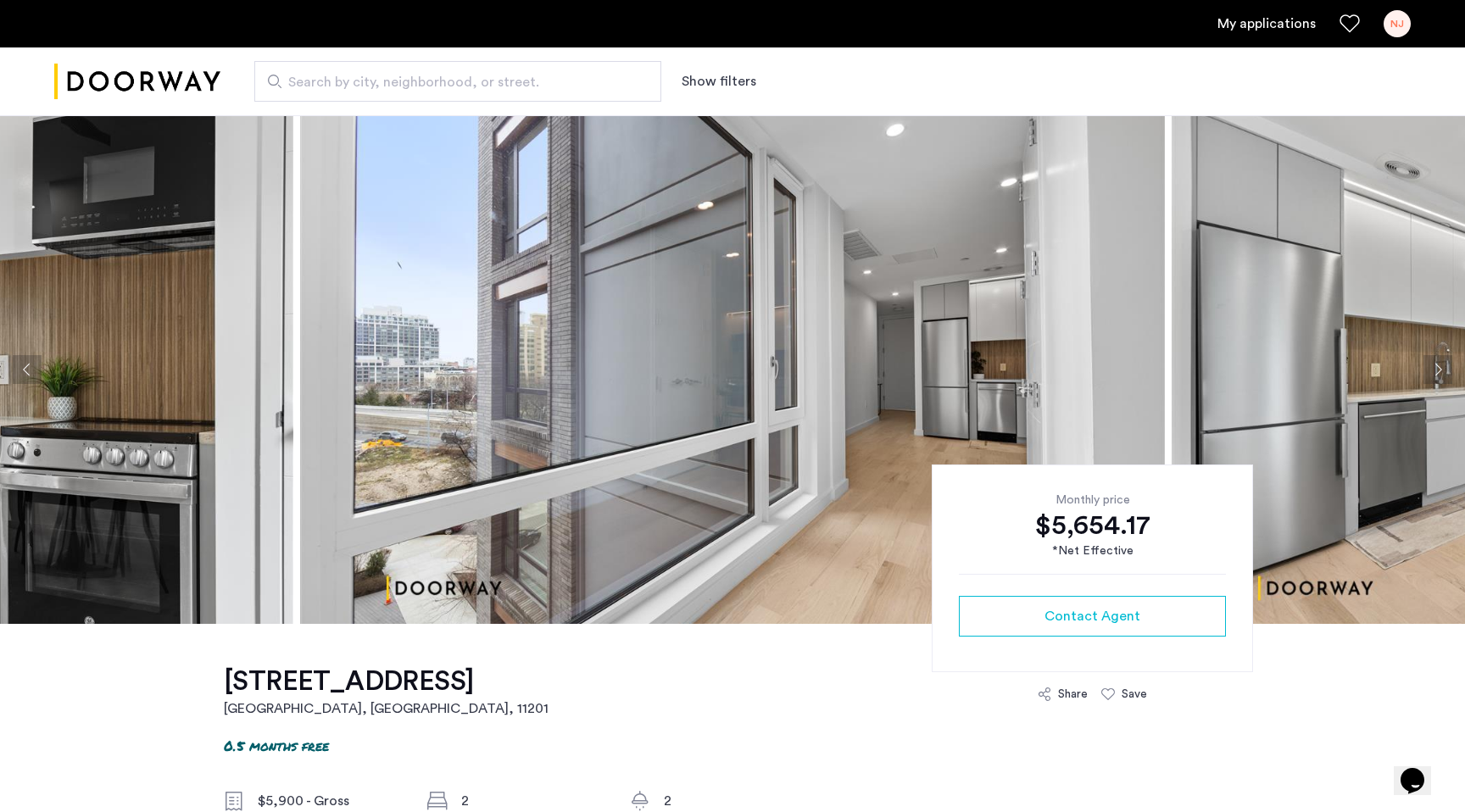
click at [1444, 367] on button "Next apartment" at bounding box center [1439, 370] width 29 height 29
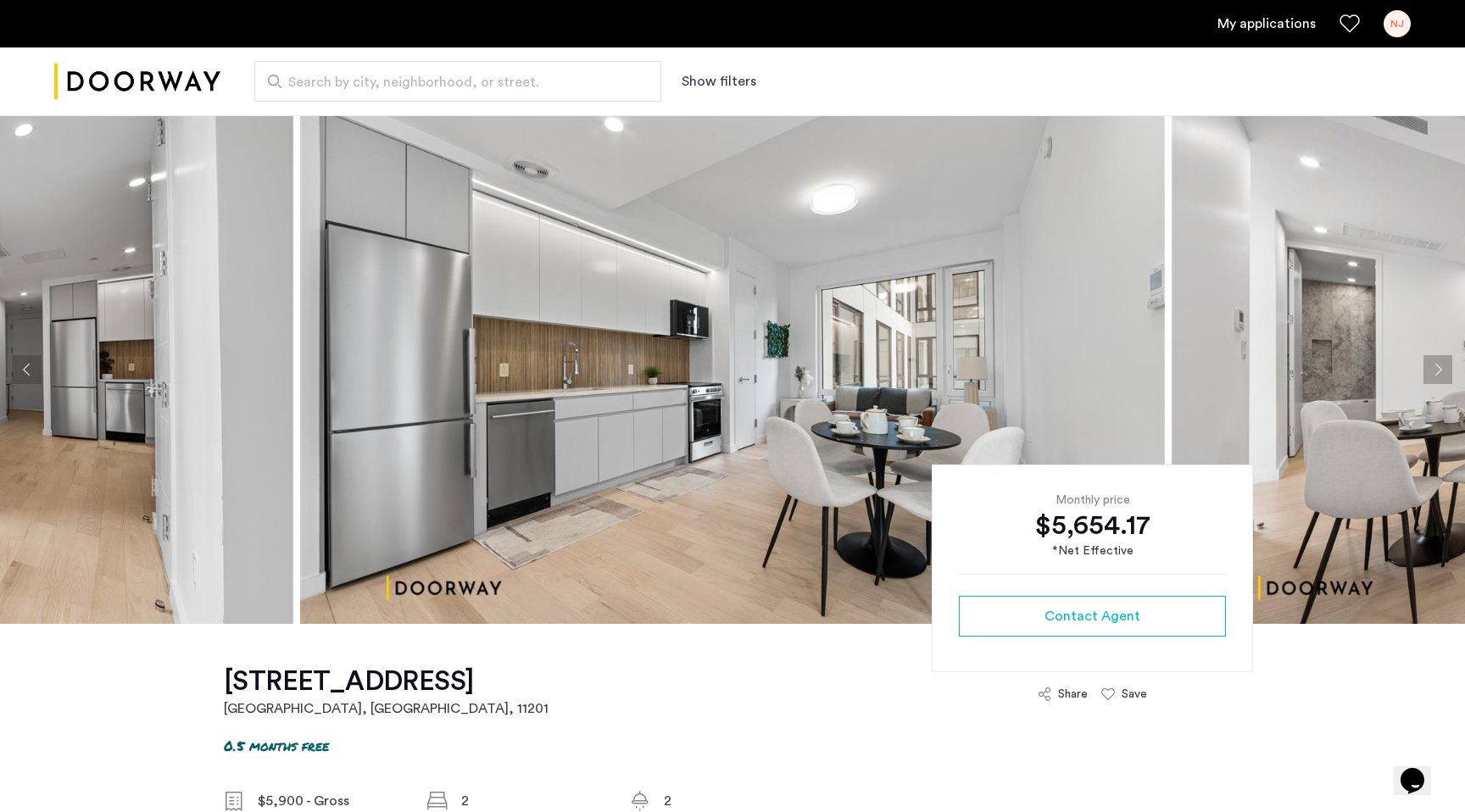
click at [1444, 367] on button "Next apartment" at bounding box center [1439, 370] width 29 height 29
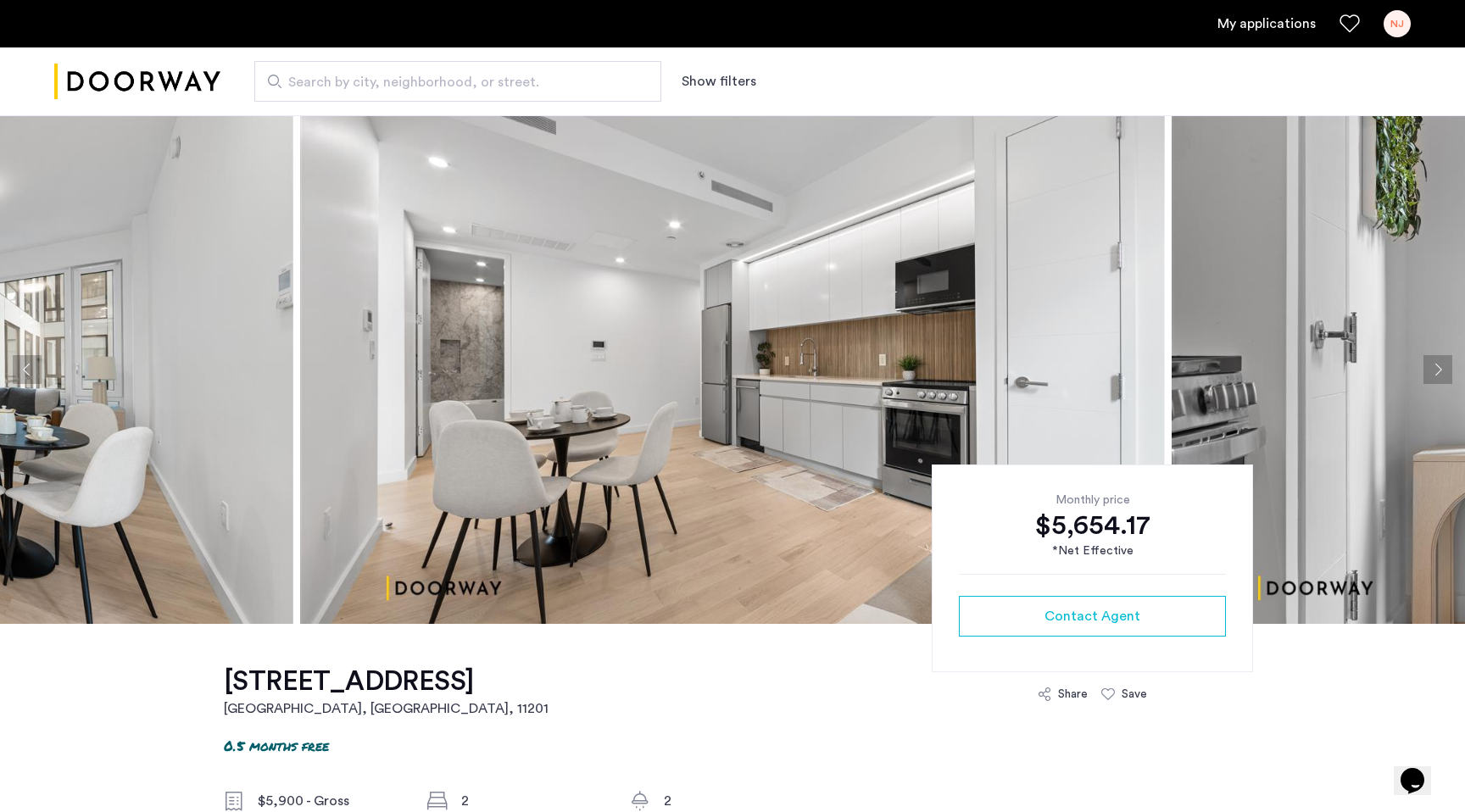
click at [1444, 367] on button "Next apartment" at bounding box center [1439, 370] width 29 height 29
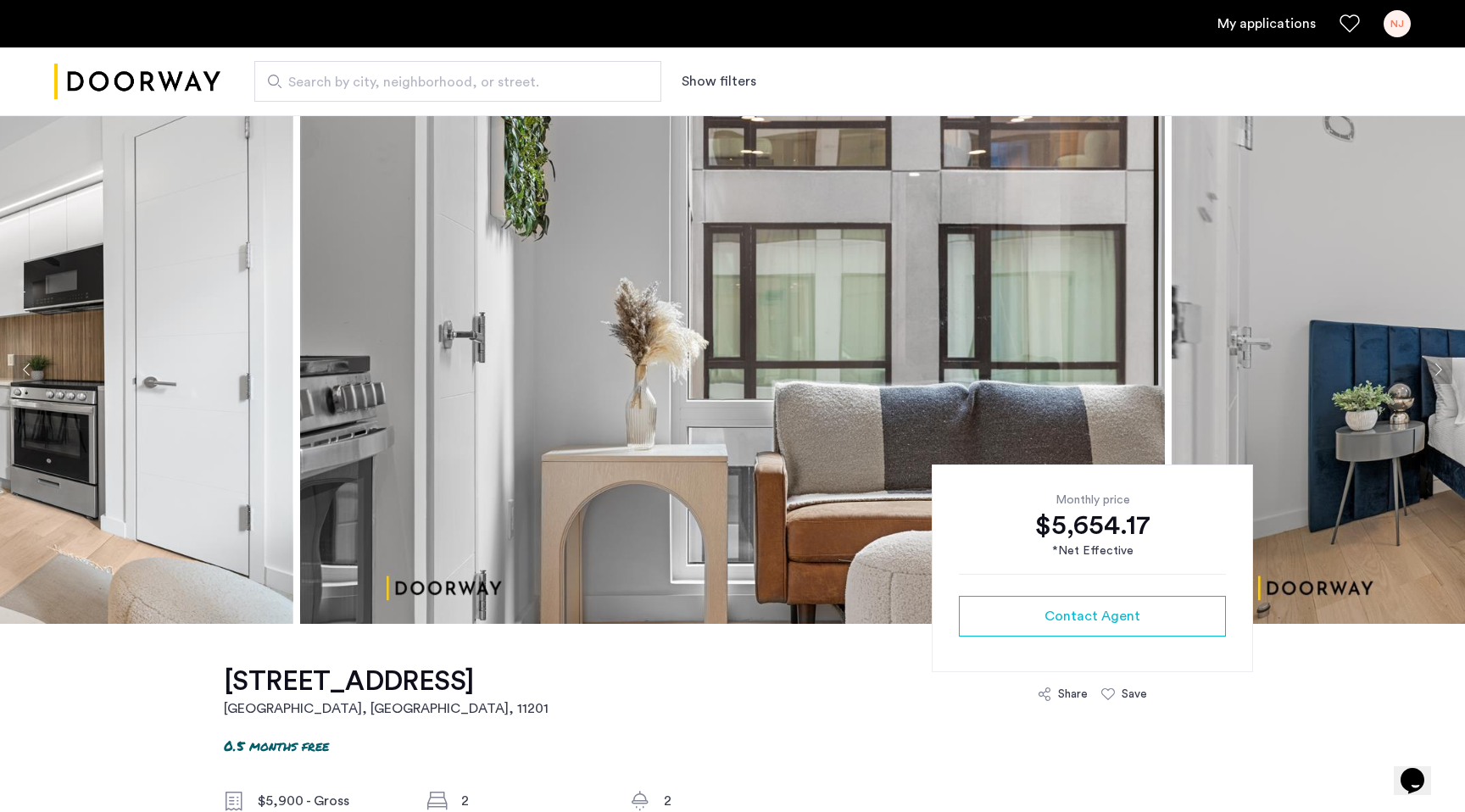
click at [1444, 367] on button "Next apartment" at bounding box center [1439, 370] width 29 height 29
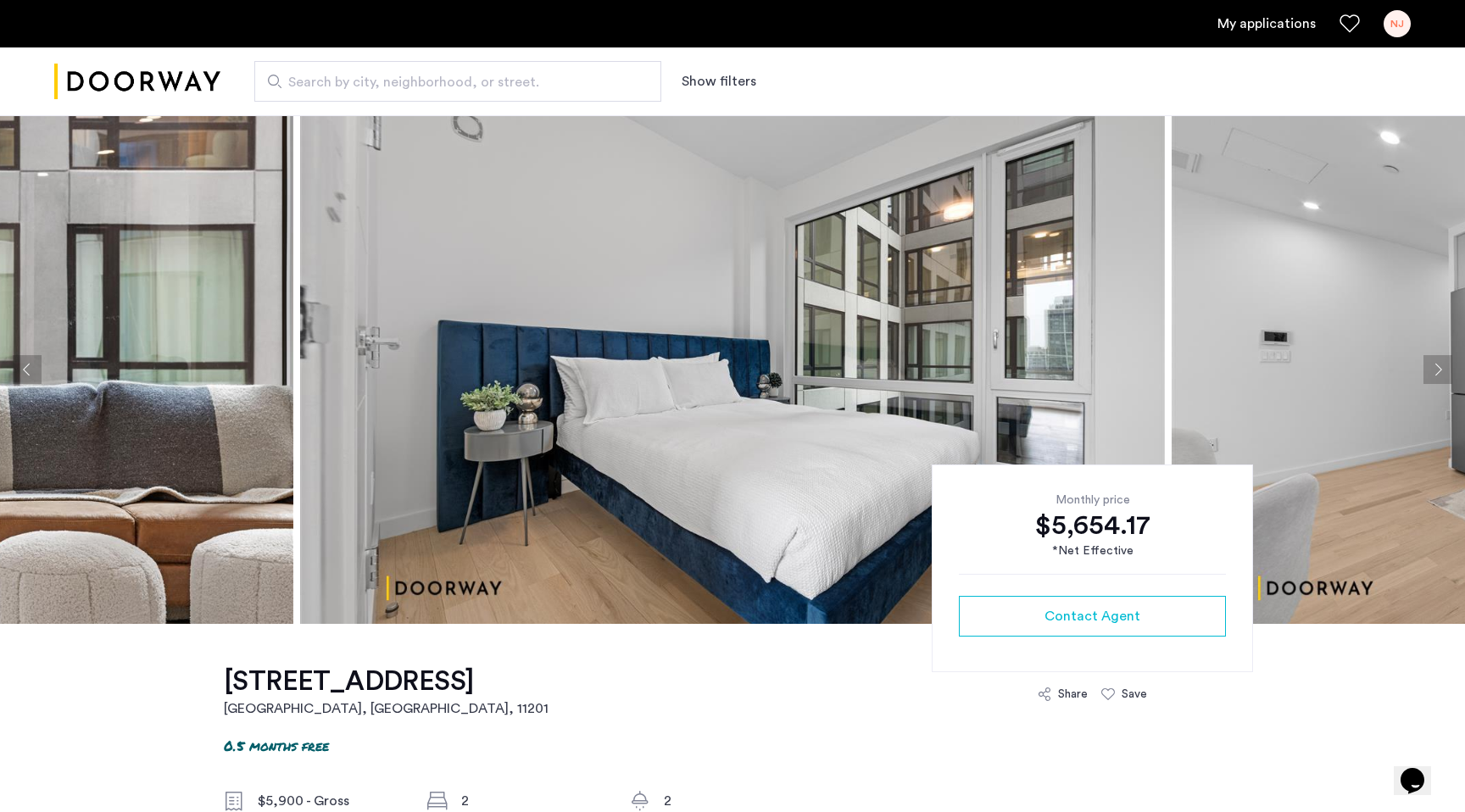
click at [1444, 367] on button "Next apartment" at bounding box center [1439, 370] width 29 height 29
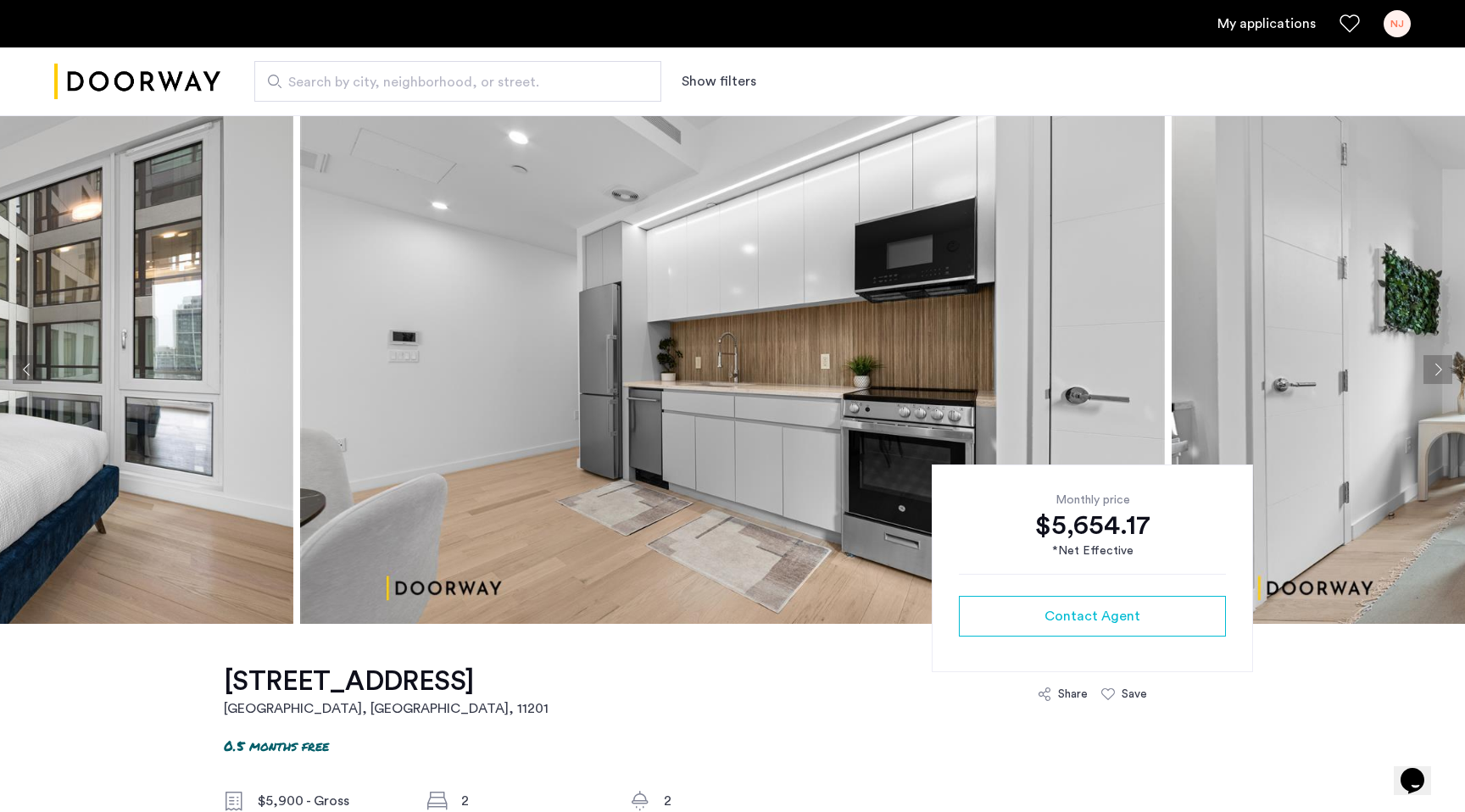
click at [1444, 367] on button "Next apartment" at bounding box center [1439, 370] width 29 height 29
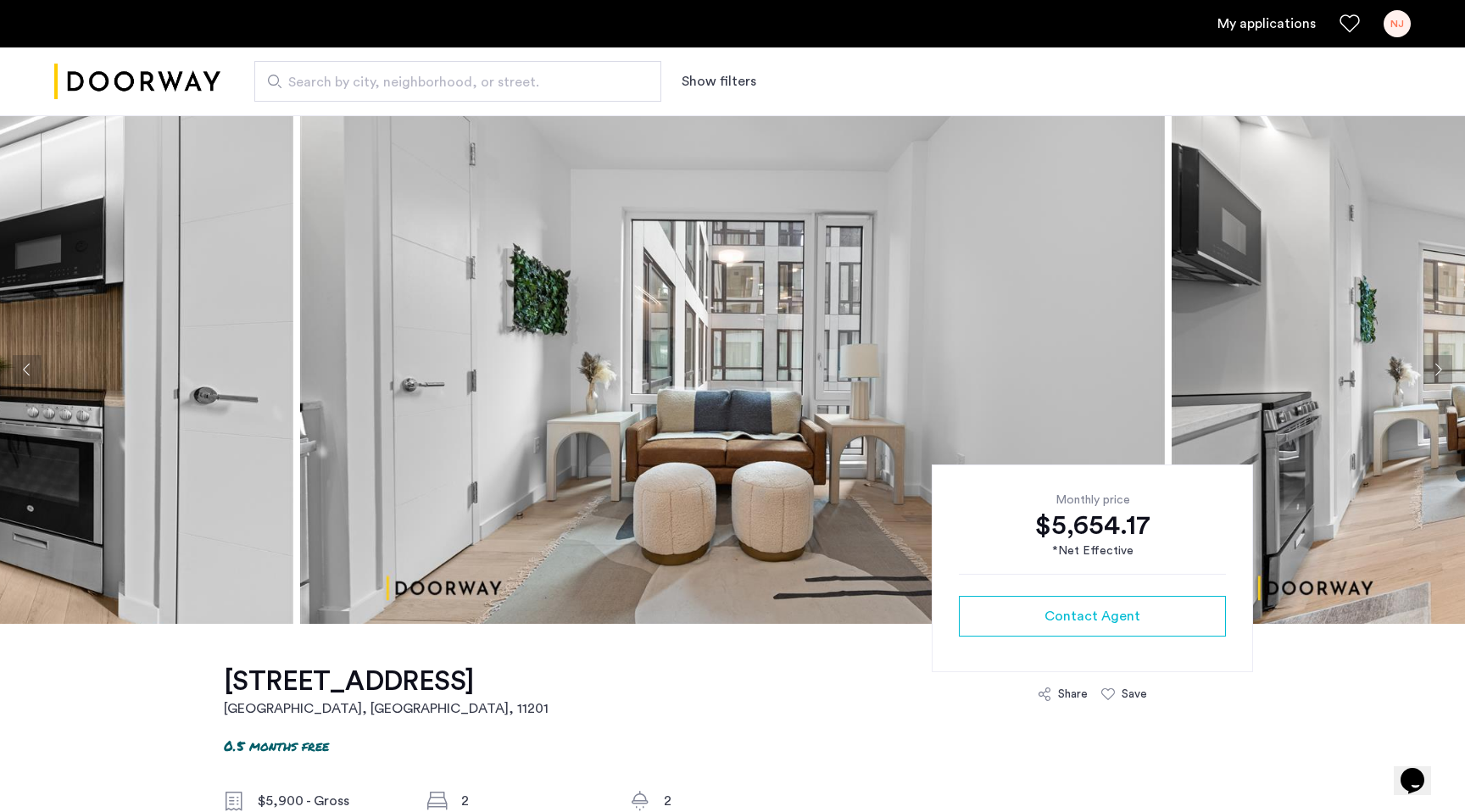
click at [1444, 367] on button "Next apartment" at bounding box center [1439, 370] width 29 height 29
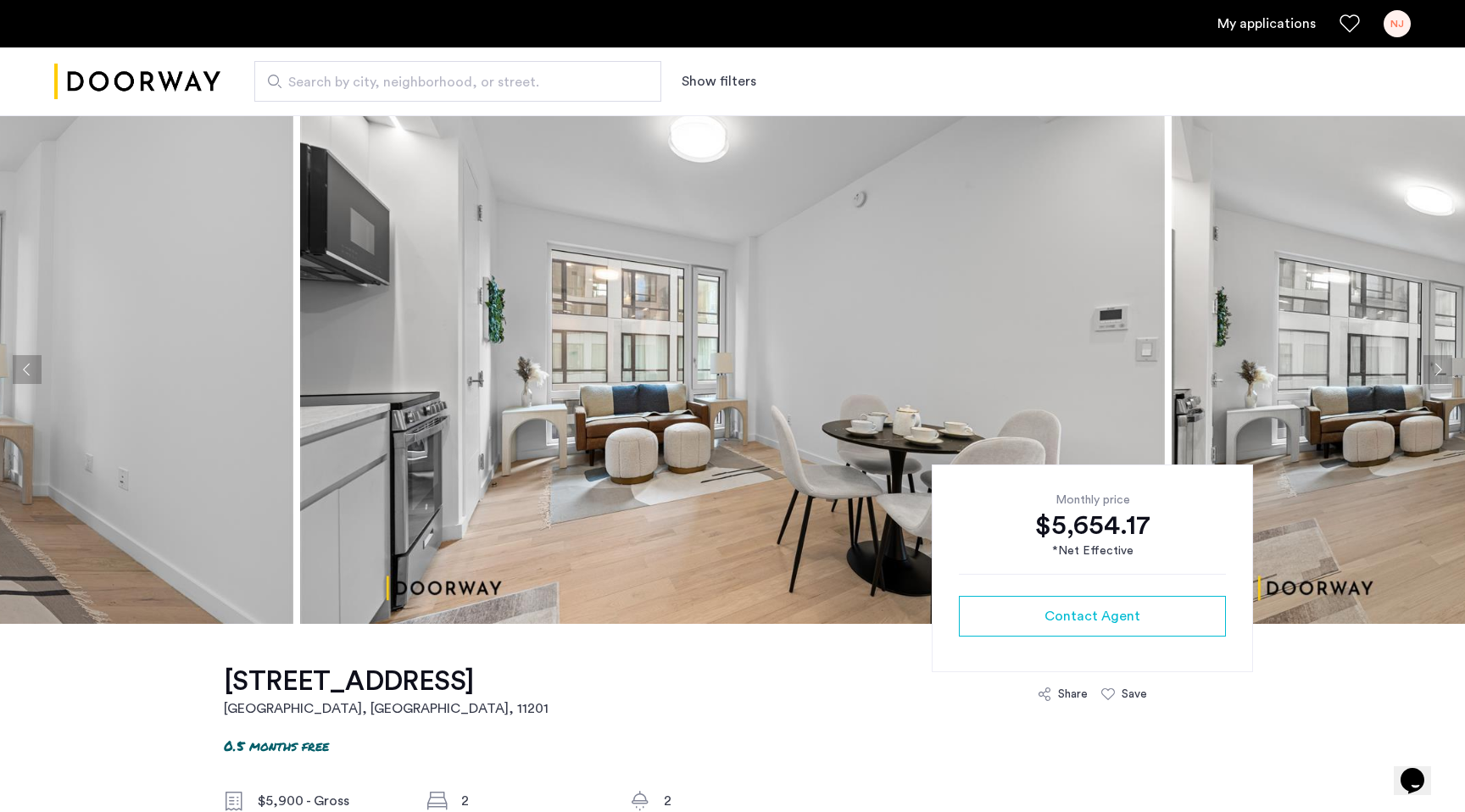
click at [1444, 367] on button "Next apartment" at bounding box center [1439, 370] width 29 height 29
